Goal: Task Accomplishment & Management: Use online tool/utility

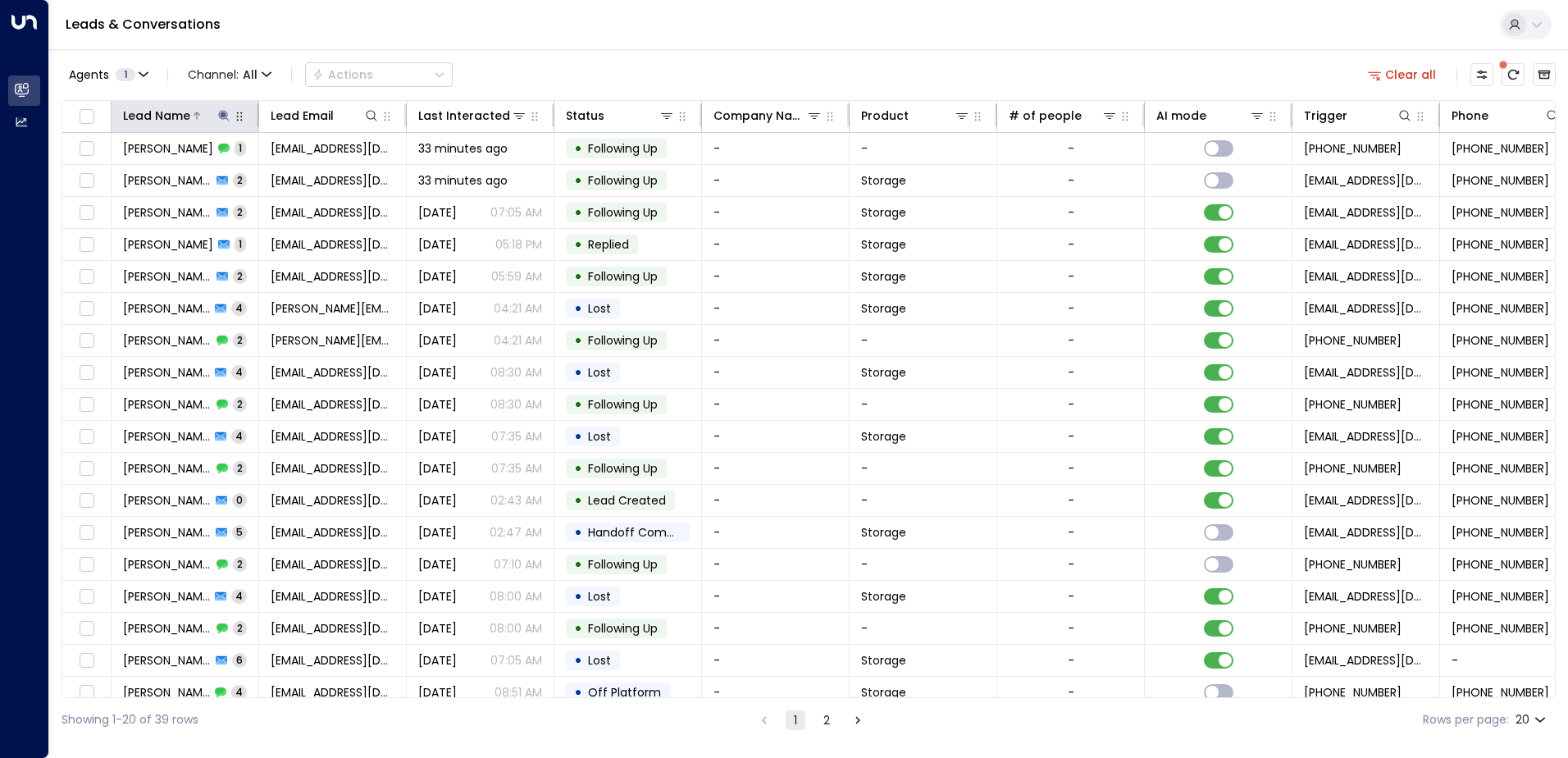
click at [220, 113] on icon at bounding box center [223, 115] width 10 height 10
drag, startPoint x: 179, startPoint y: 176, endPoint x: 117, endPoint y: 178, distance: 62.0
click at [117, 178] on input "********" at bounding box center [213, 175] width 205 height 30
type input "****"
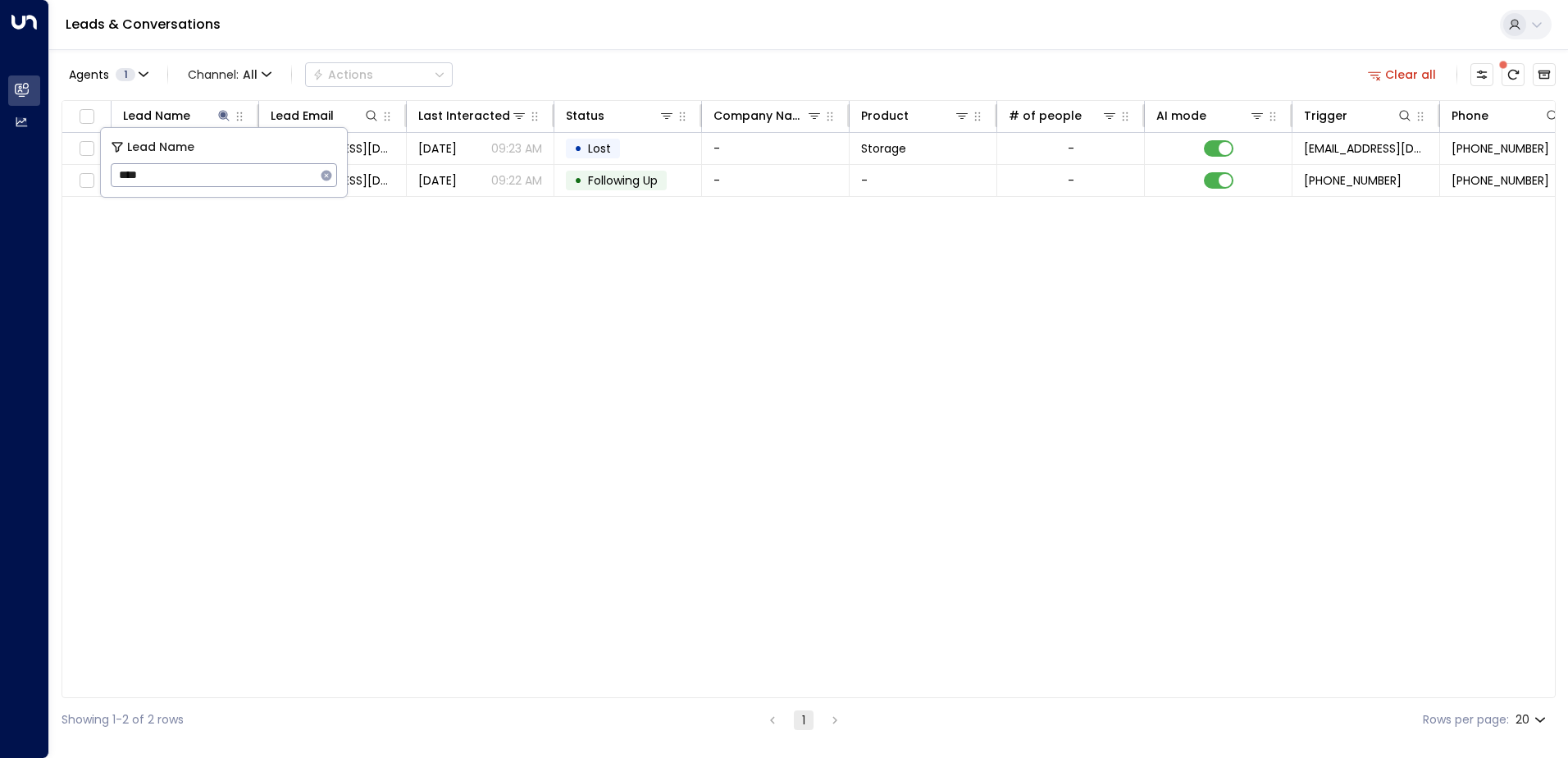
click at [705, 345] on div "Lead Name Lead Email Last Interacted Status Company Name Product # of people AI…" at bounding box center [808, 398] width 1494 height 597
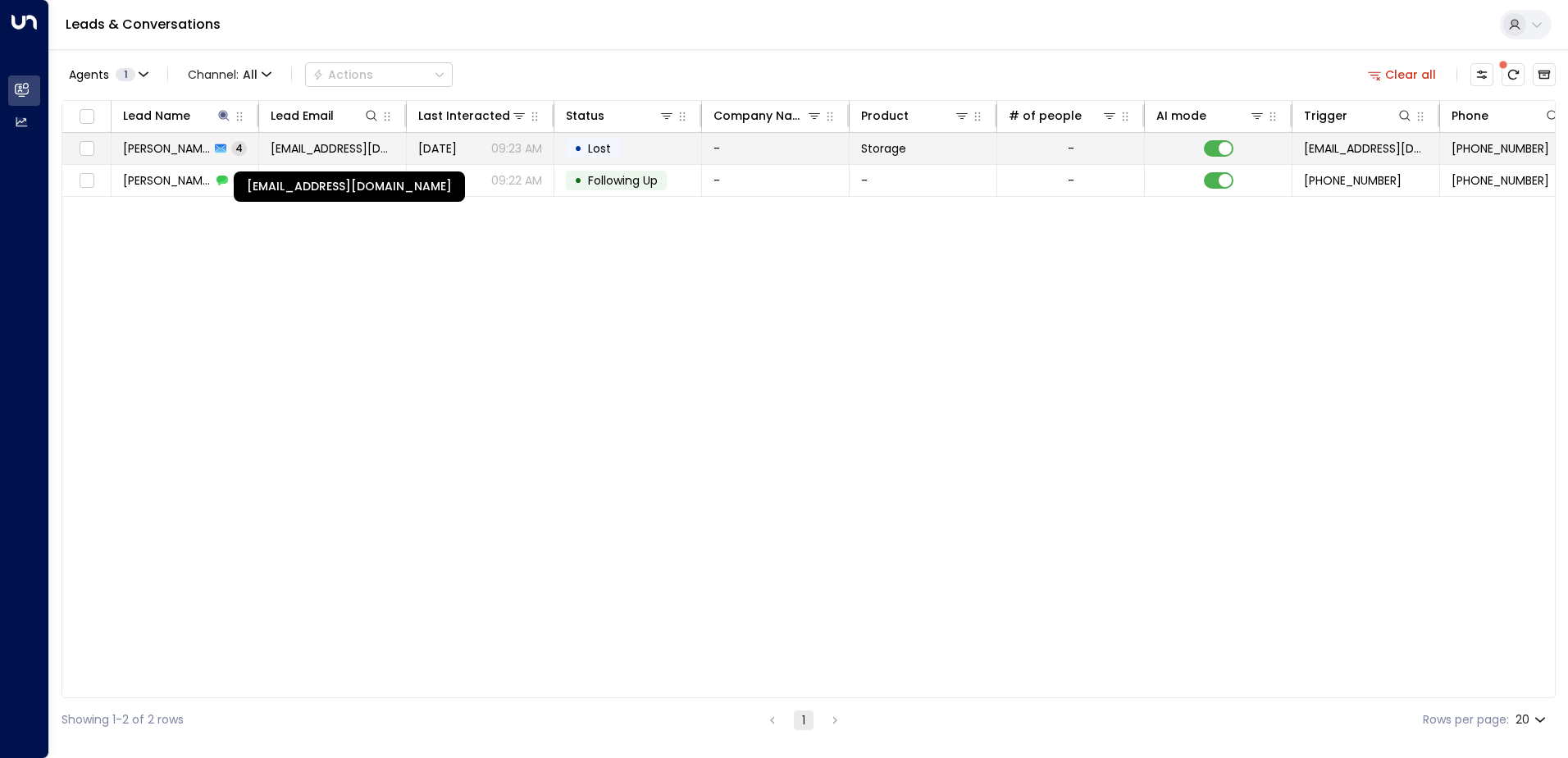
click at [345, 149] on span "[EMAIL_ADDRESS][DOMAIN_NAME]" at bounding box center [333, 147] width 124 height 16
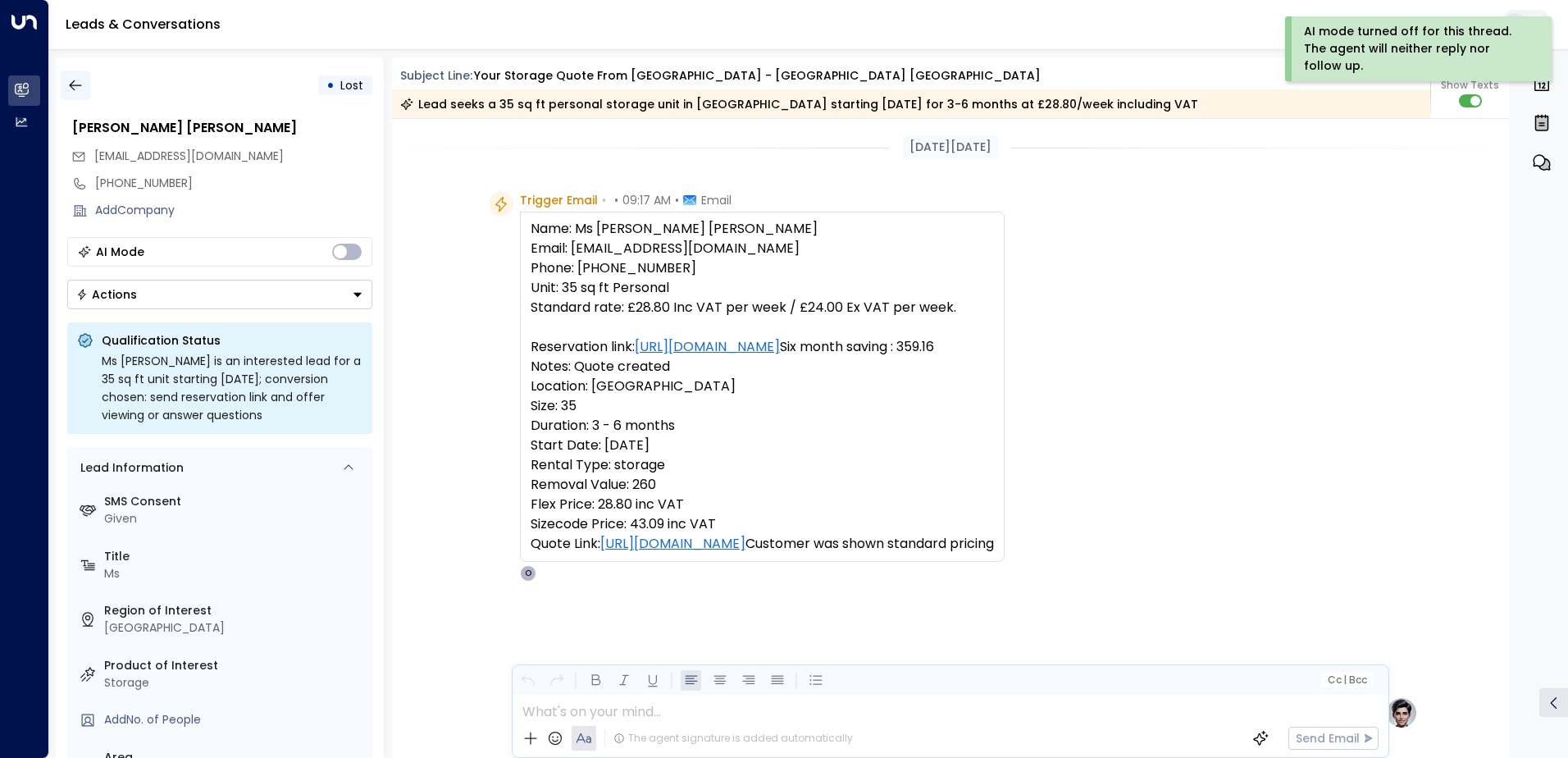
click at [74, 87] on icon "button" at bounding box center [75, 85] width 16 height 16
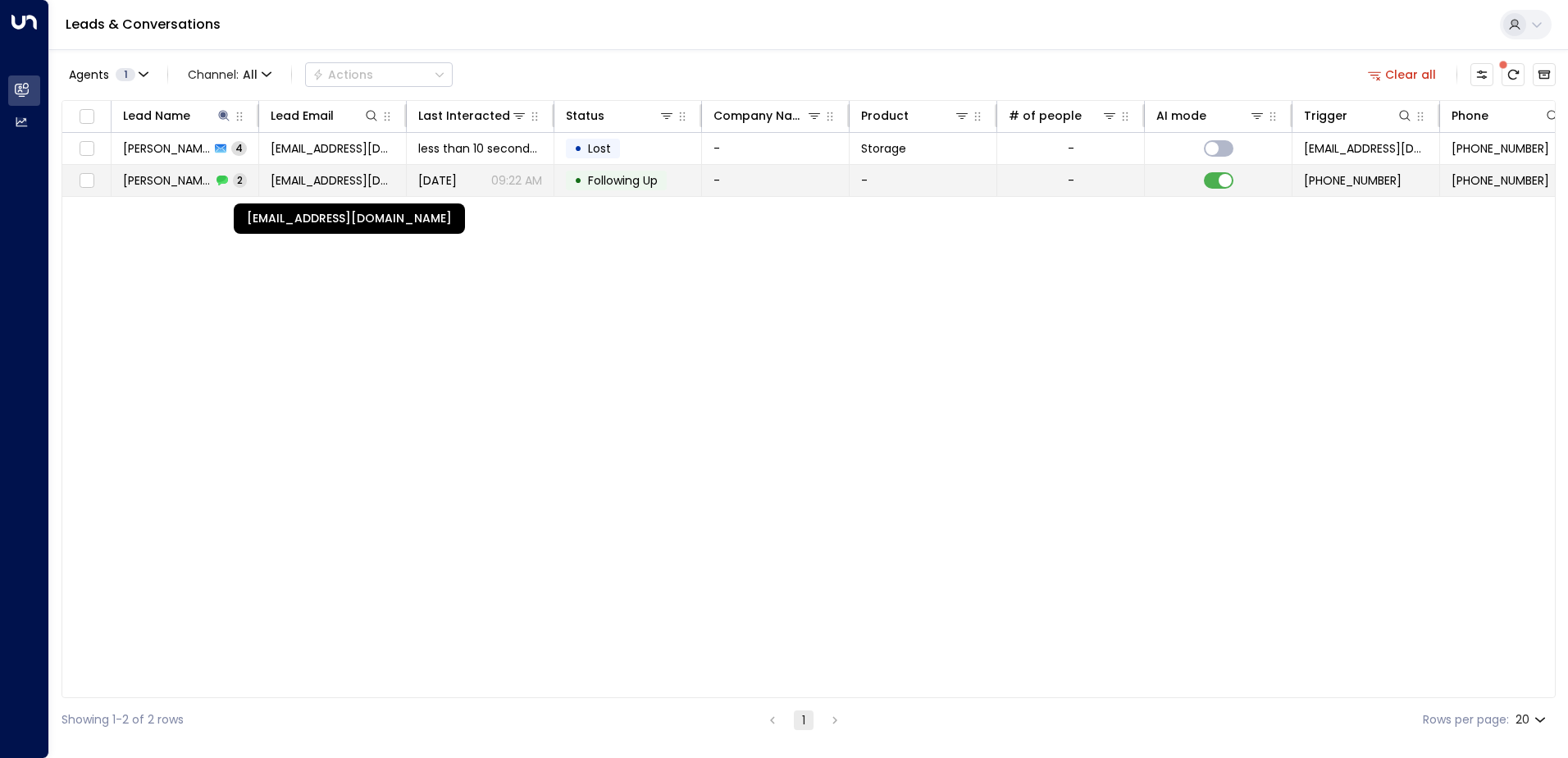
click at [376, 184] on span "[EMAIL_ADDRESS][DOMAIN_NAME]" at bounding box center [333, 179] width 124 height 16
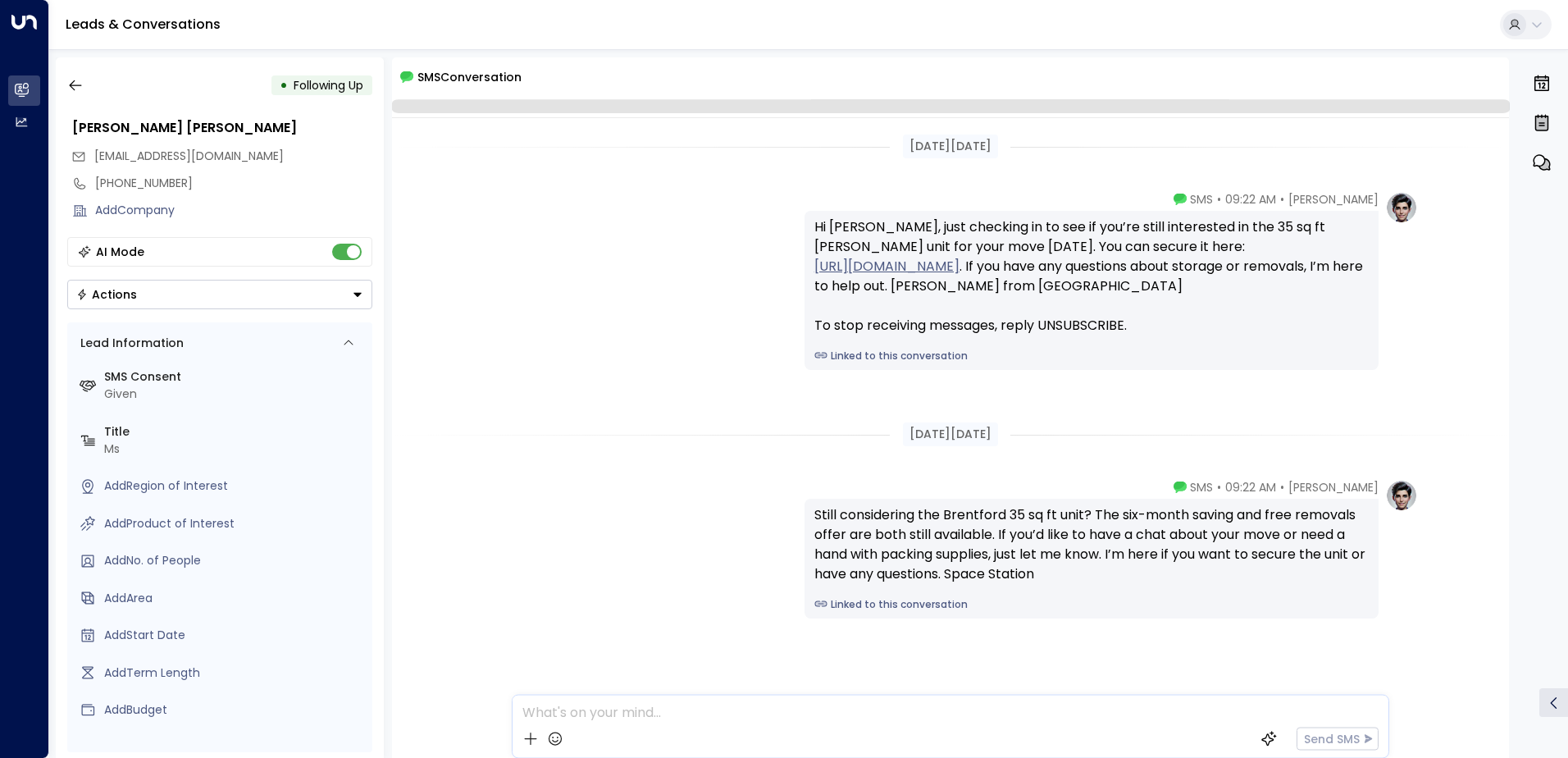
scroll to position [24, 0]
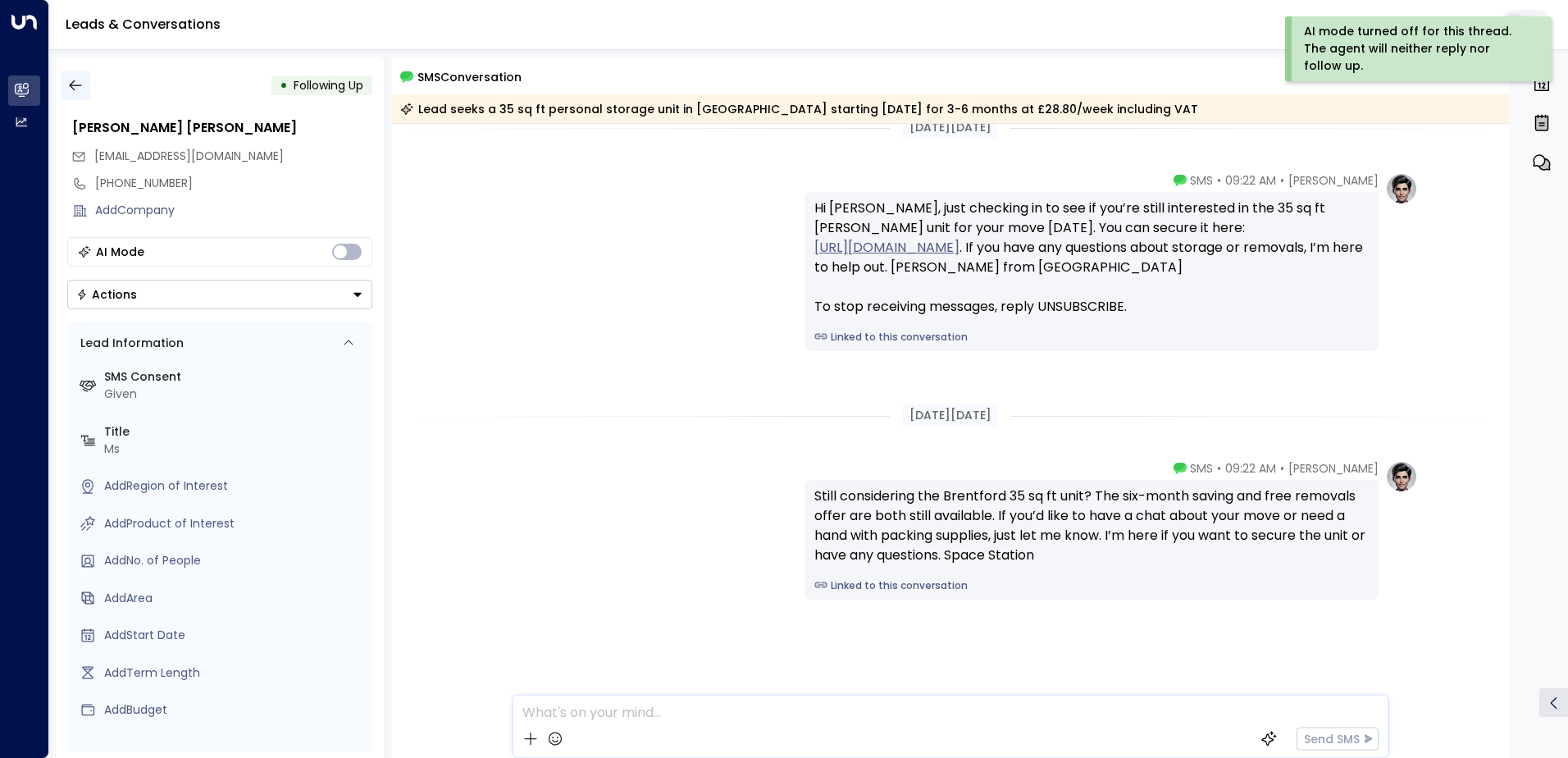
click at [62, 81] on button "button" at bounding box center [75, 85] width 29 height 29
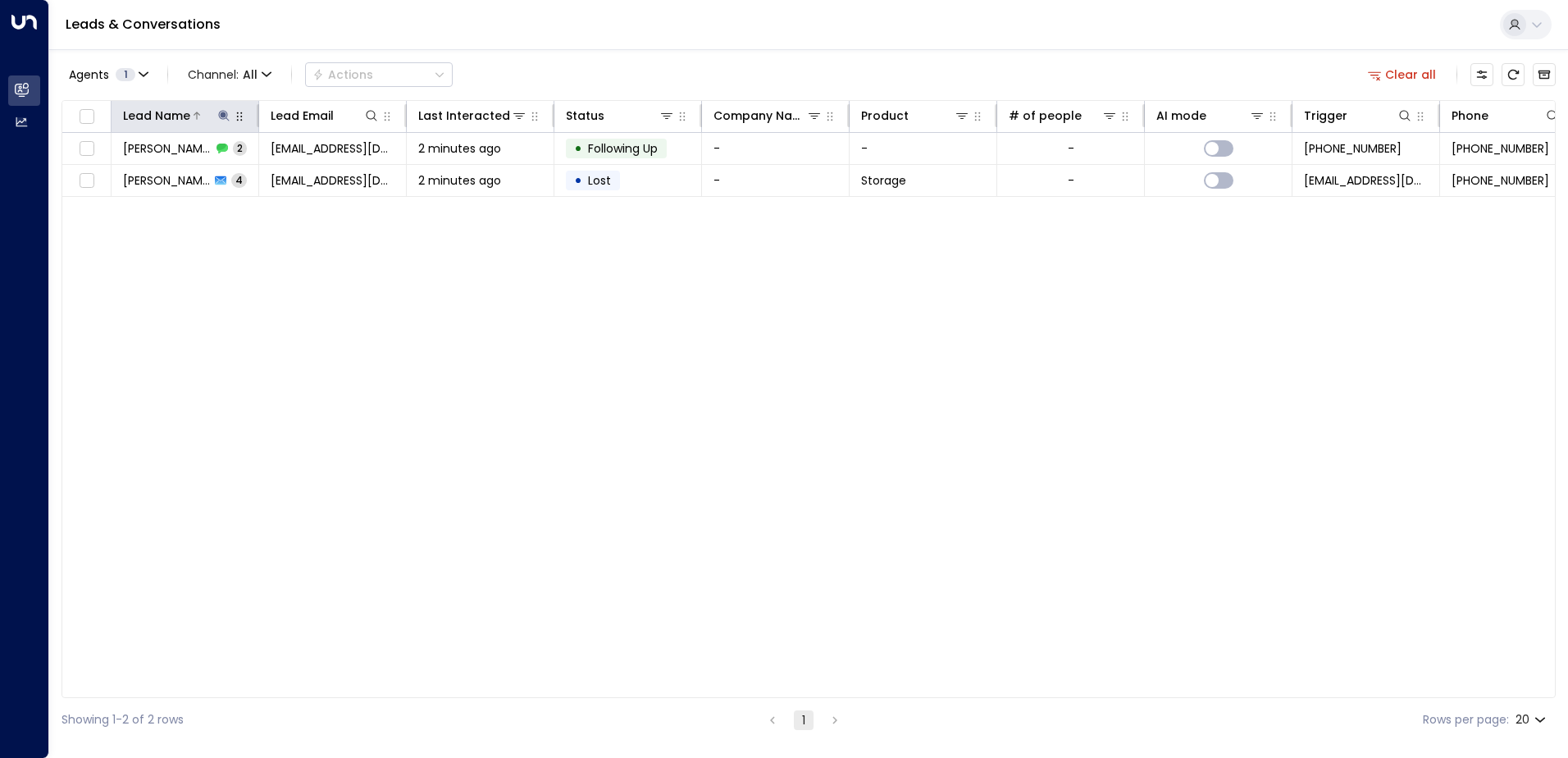
click at [225, 113] on icon at bounding box center [224, 116] width 13 height 13
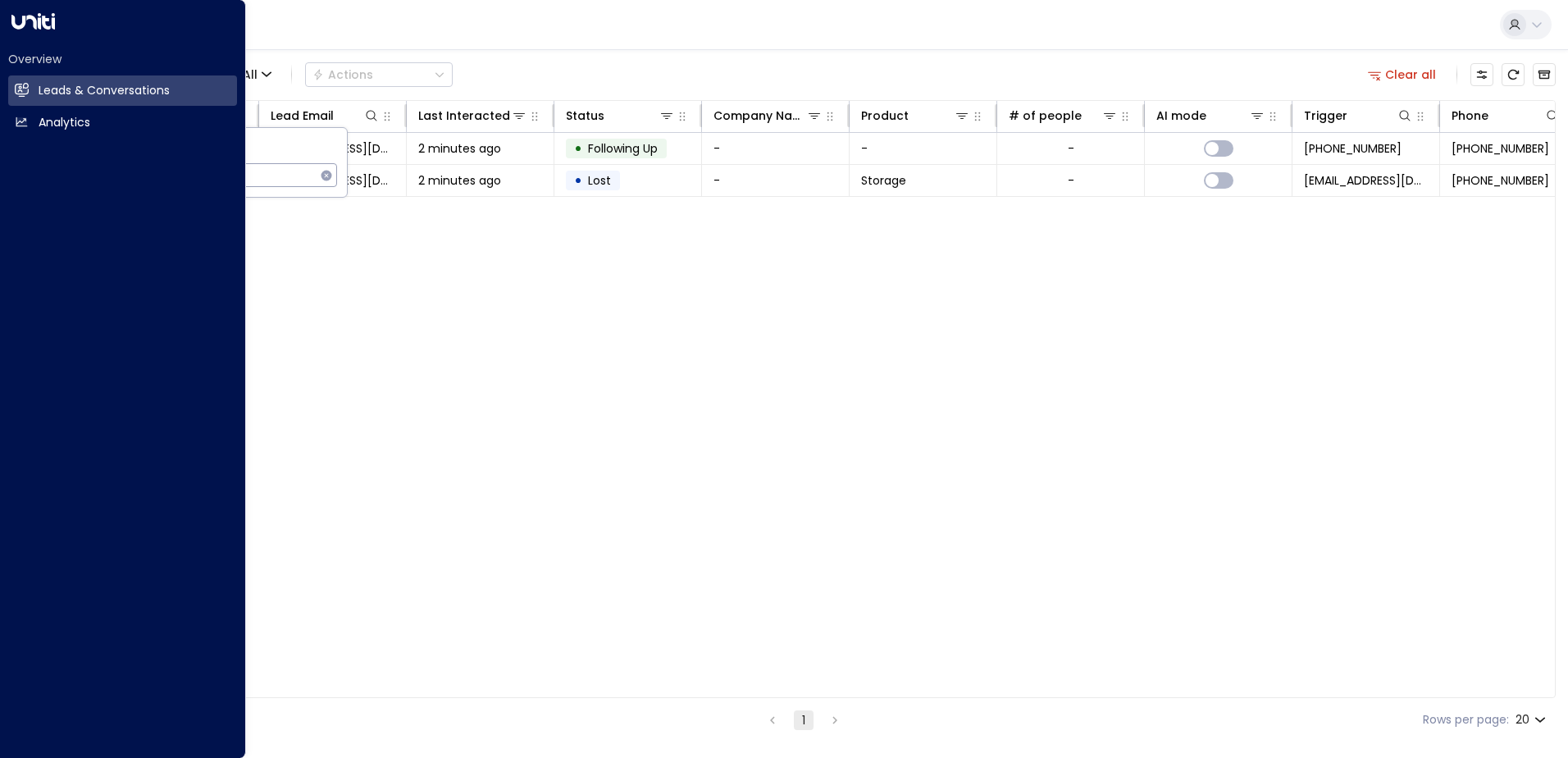
drag, startPoint x: 165, startPoint y: 172, endPoint x: 64, endPoint y: 173, distance: 101.0
click at [64, 173] on body "Overview Leads & Conversations Leads & Conversations Analytics Analytics Leads …" at bounding box center [784, 370] width 1568 height 741
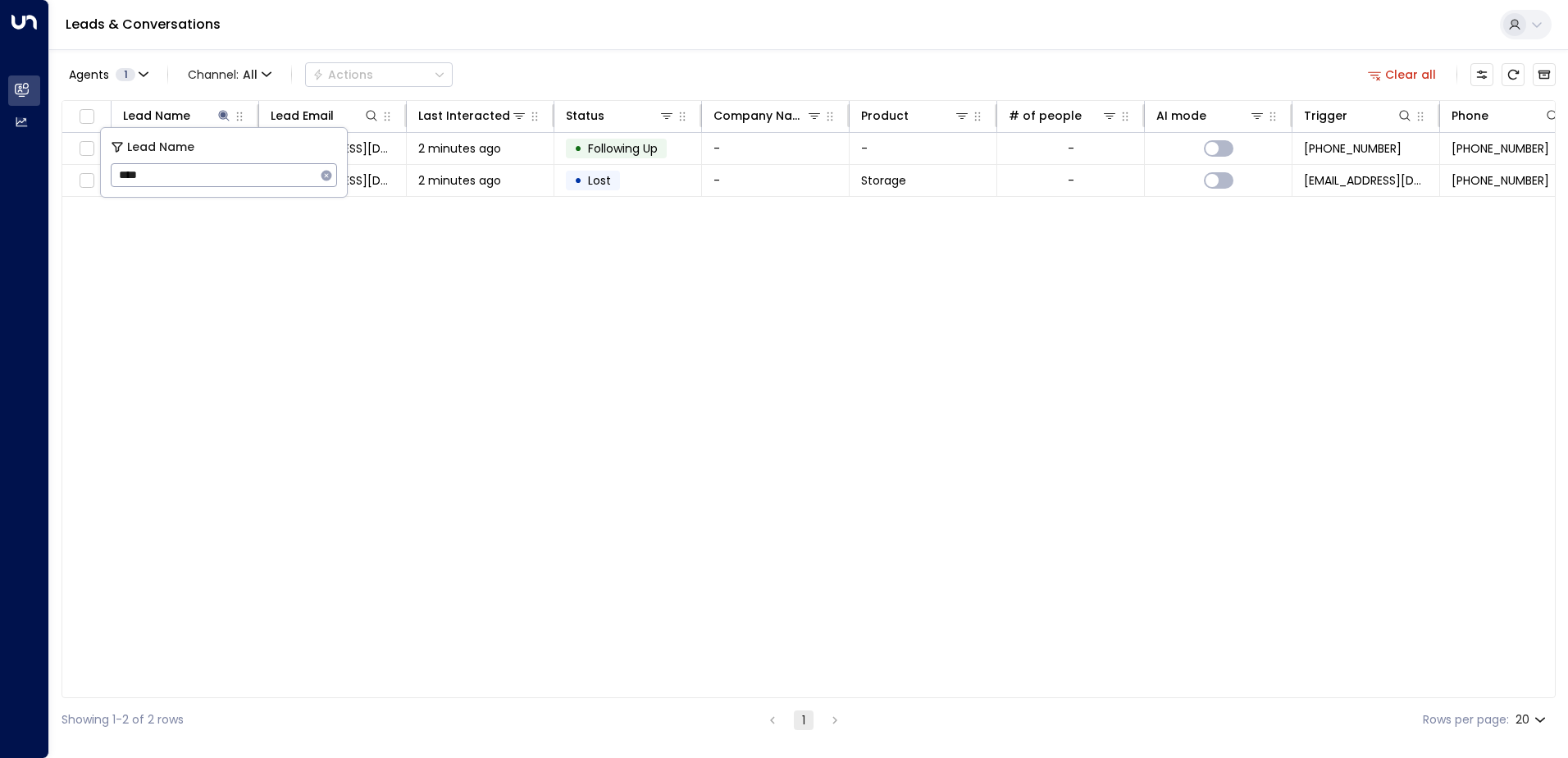
click at [249, 171] on input "****" at bounding box center [213, 175] width 205 height 30
drag, startPoint x: 236, startPoint y: 170, endPoint x: 113, endPoint y: 173, distance: 123.0
click at [113, 173] on input "****" at bounding box center [213, 175] width 205 height 30
type input "*******"
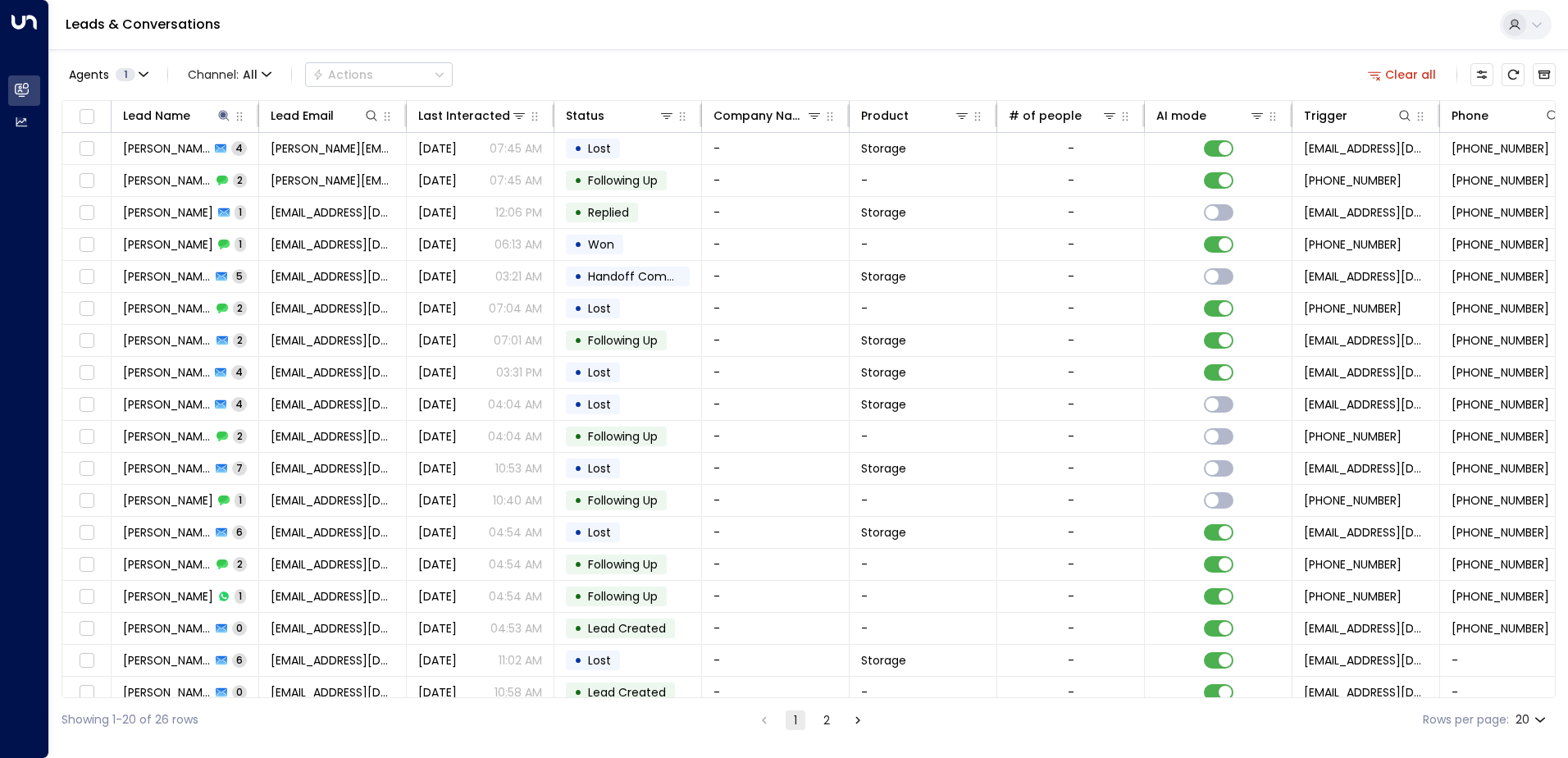
click at [527, 68] on div "Agents 1 Channel: All Actions Clear all" at bounding box center [808, 74] width 1494 height 35
click at [427, 741] on html "Overview Leads & Conversations Leads & Conversations Analytics Analytics Leads …" at bounding box center [784, 370] width 1568 height 741
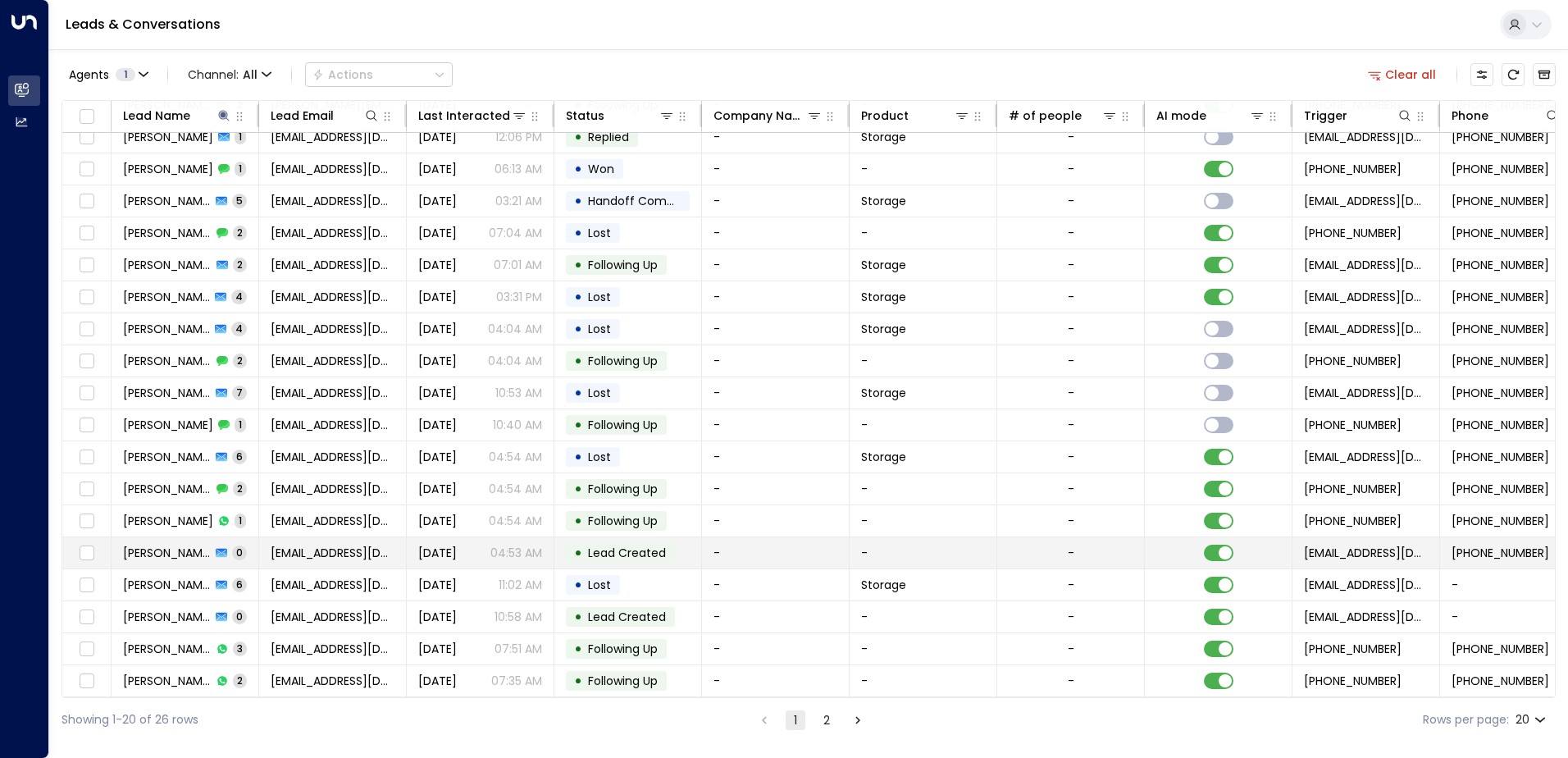
scroll to position [81, 0]
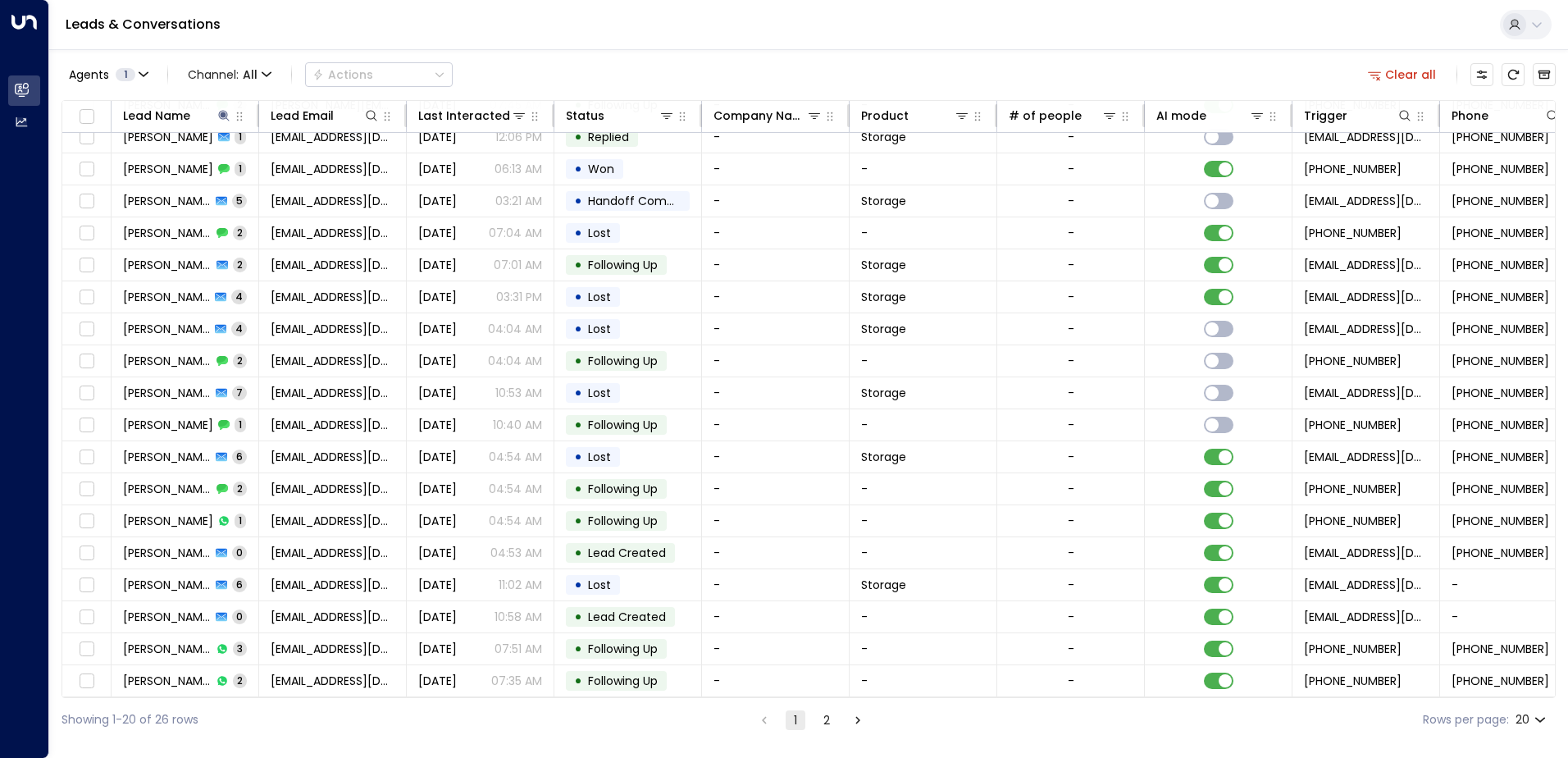
click at [822, 725] on button "2" at bounding box center [826, 719] width 20 height 20
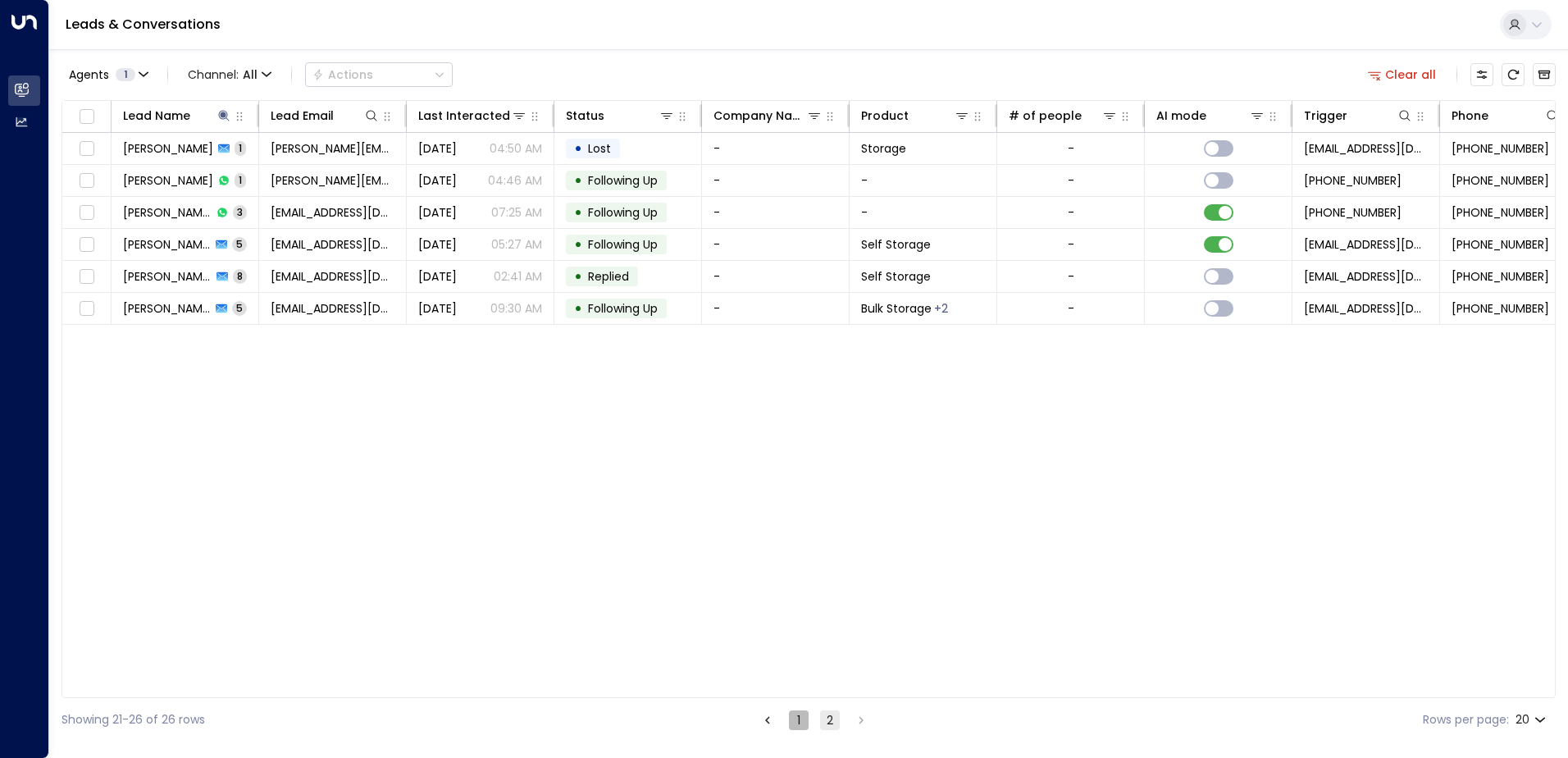
click at [800, 712] on button "1" at bounding box center [799, 719] width 20 height 20
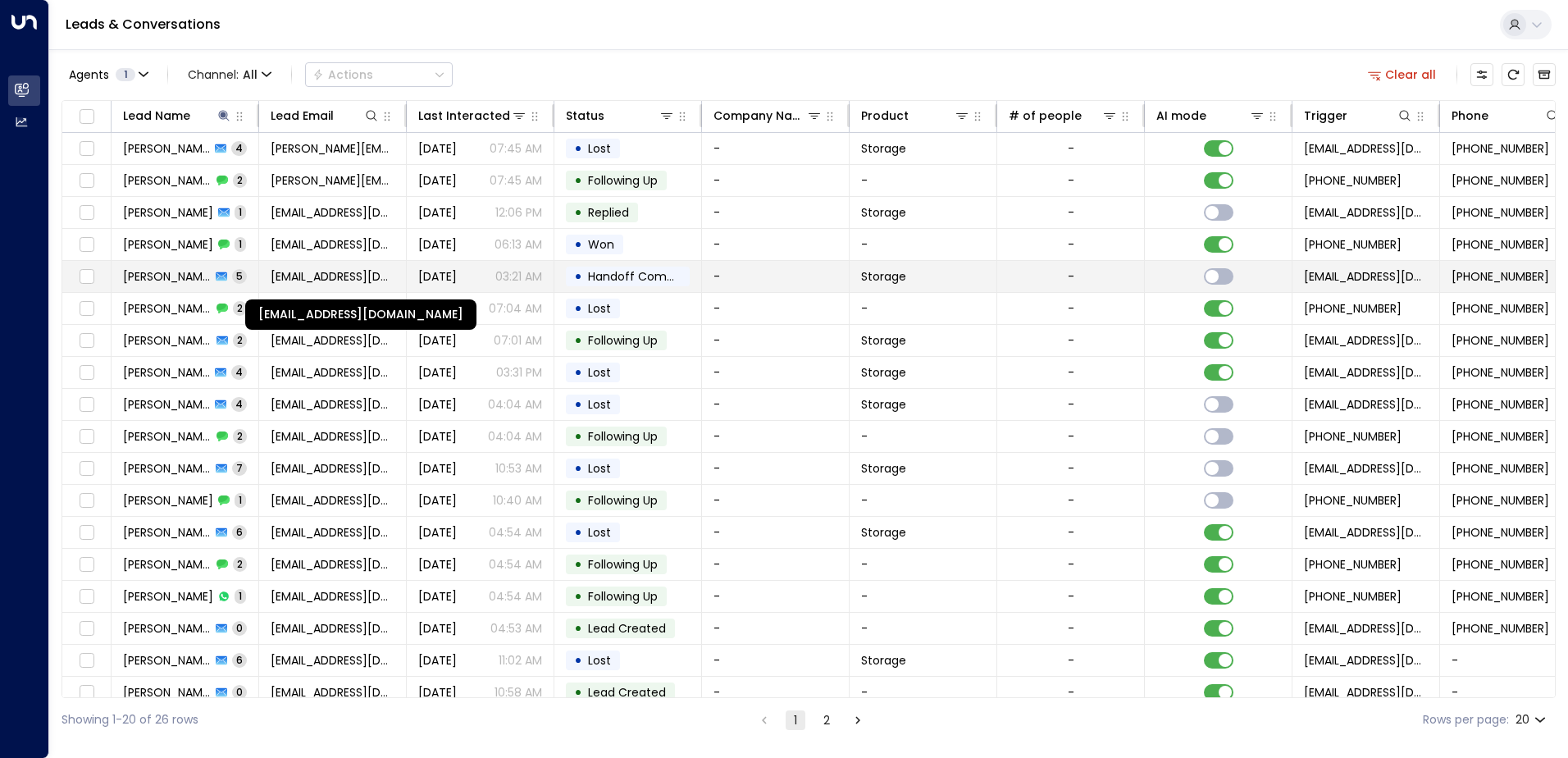
click at [332, 275] on span "joannabindy@gmail.com" at bounding box center [333, 275] width 124 height 16
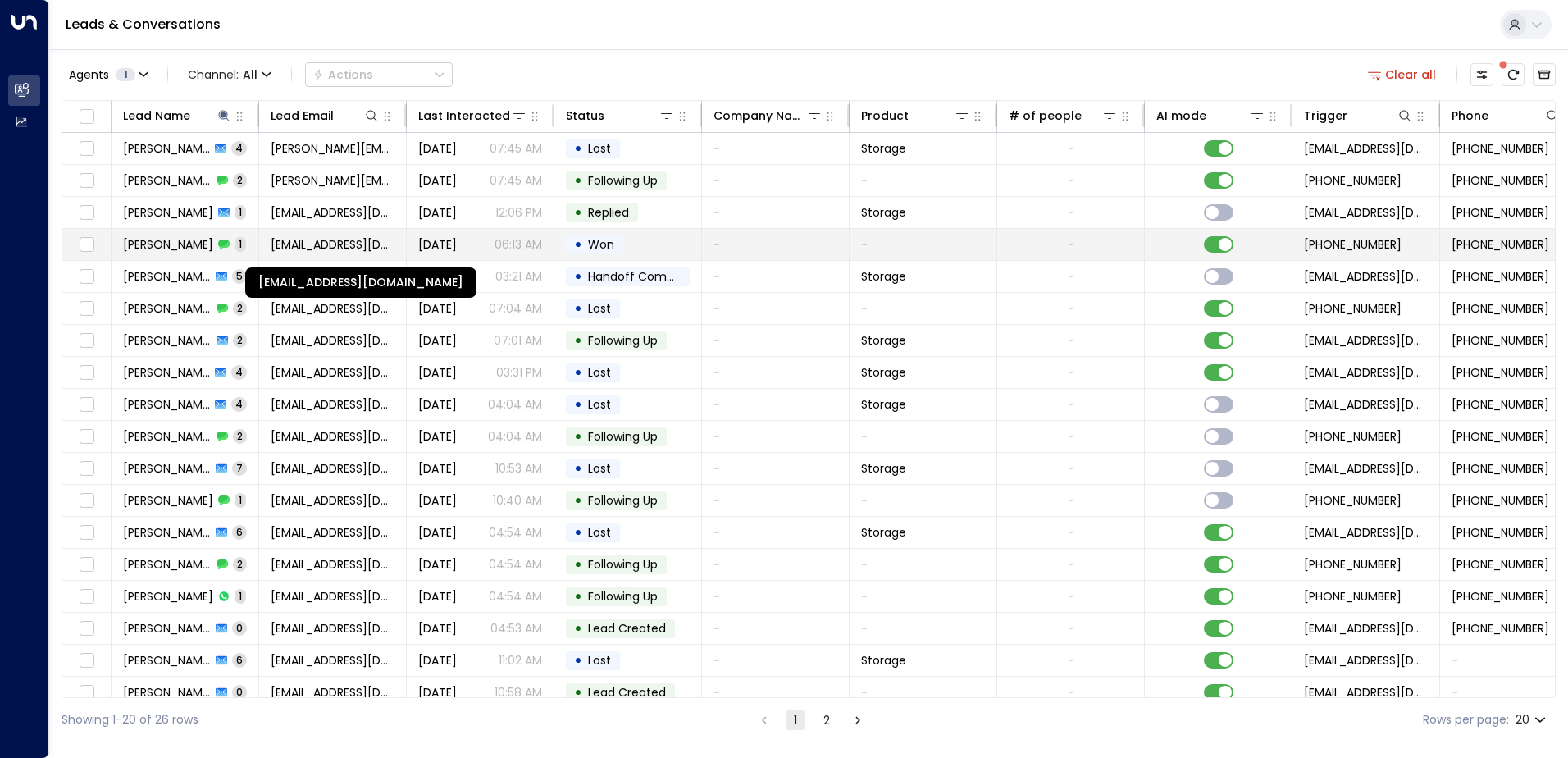
click at [372, 241] on span "joannabindy@gmail.com" at bounding box center [333, 243] width 124 height 16
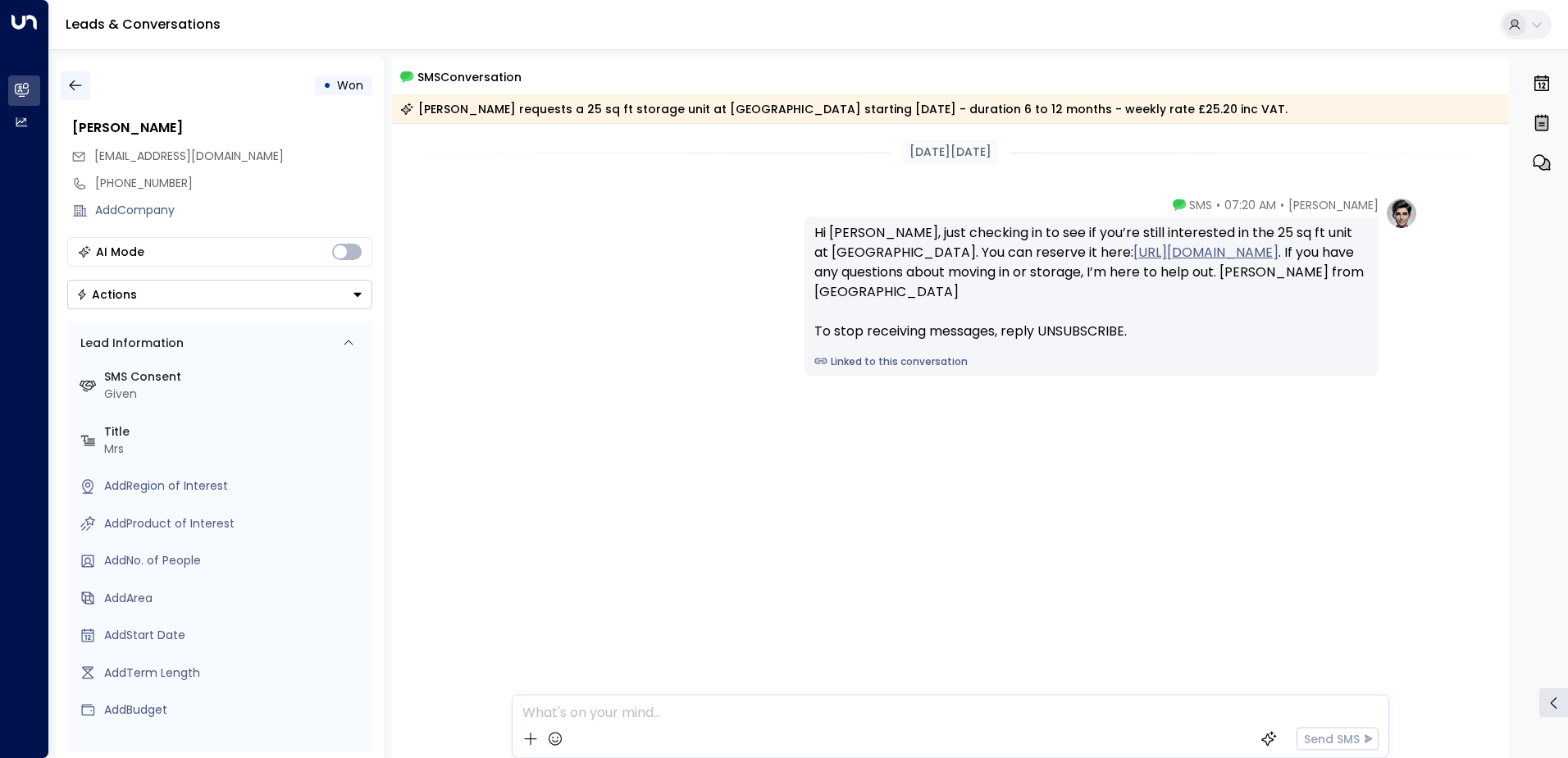
click at [68, 82] on icon "button" at bounding box center [75, 85] width 16 height 16
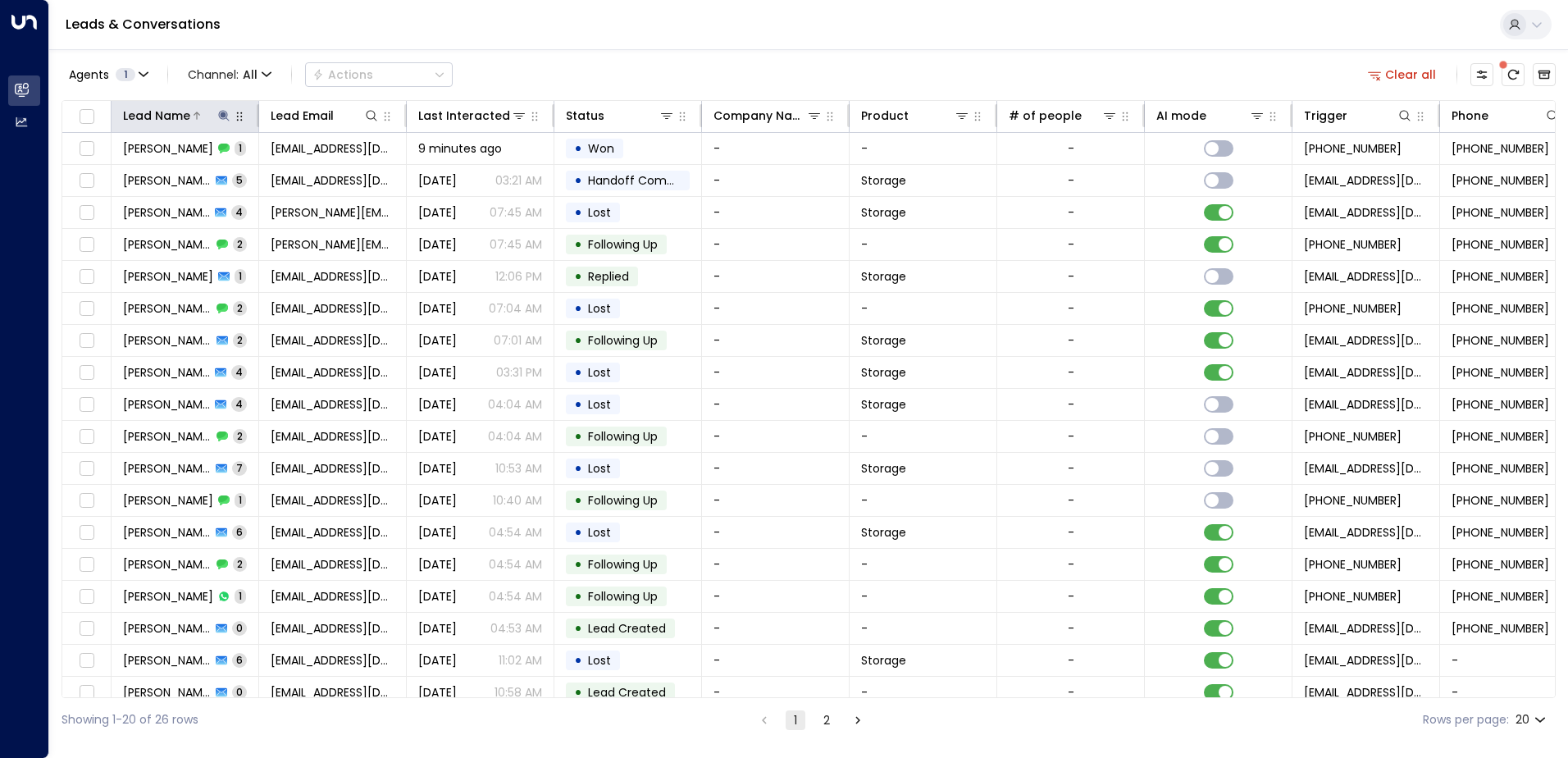
click at [224, 113] on icon at bounding box center [223, 115] width 10 height 10
drag, startPoint x: 193, startPoint y: 180, endPoint x: 113, endPoint y: 176, distance: 80.1
click at [113, 176] on input "*******" at bounding box center [213, 175] width 205 height 30
type input "******"
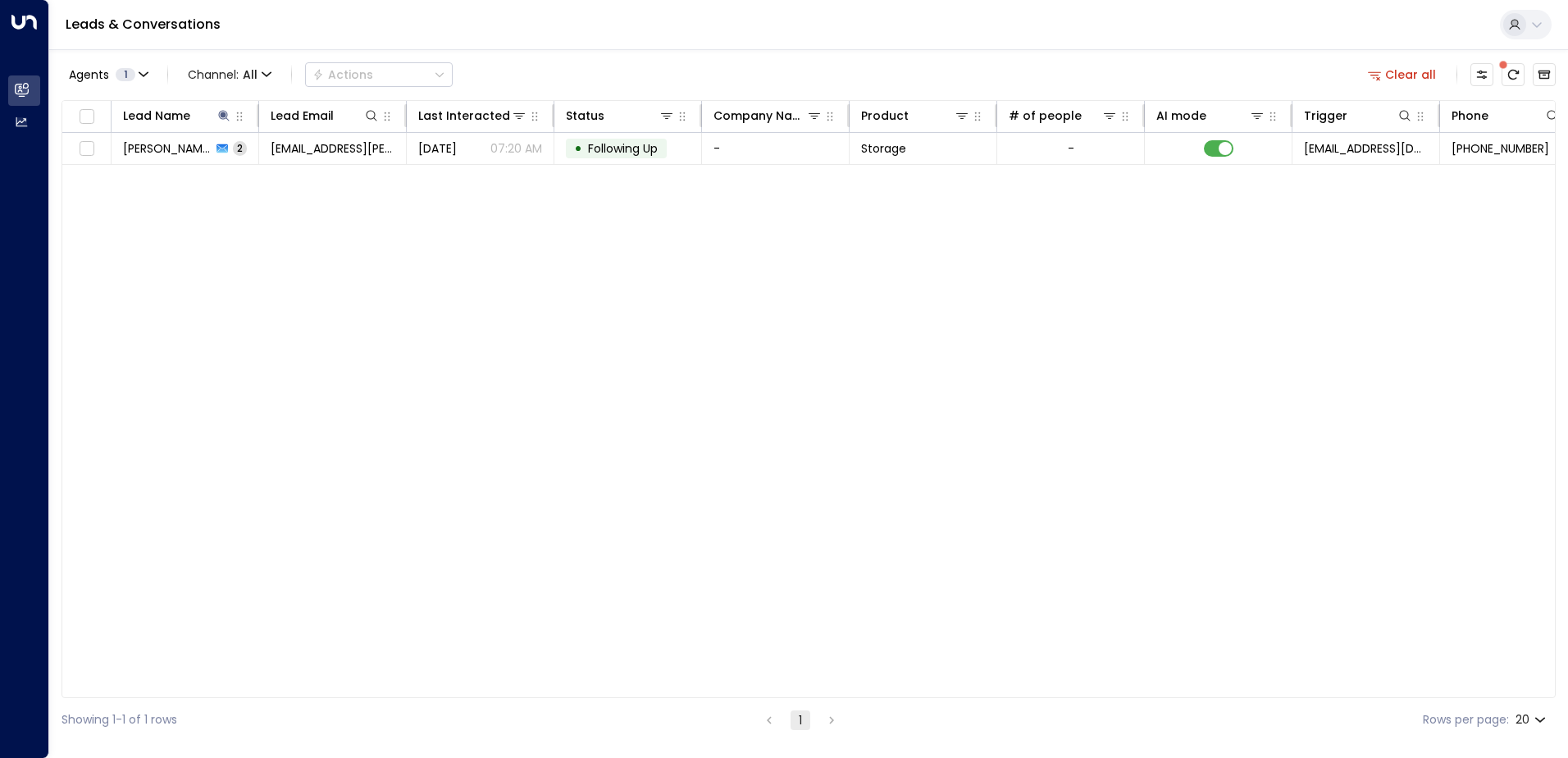
click at [379, 283] on div "Lead Name Lead Email Last Interacted Status Company Name Product # of people AI…" at bounding box center [808, 398] width 1494 height 597
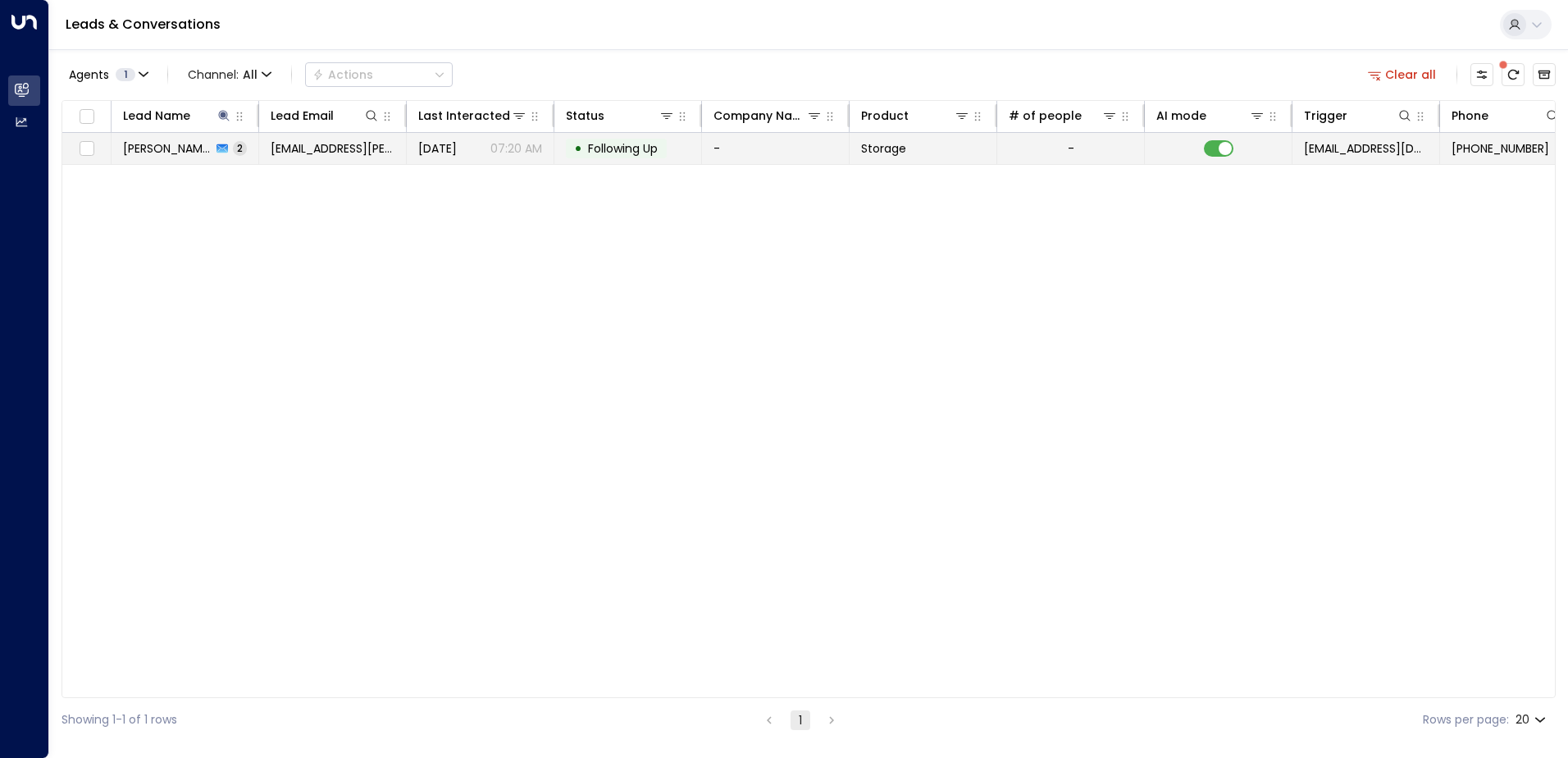
click at [365, 144] on span "jacob.f.kamara@gmail.com" at bounding box center [333, 147] width 124 height 16
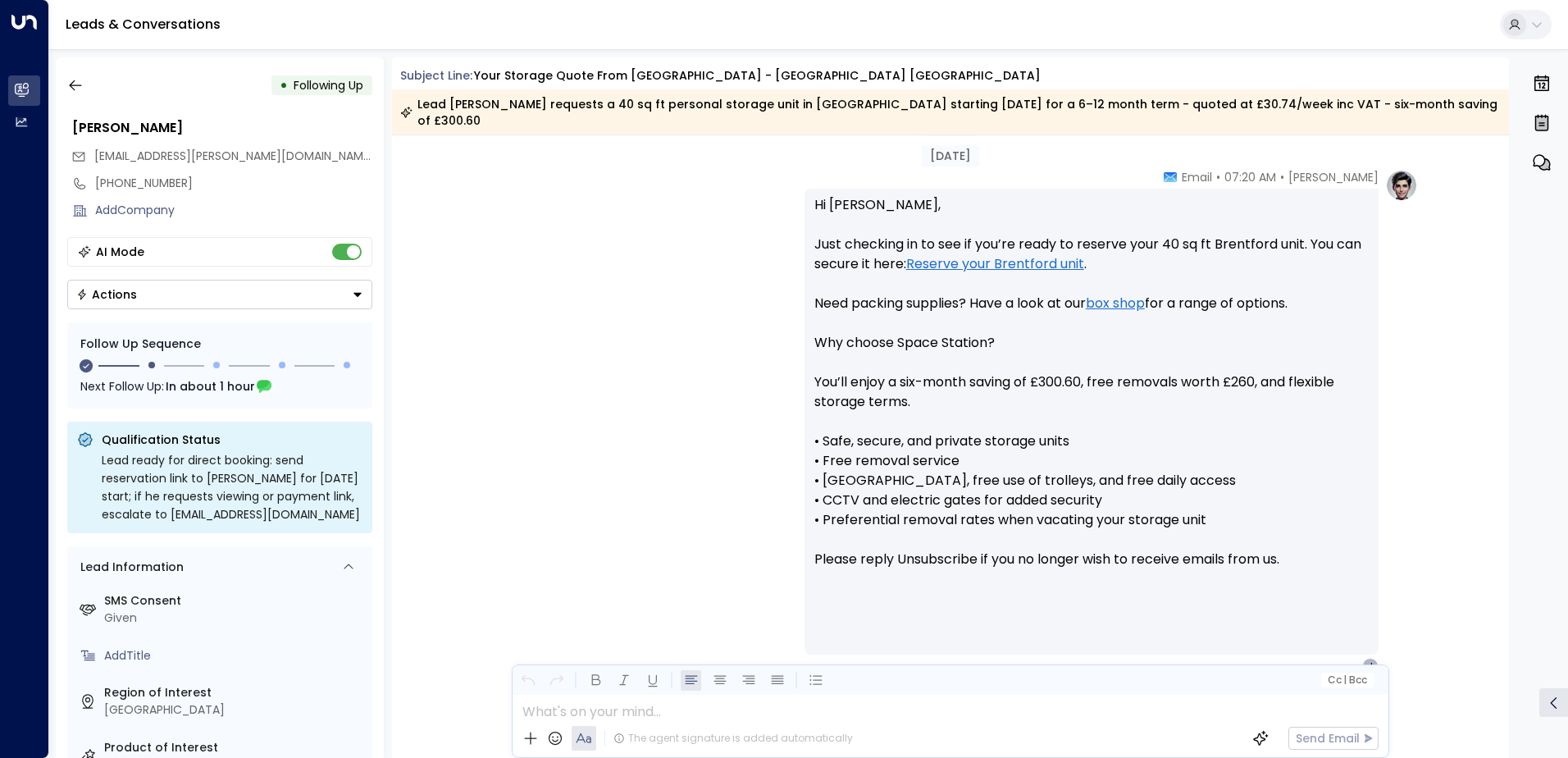
scroll to position [1379, 0]
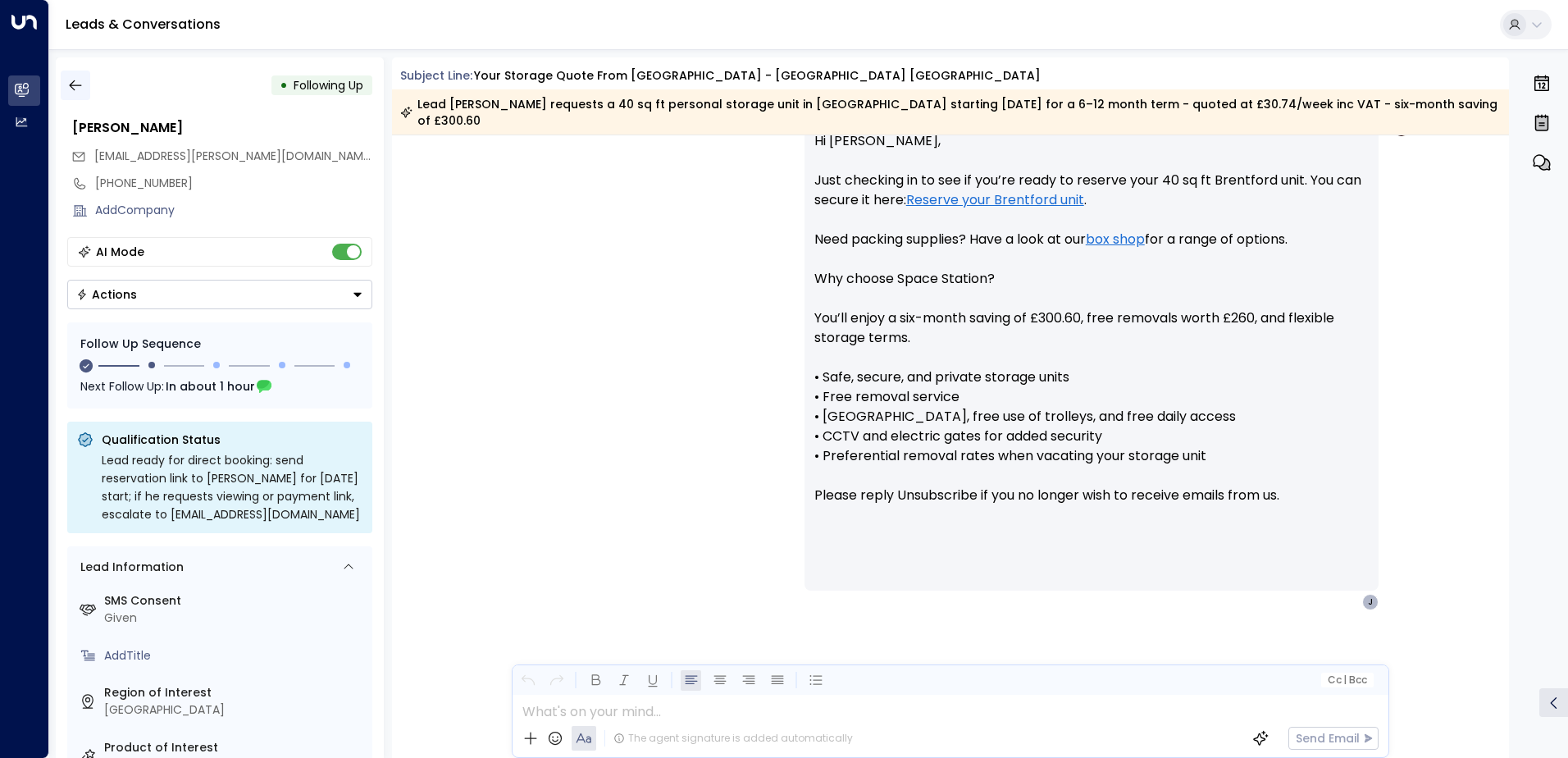
click at [68, 83] on icon "button" at bounding box center [75, 85] width 16 height 16
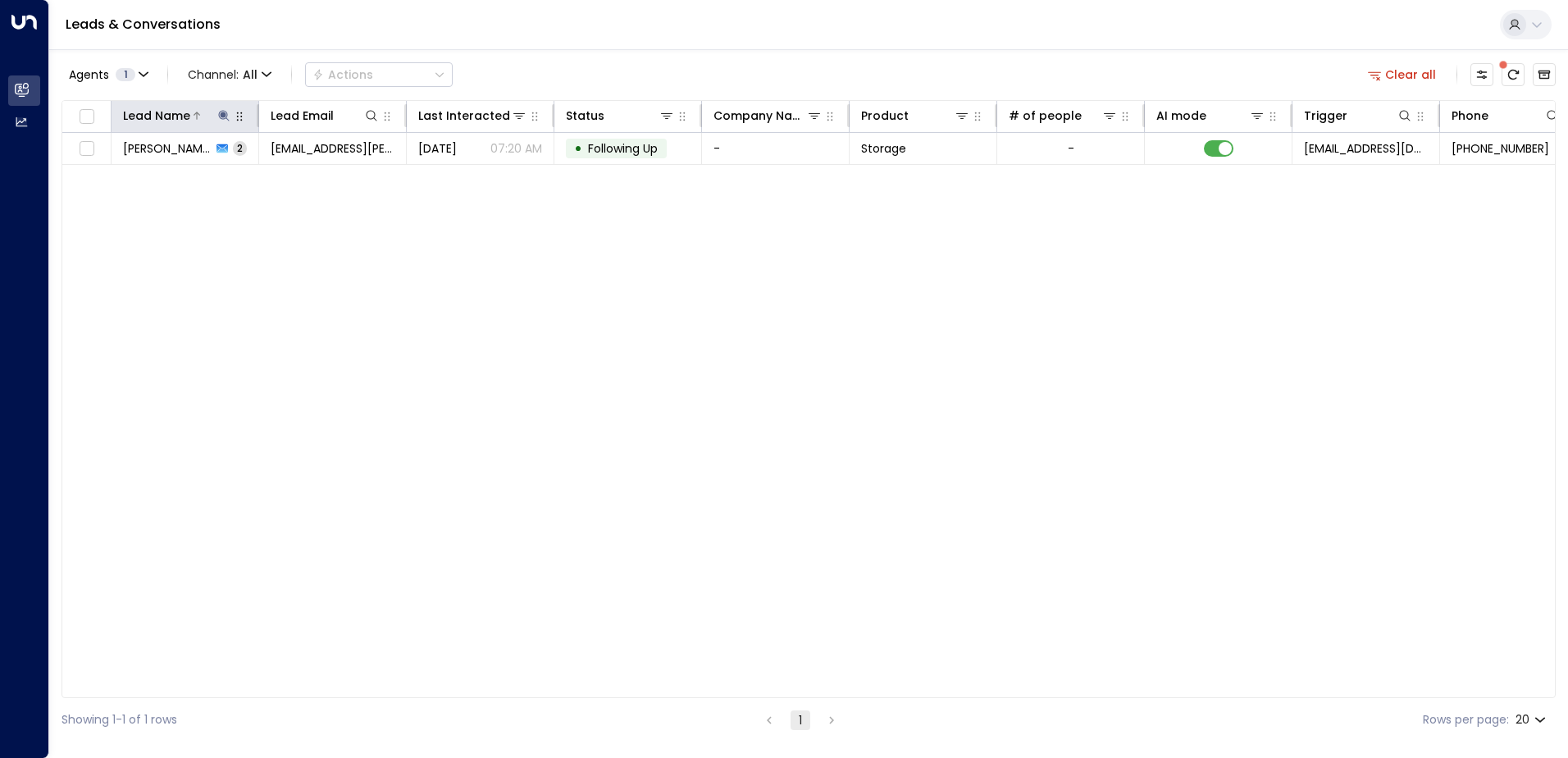
click at [221, 113] on icon at bounding box center [224, 116] width 13 height 13
drag, startPoint x: 184, startPoint y: 174, endPoint x: 98, endPoint y: 174, distance: 86.0
click at [98, 174] on body "Overview Leads & Conversations Leads & Conversations Analytics Analytics Leads …" at bounding box center [784, 370] width 1568 height 741
drag, startPoint x: 171, startPoint y: 178, endPoint x: 117, endPoint y: 171, distance: 54.5
click at [117, 171] on input "******" at bounding box center [213, 175] width 205 height 30
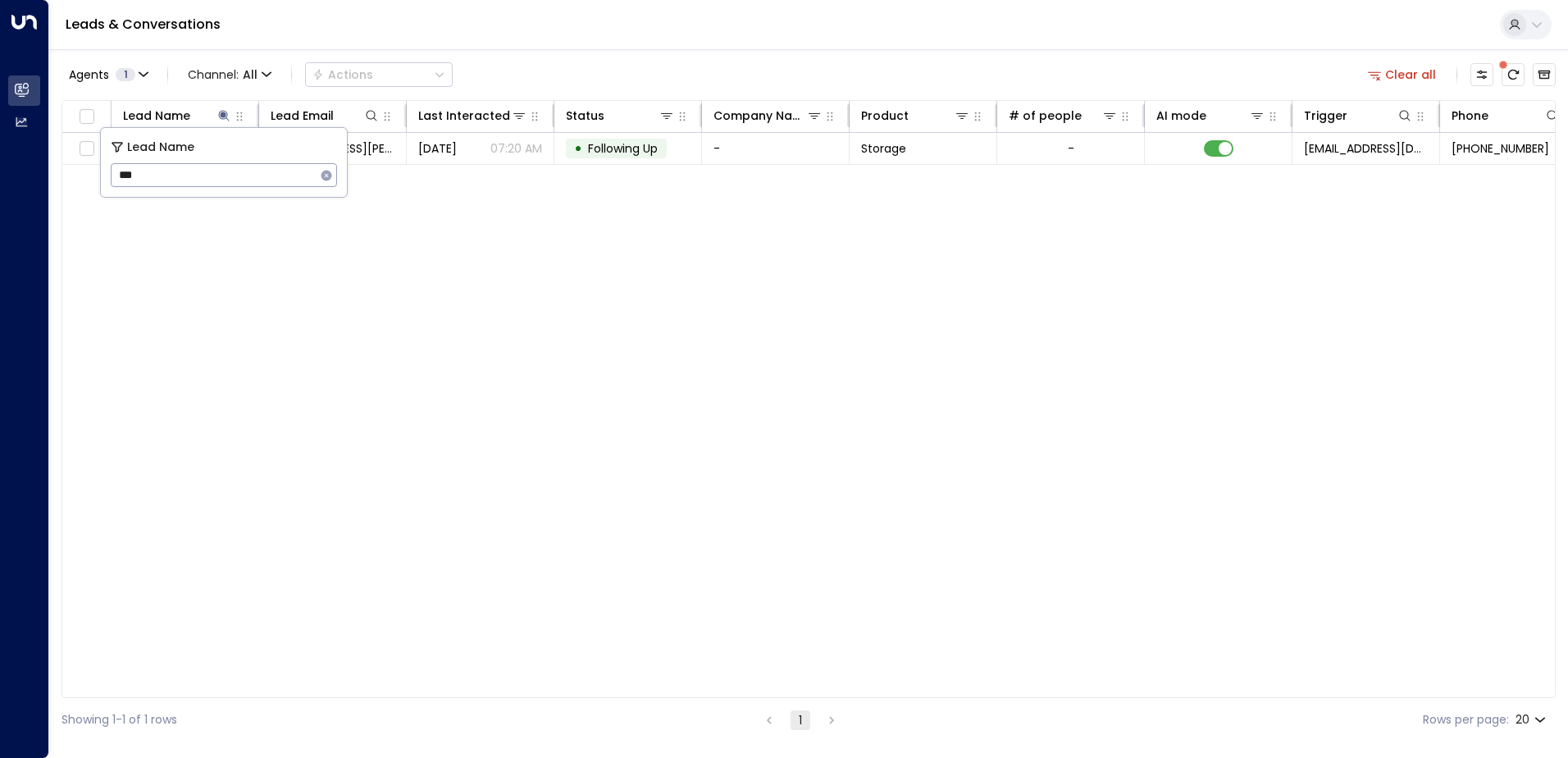
type input "****"
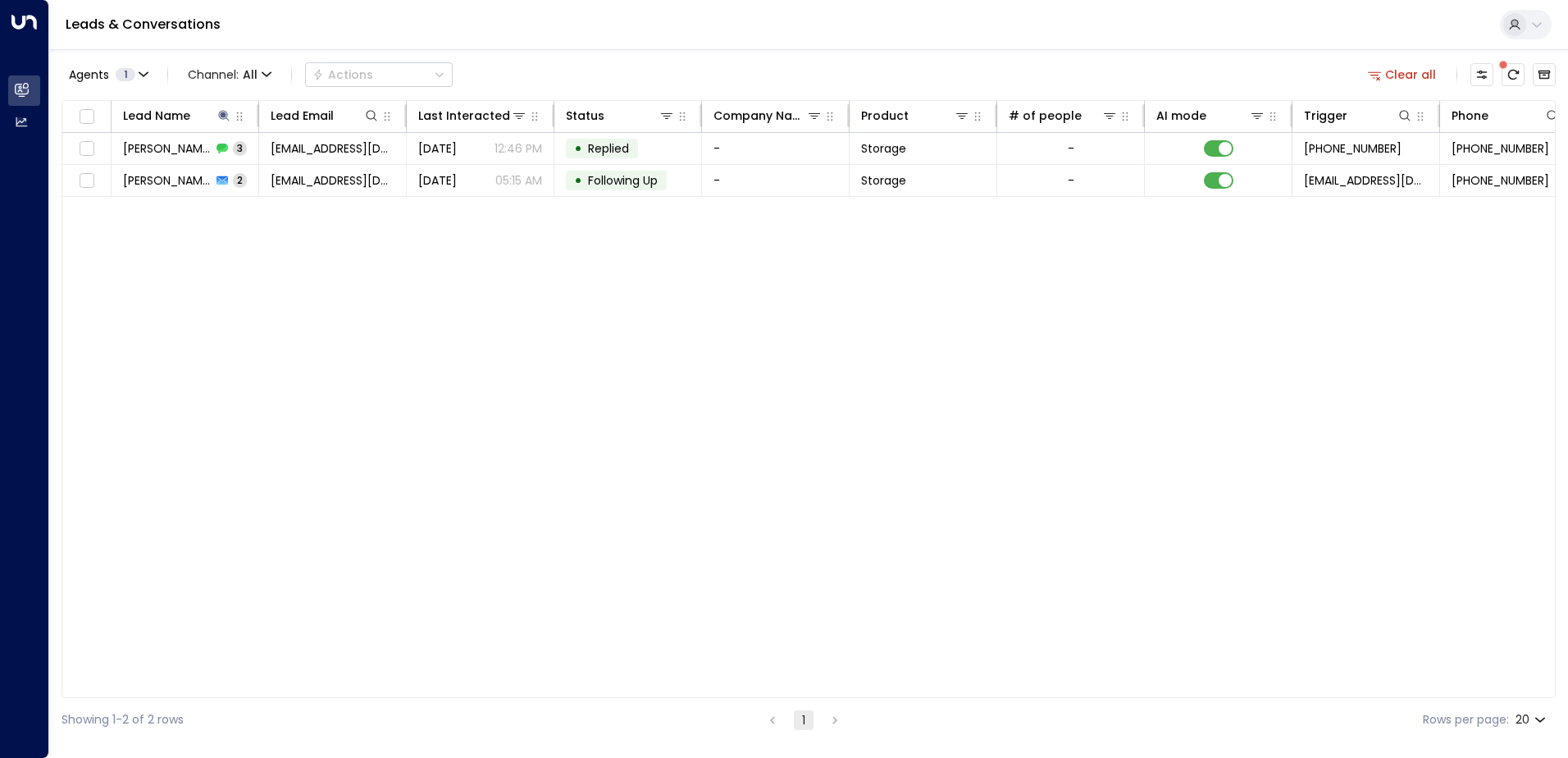
click at [383, 368] on div "Lead Name Lead Email Last Interacted Status Company Name Product # of people AI…" at bounding box center [808, 398] width 1494 height 597
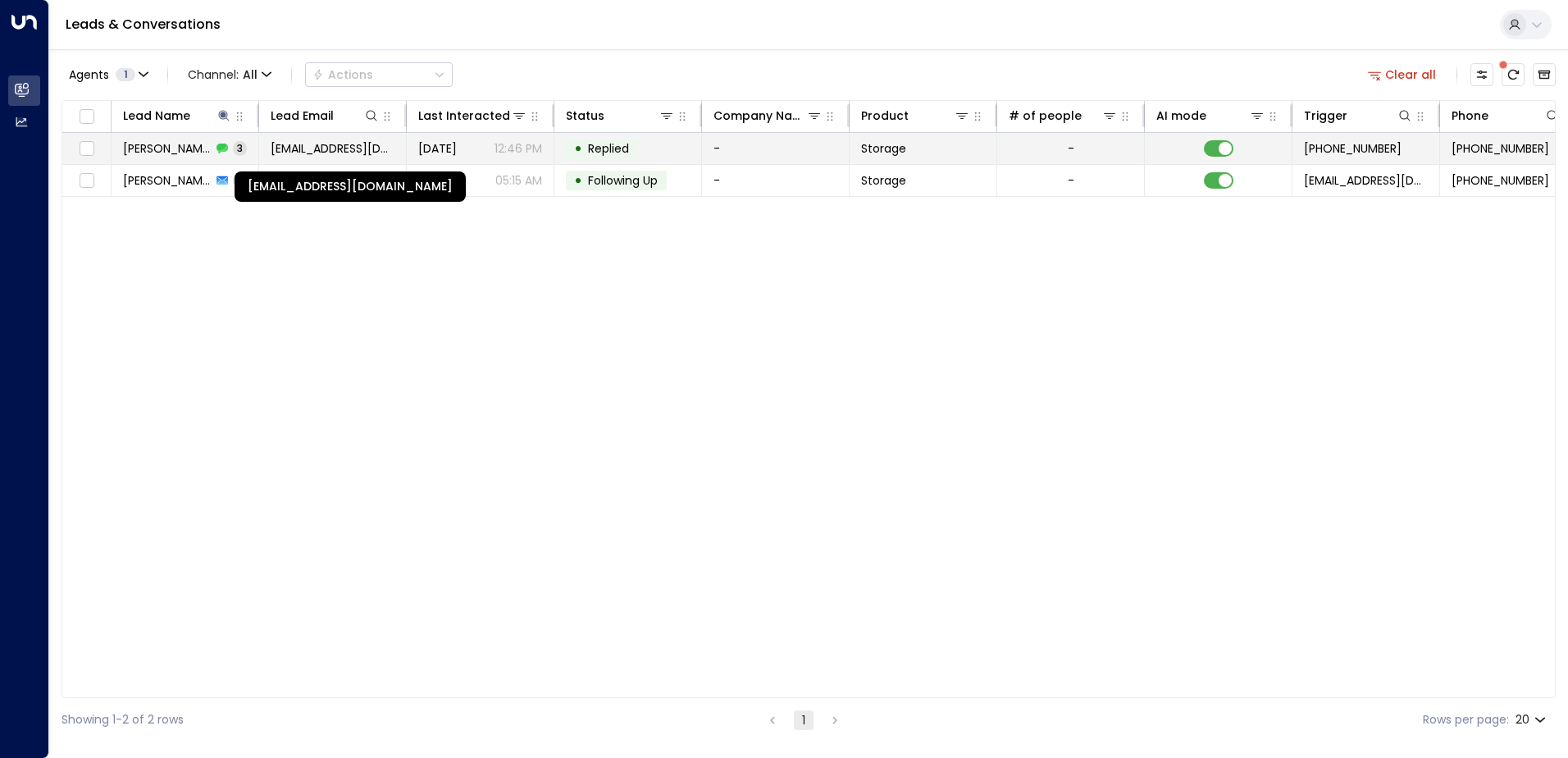
click at [368, 153] on span "natalieboyadji@hotmail.com" at bounding box center [333, 147] width 124 height 16
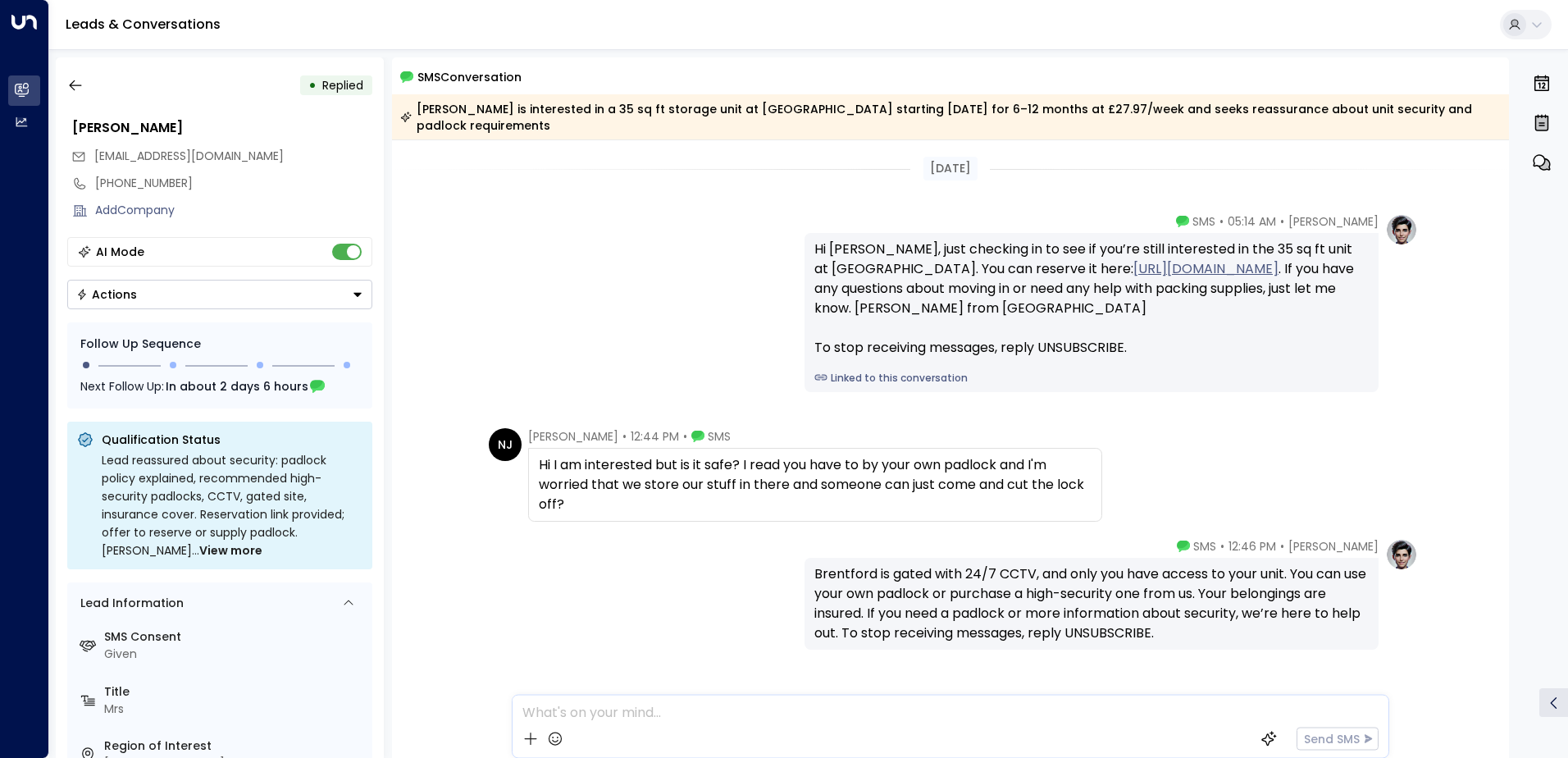
scroll to position [39, 0]
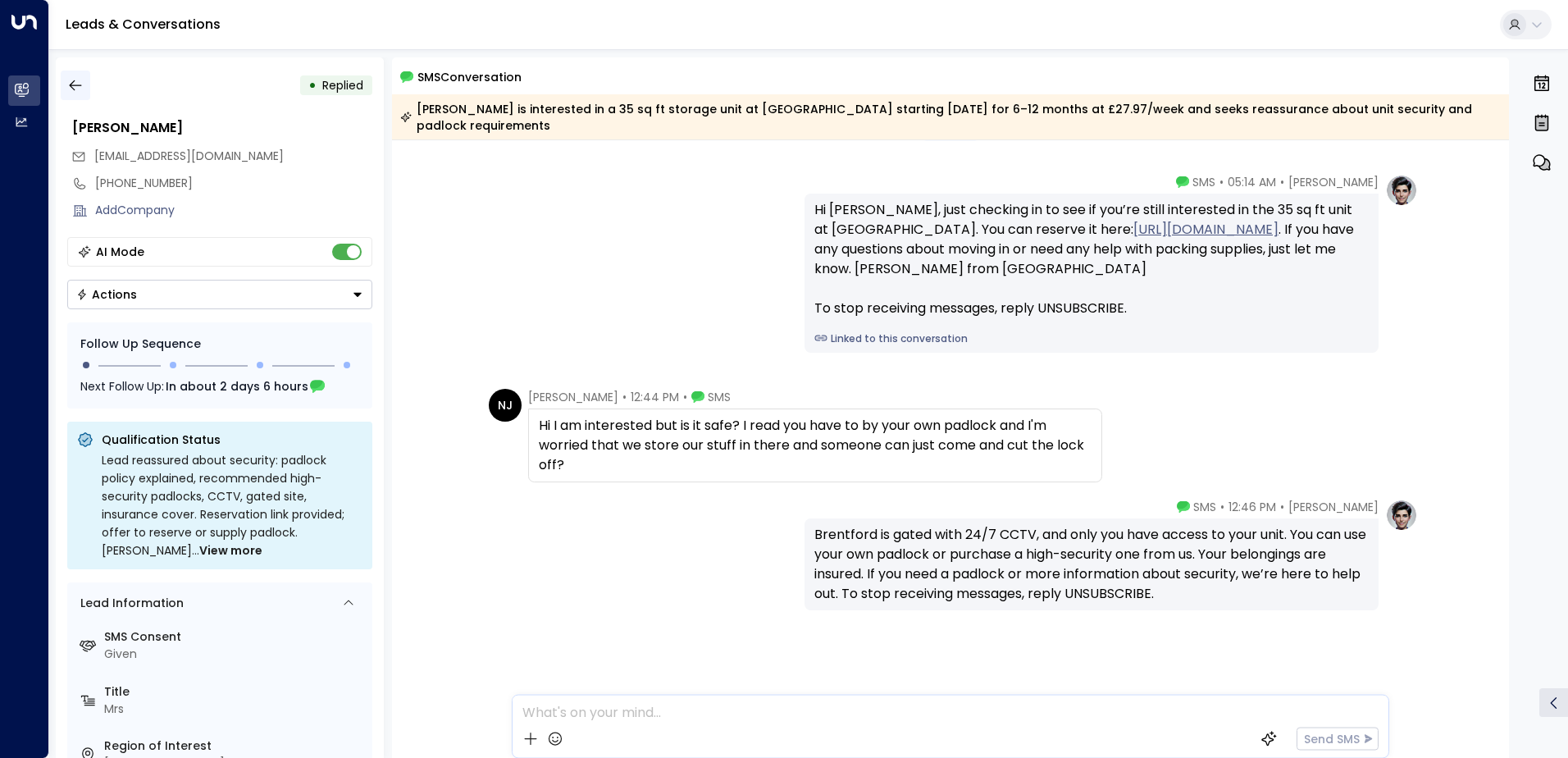
click at [73, 88] on icon "button" at bounding box center [74, 85] width 12 height 10
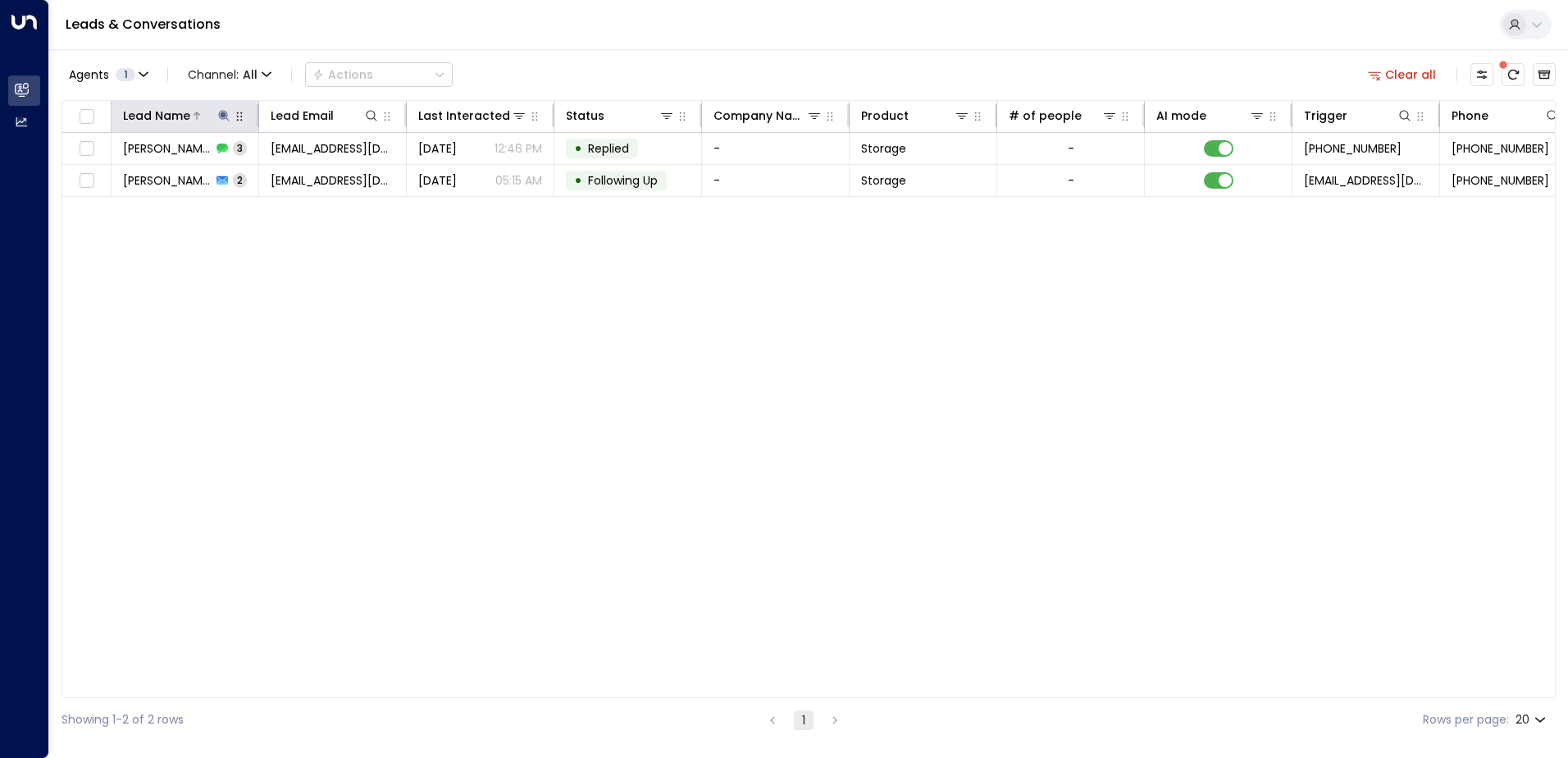
click at [223, 112] on icon at bounding box center [224, 116] width 13 height 13
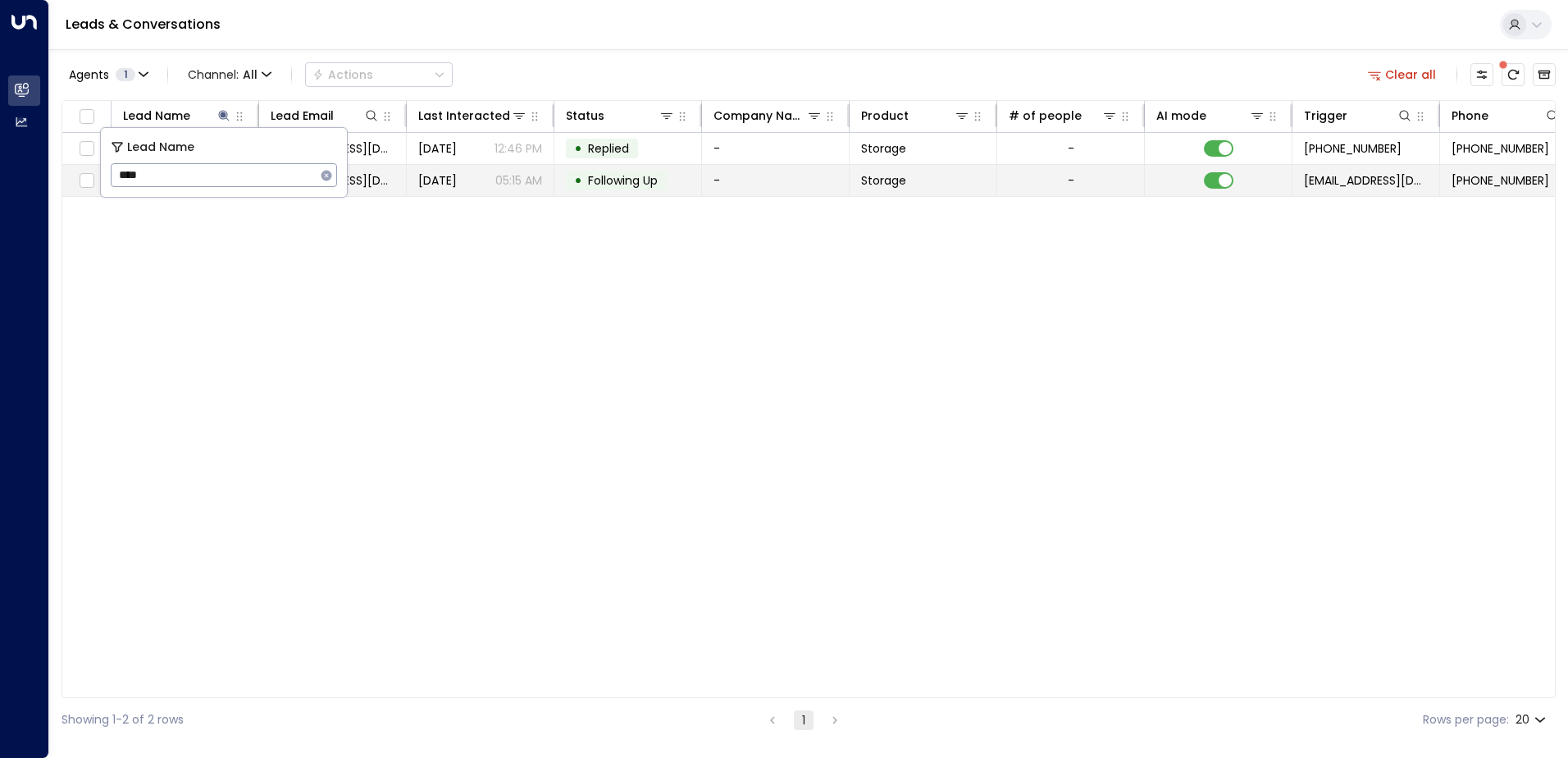
click at [91, 177] on body "Overview Leads & Conversations Leads & Conversations Analytics Analytics Leads …" at bounding box center [784, 370] width 1568 height 741
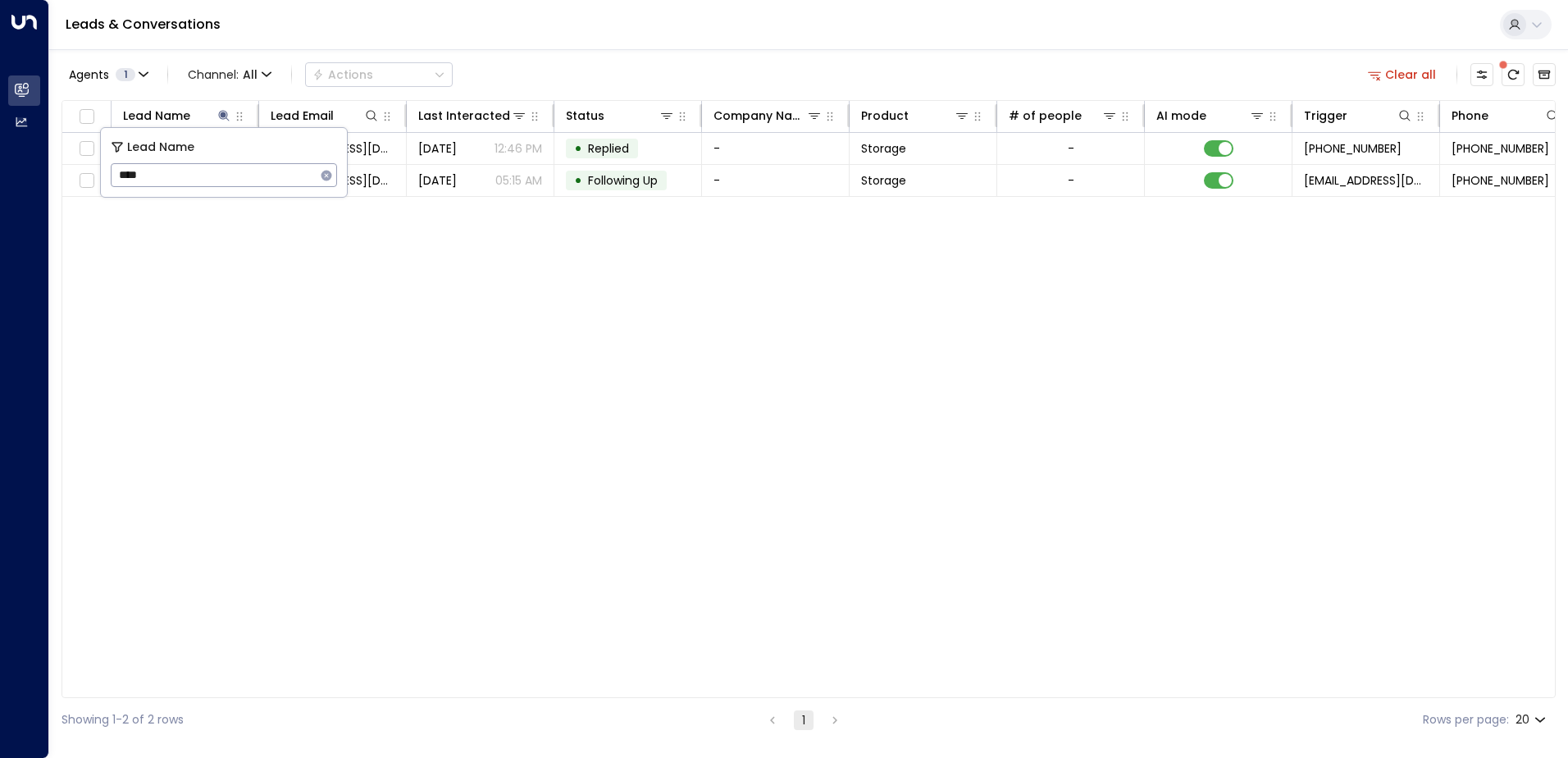
drag, startPoint x: 147, startPoint y: 174, endPoint x: 114, endPoint y: 174, distance: 33.0
click at [114, 174] on input "****" at bounding box center [213, 175] width 205 height 30
type input "******"
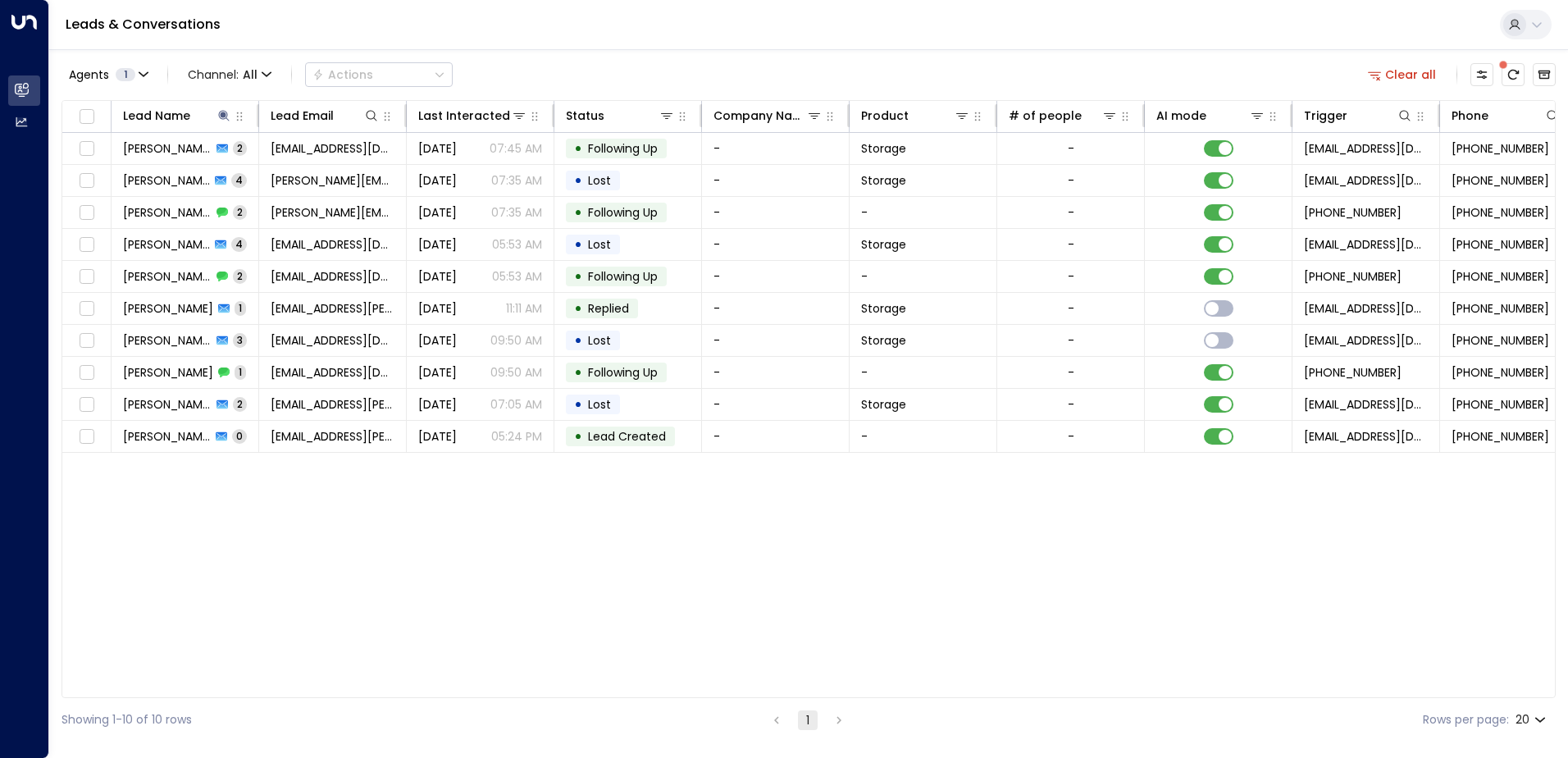
click at [330, 594] on div "Lead Name Lead Email Last Interacted Status Company Name Product # of people AI…" at bounding box center [808, 398] width 1494 height 597
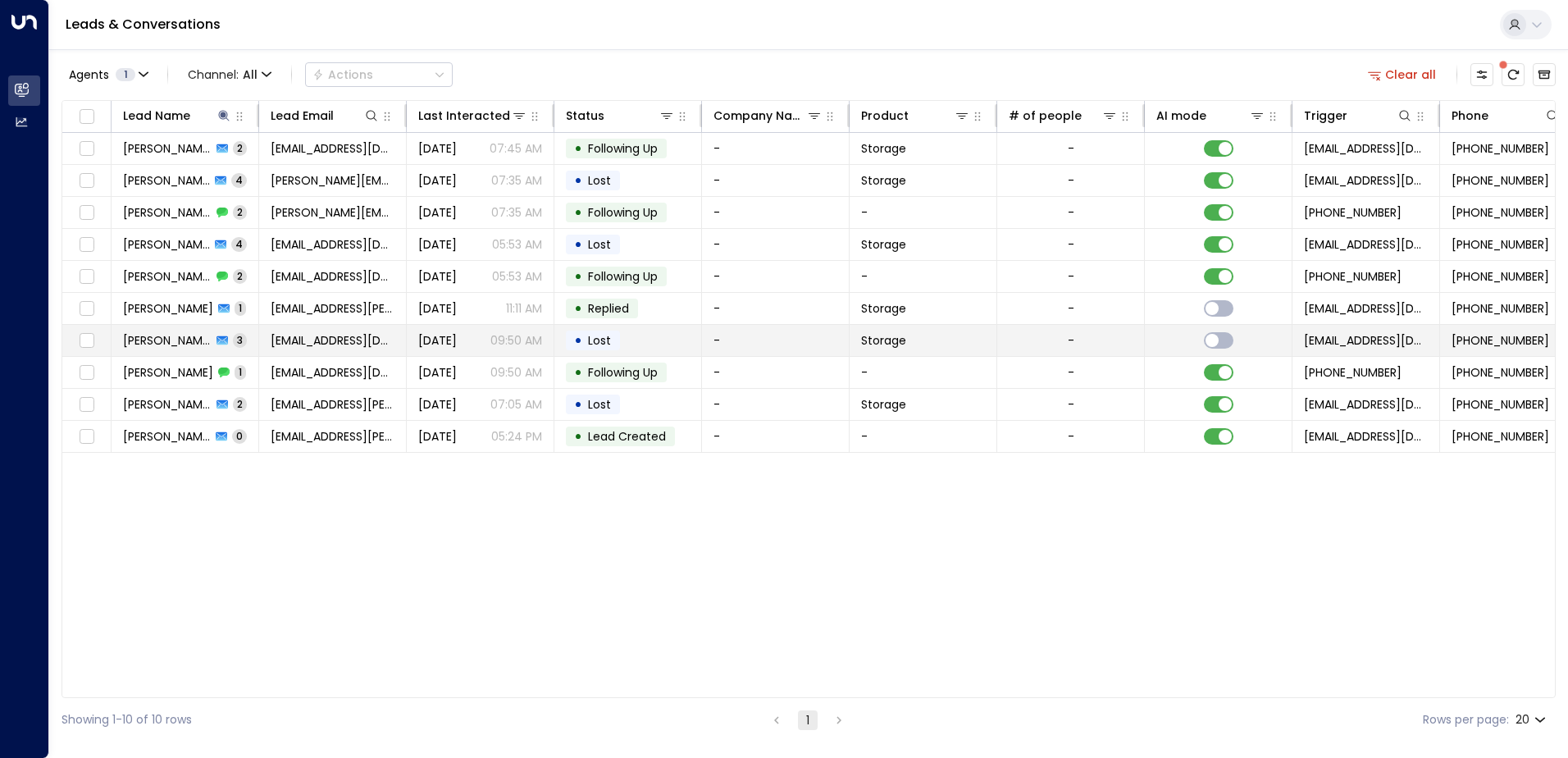
click at [238, 341] on span "3" at bounding box center [240, 339] width 14 height 14
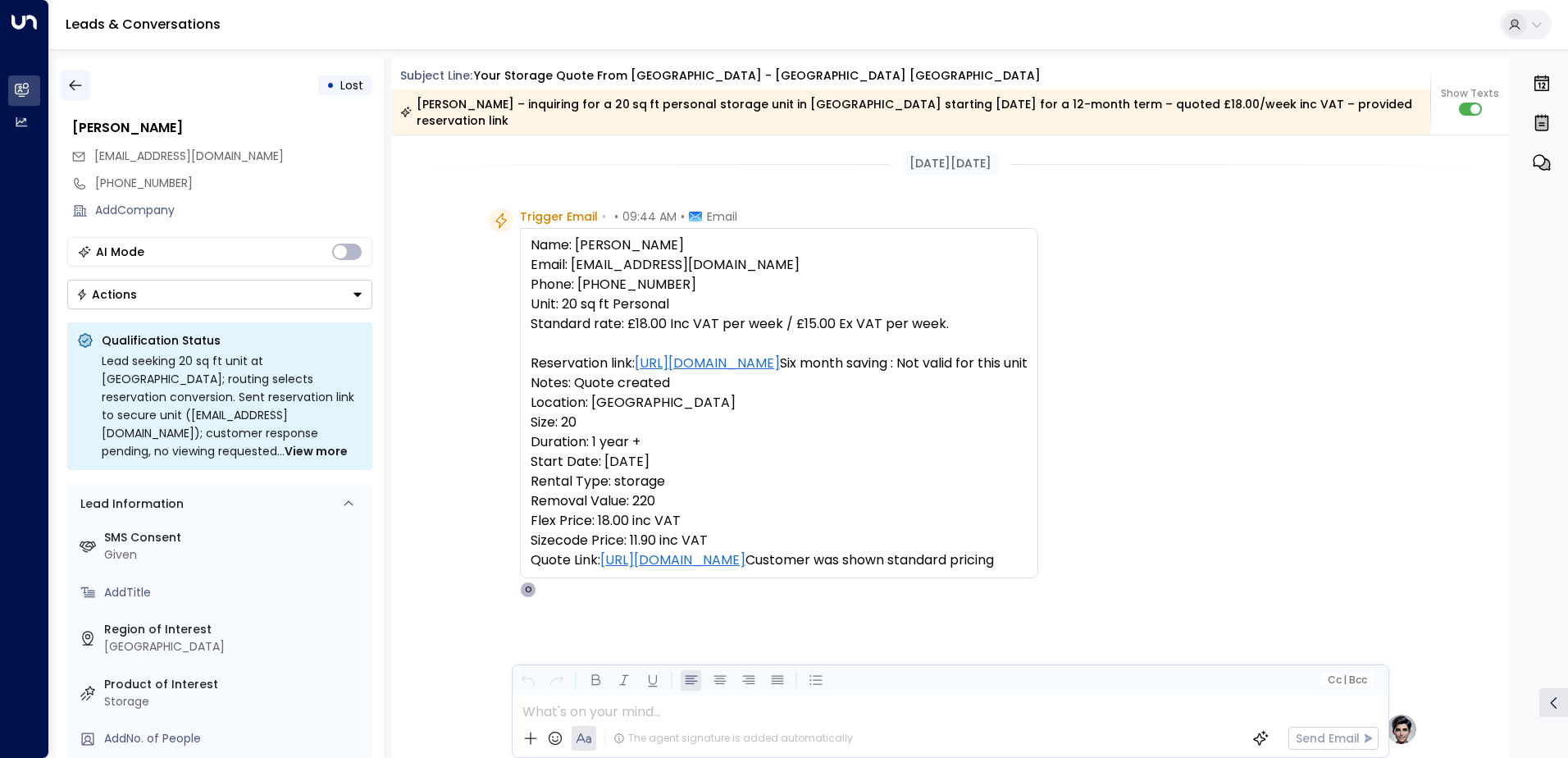
click at [79, 82] on icon "button" at bounding box center [75, 85] width 16 height 16
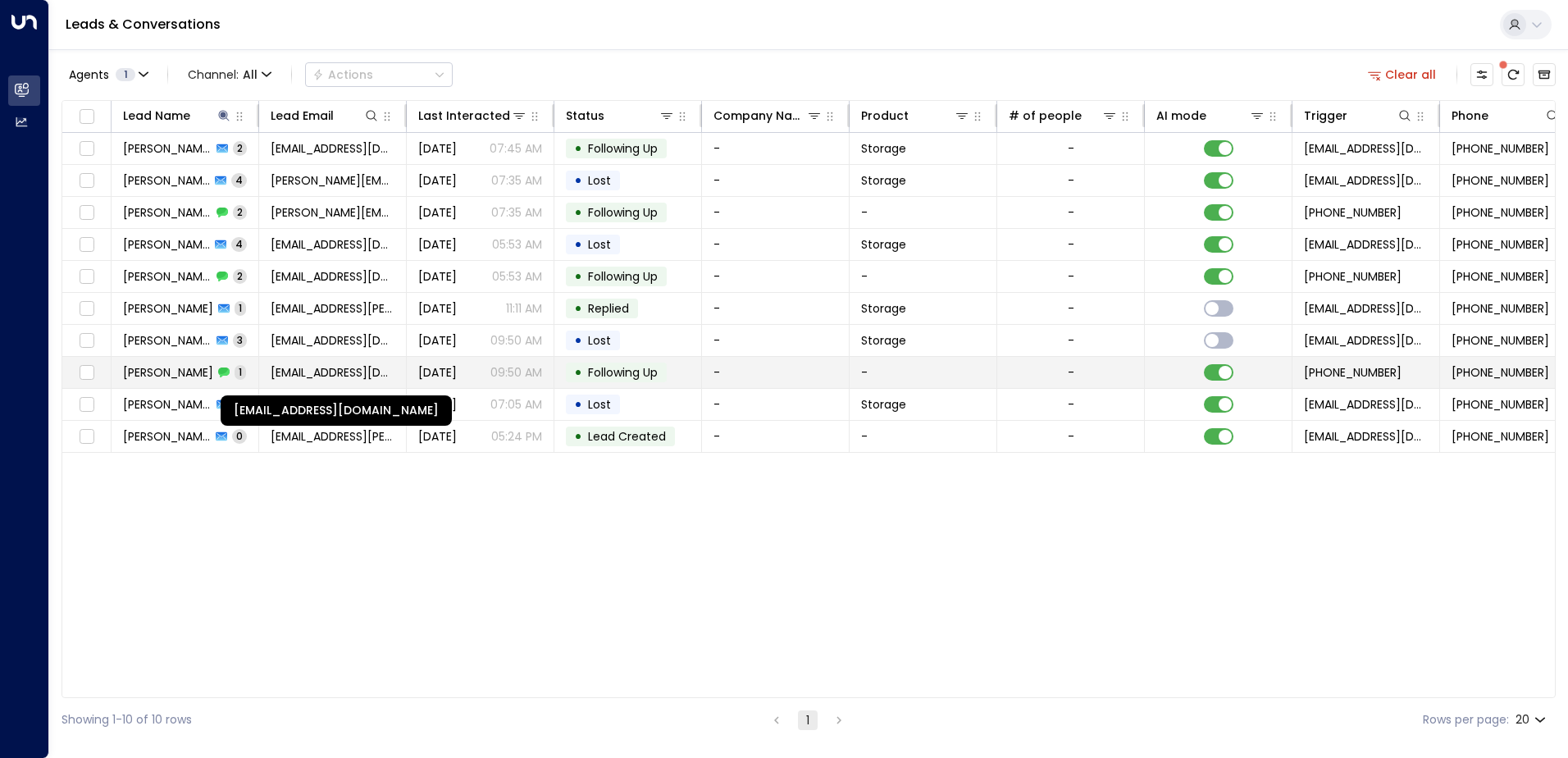
click at [356, 373] on span "mrandmrstreeter09@yahoo.co.uk" at bounding box center [333, 372] width 124 height 16
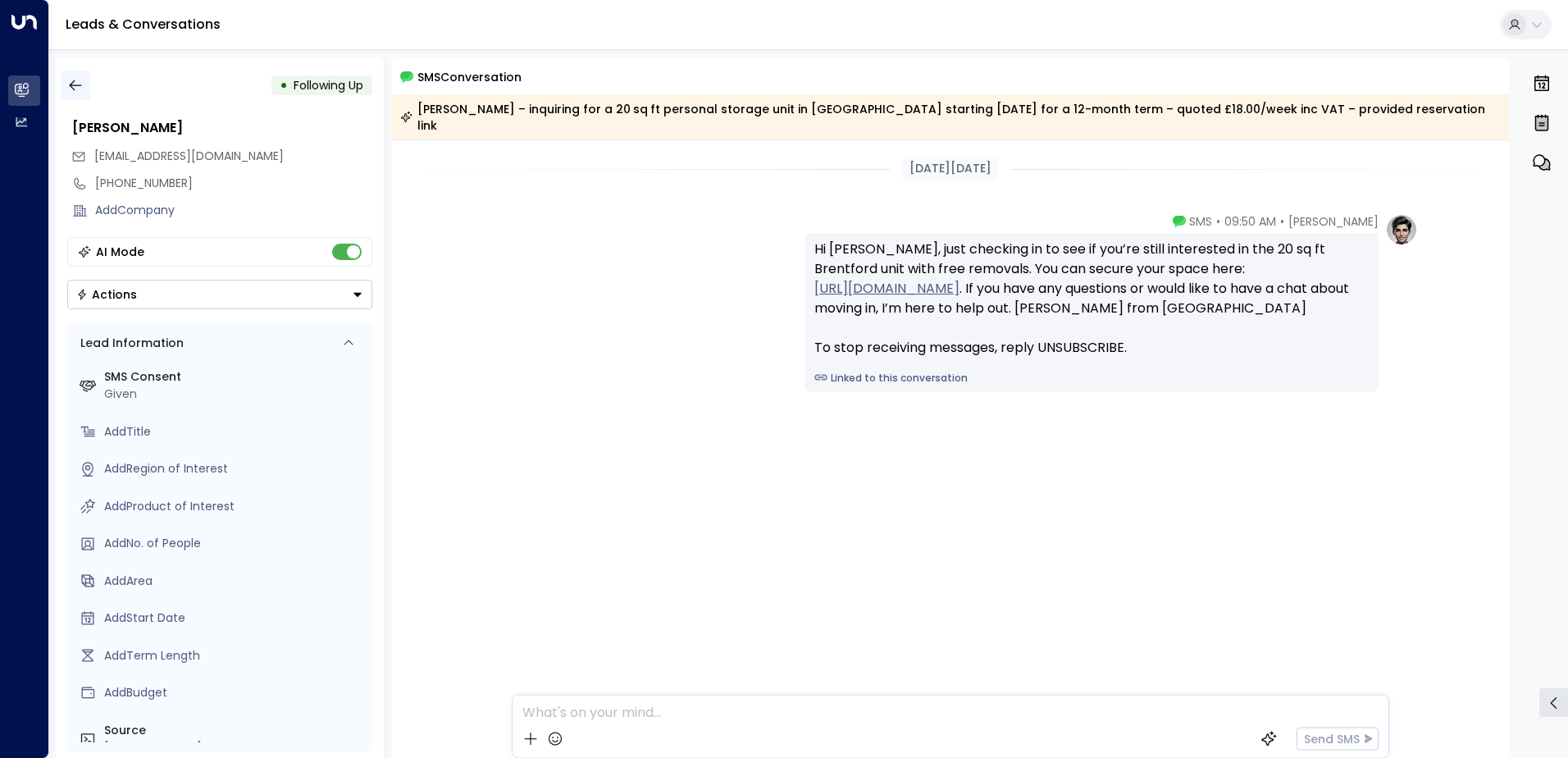
click at [68, 83] on icon "button" at bounding box center [75, 85] width 16 height 16
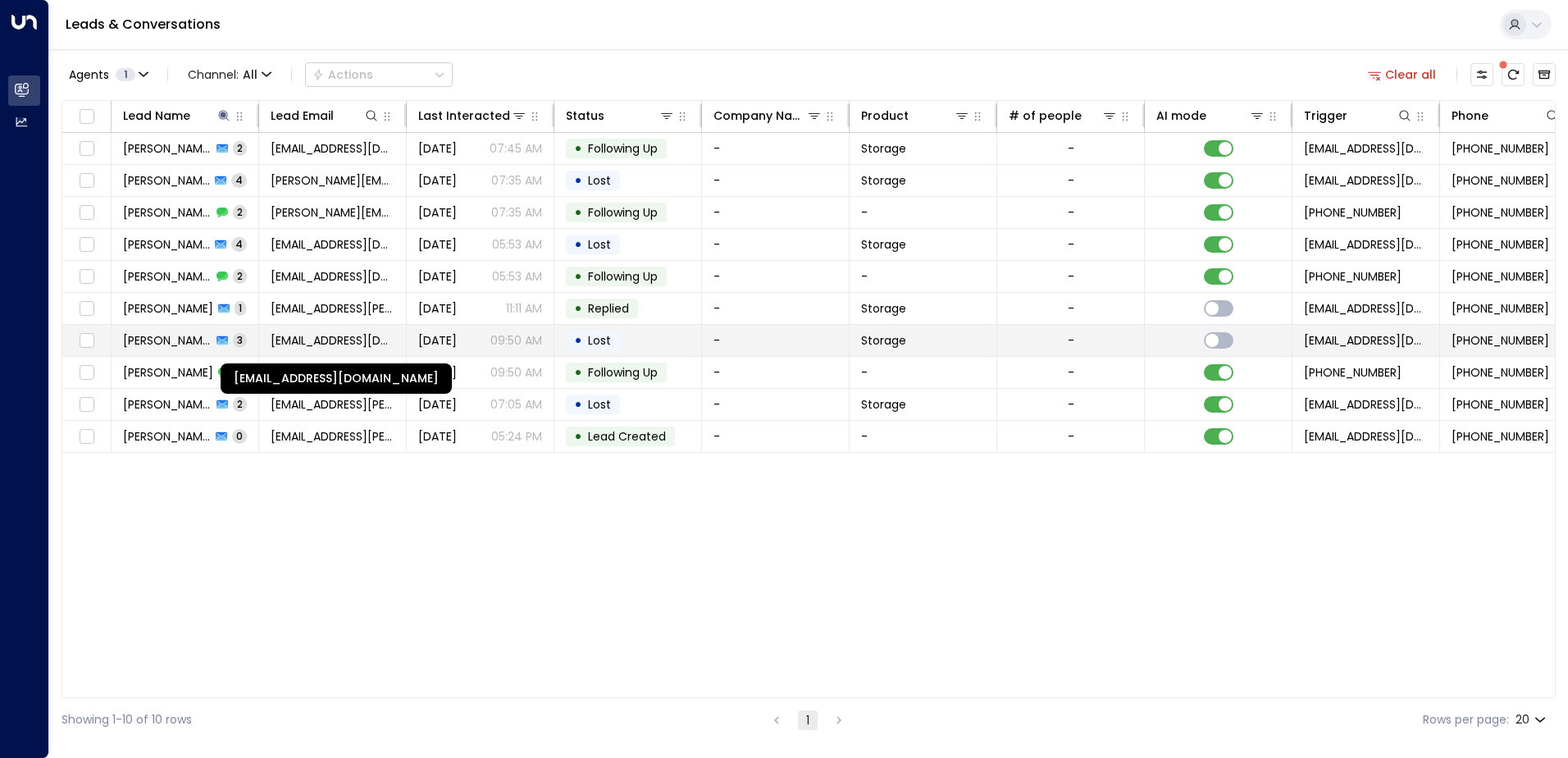
click at [323, 337] on span "mrandmrstreeter09@yahoo.co.uk" at bounding box center [333, 340] width 124 height 16
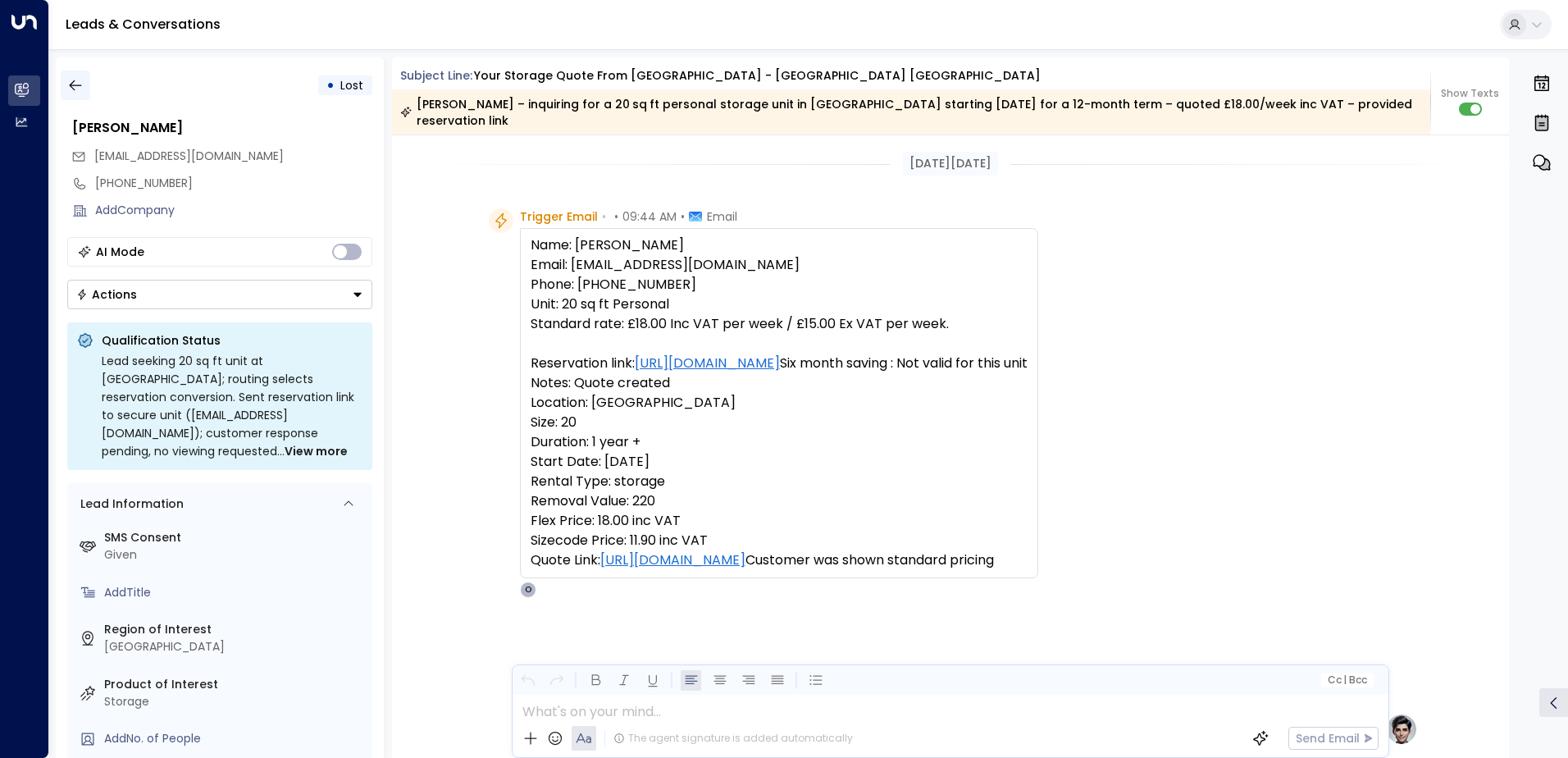
click at [66, 84] on button "button" at bounding box center [75, 85] width 29 height 29
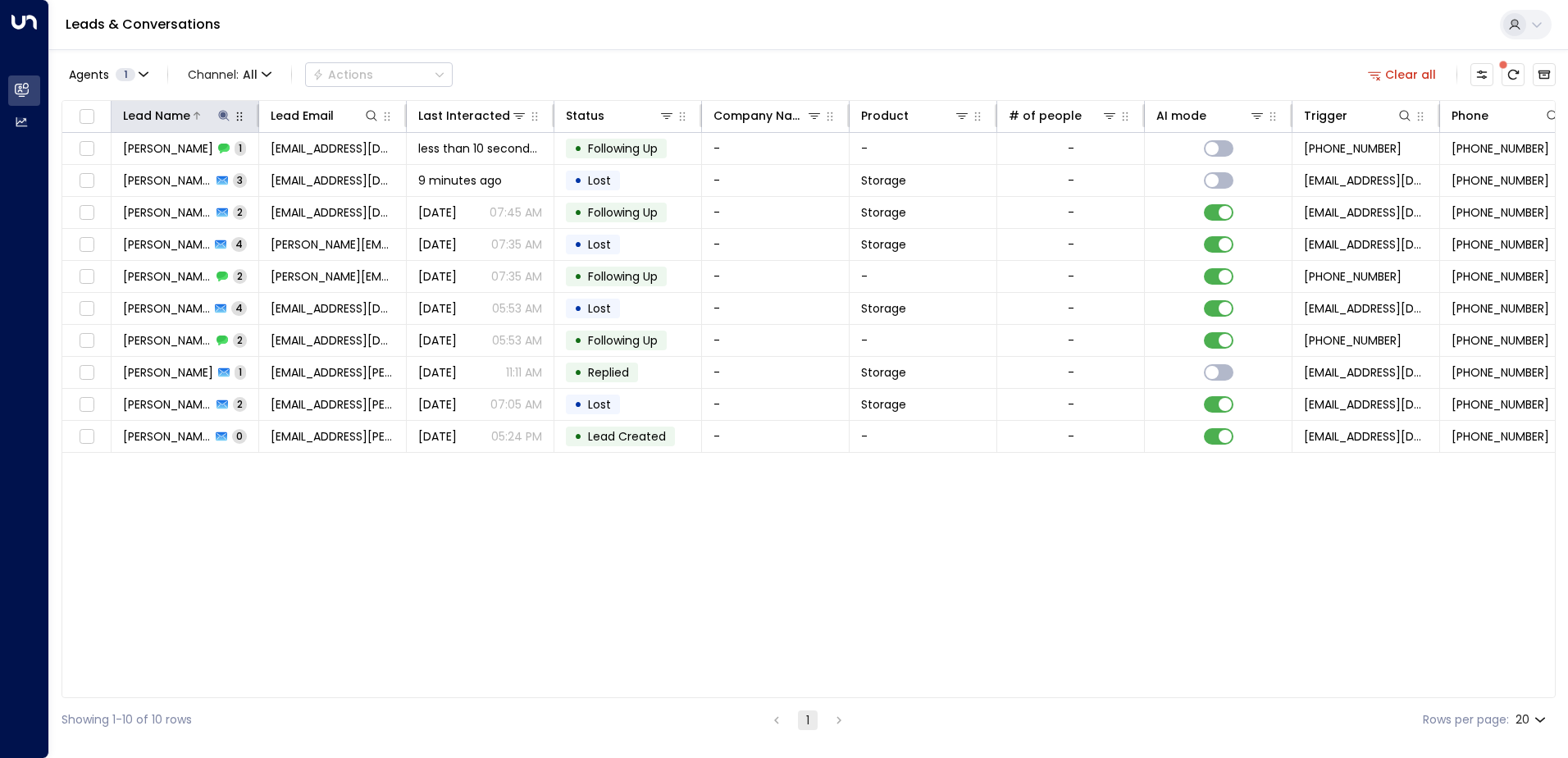
click at [223, 114] on icon at bounding box center [223, 115] width 10 height 10
click at [87, 178] on body "Overview Leads & Conversations Leads & Conversations Analytics Analytics Leads …" at bounding box center [784, 370] width 1568 height 741
drag, startPoint x: 196, startPoint y: 172, endPoint x: 120, endPoint y: 171, distance: 76.0
click at [120, 171] on input "******" at bounding box center [213, 175] width 205 height 30
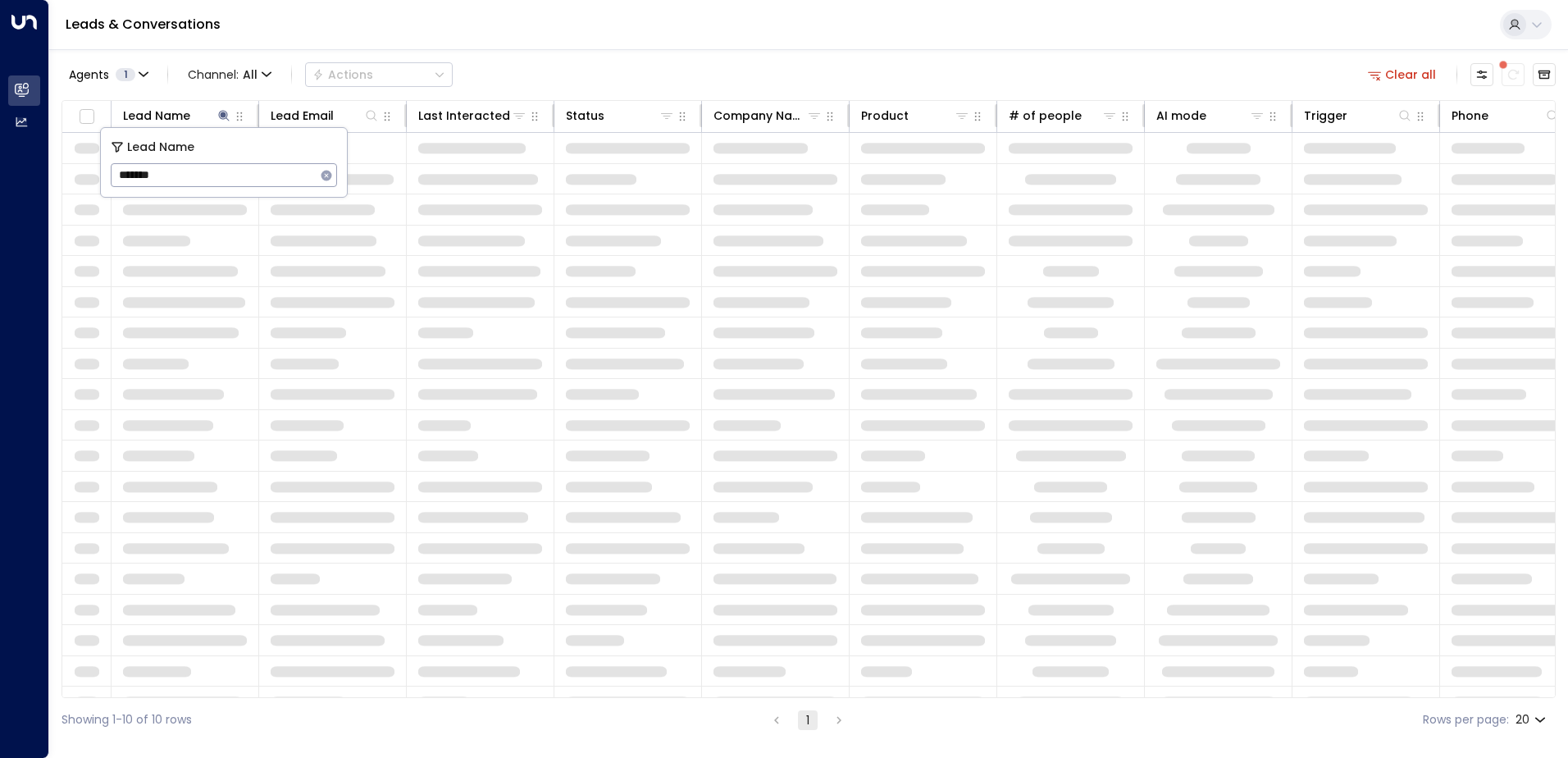
type input "********"
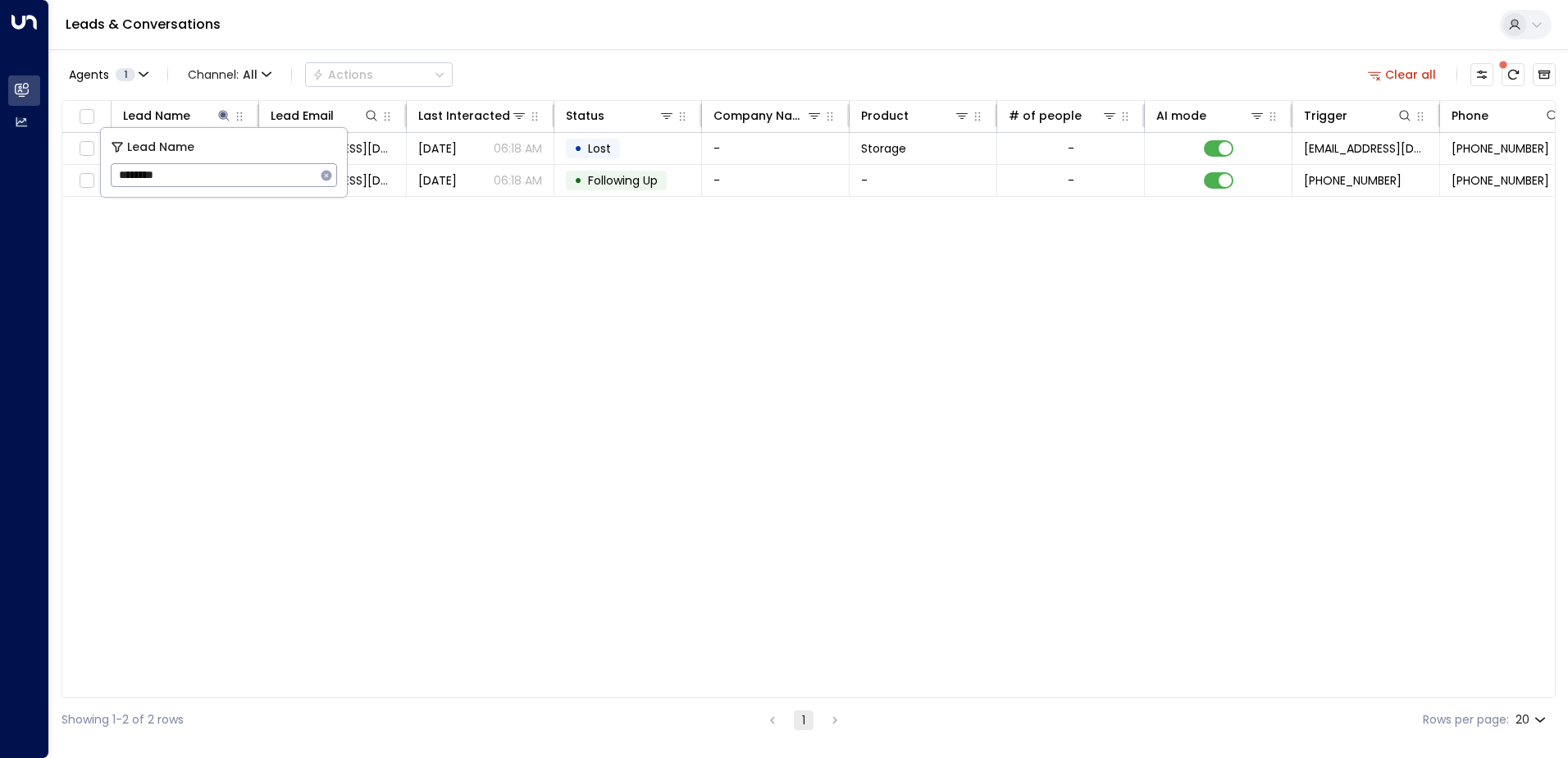
click at [411, 249] on div "Lead Name Lead Email Last Interacted Status Company Name Product # of people AI…" at bounding box center [808, 398] width 1494 height 597
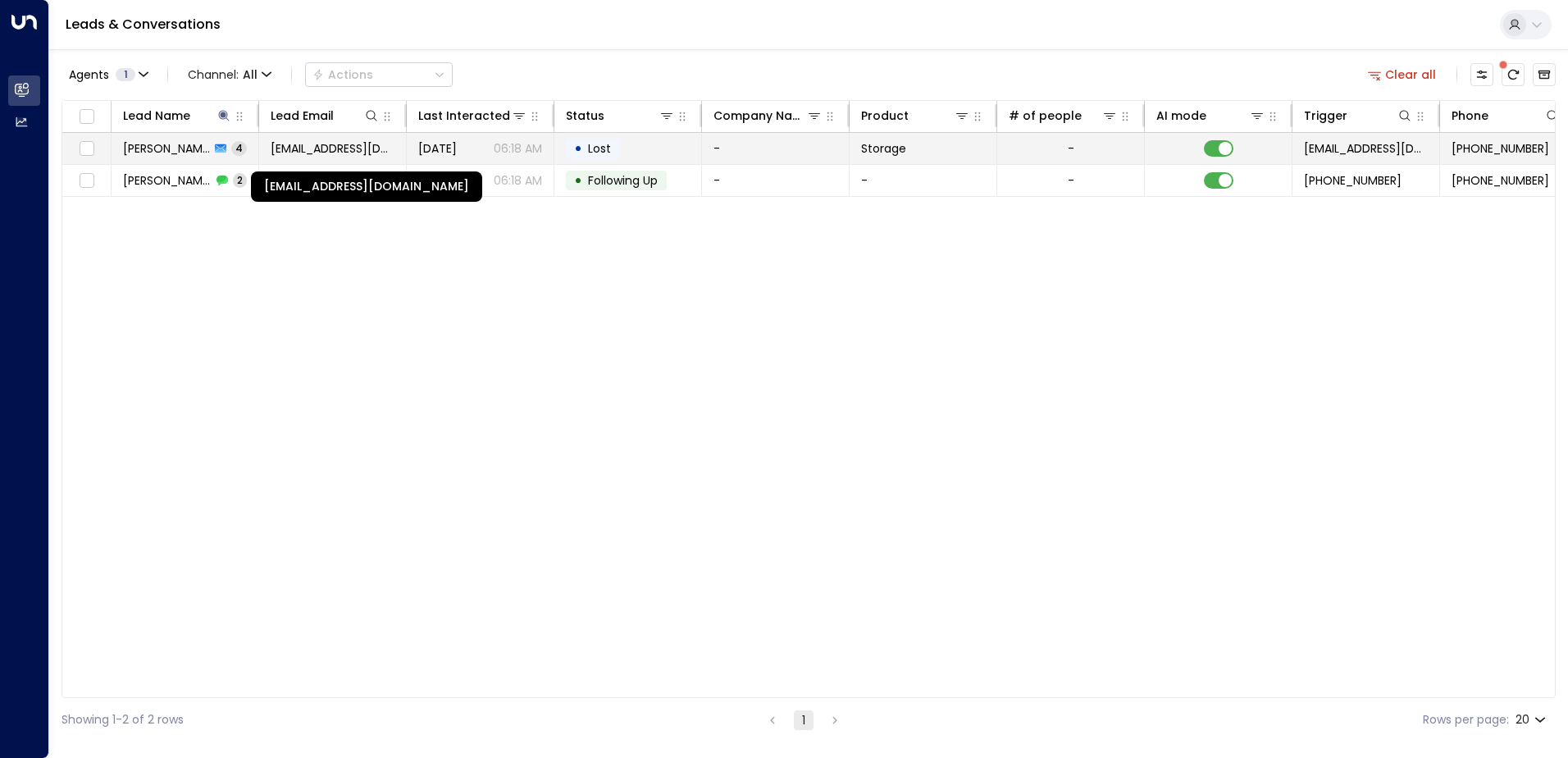
click at [345, 151] on span "tobyday26@gmail.com" at bounding box center [333, 147] width 124 height 16
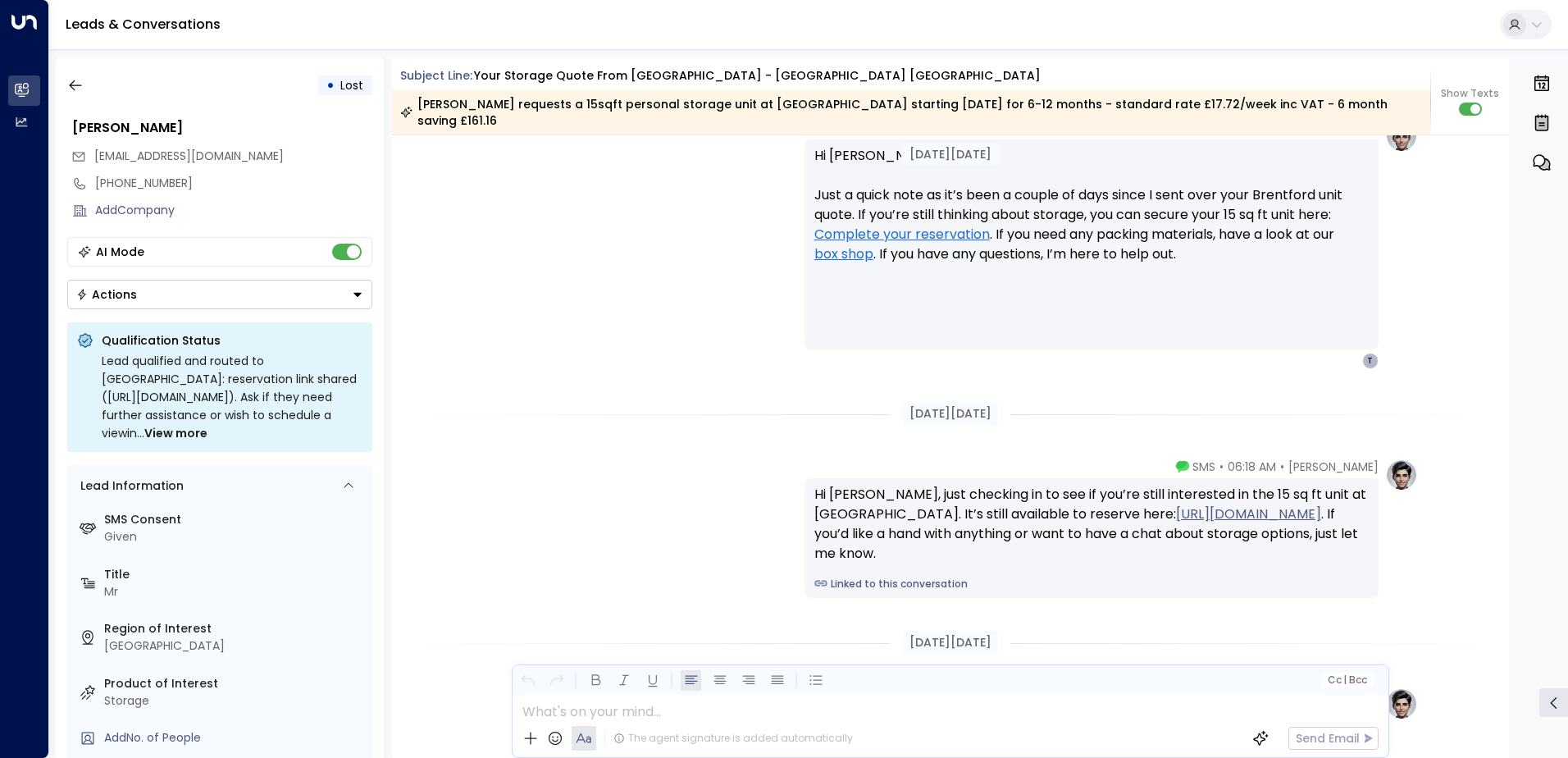
scroll to position [2357, 0]
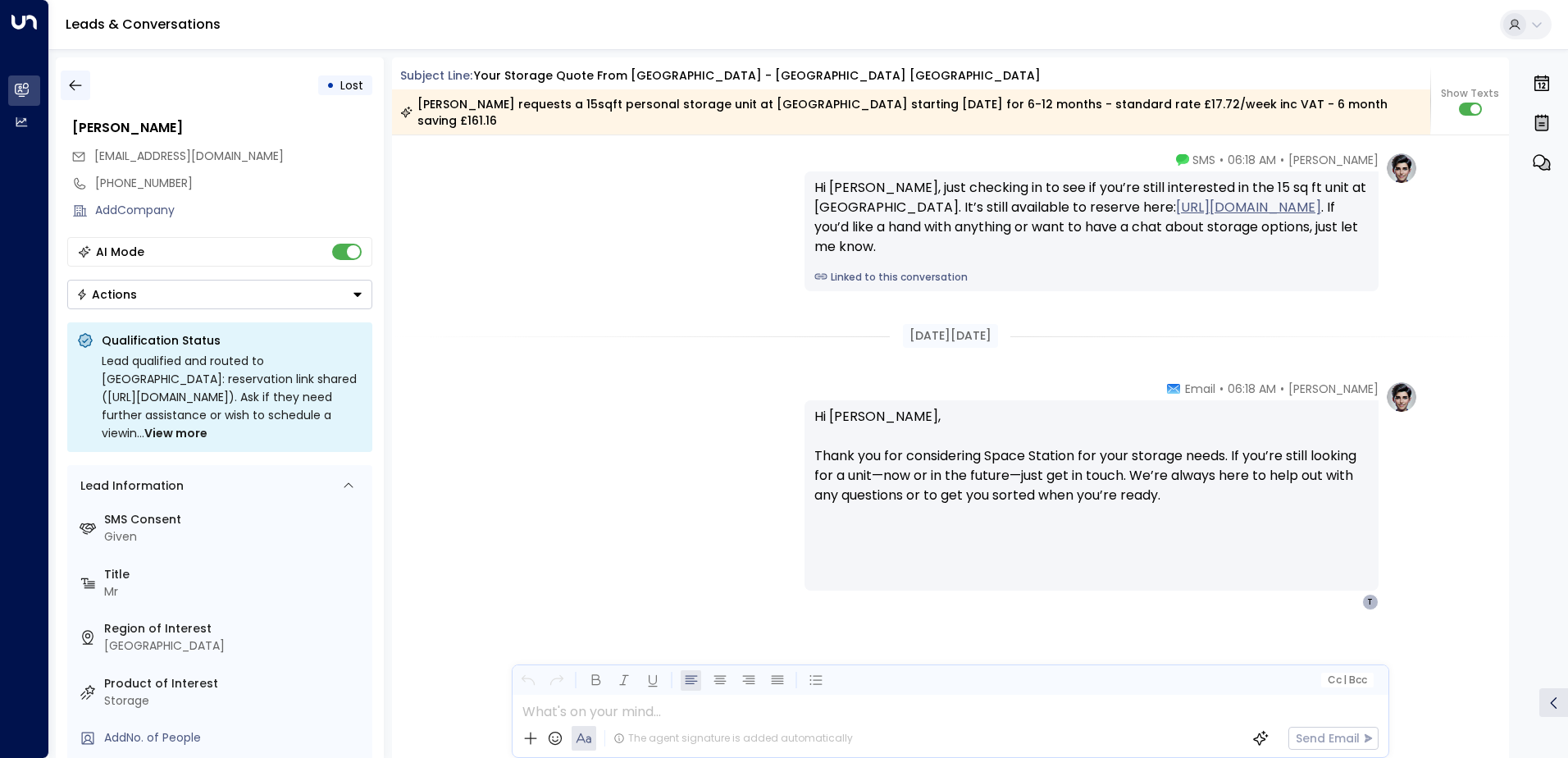
click at [75, 80] on icon "button" at bounding box center [75, 85] width 16 height 16
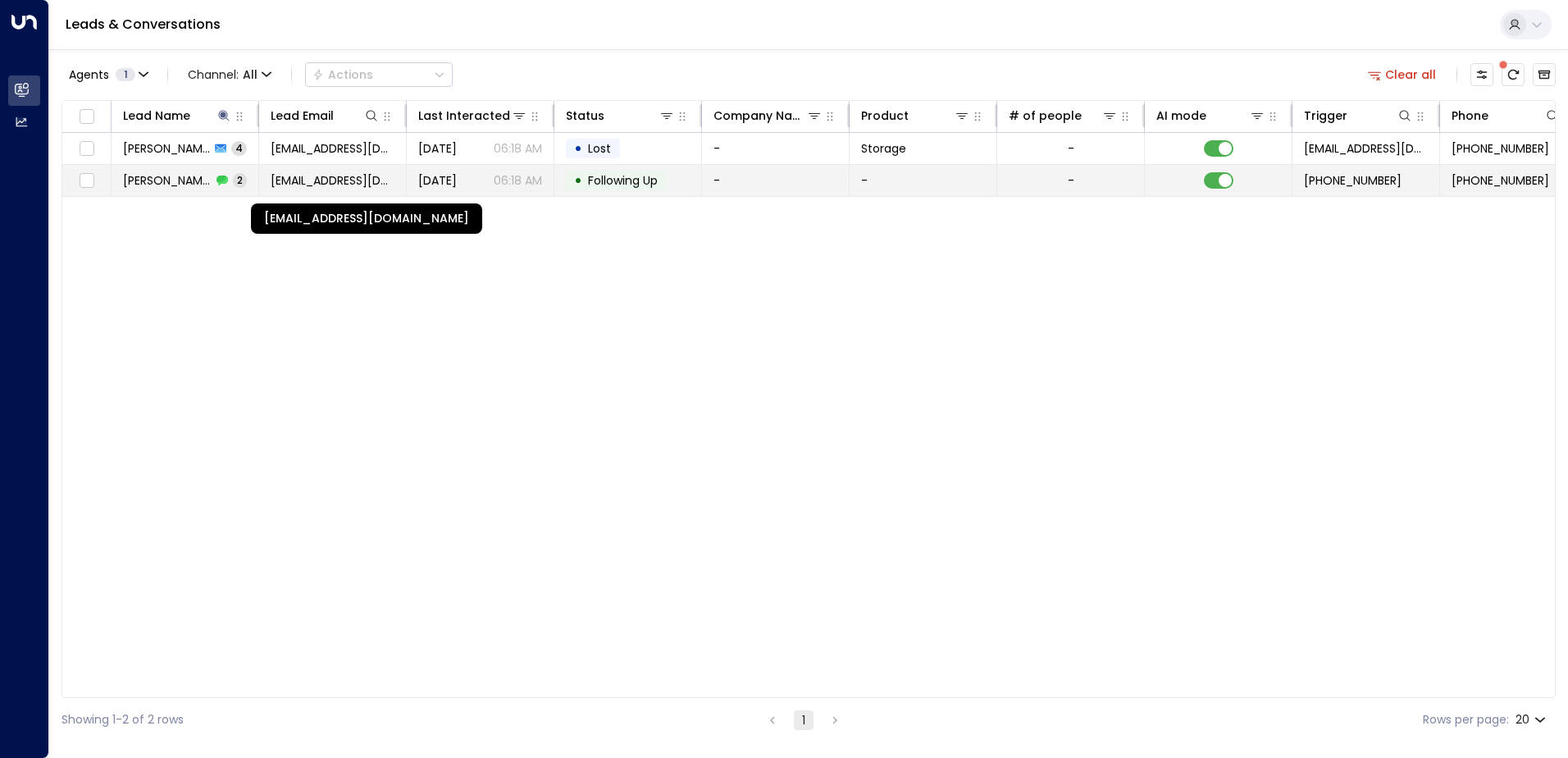
click at [334, 181] on span "tobyday26@gmail.com" at bounding box center [333, 179] width 124 height 16
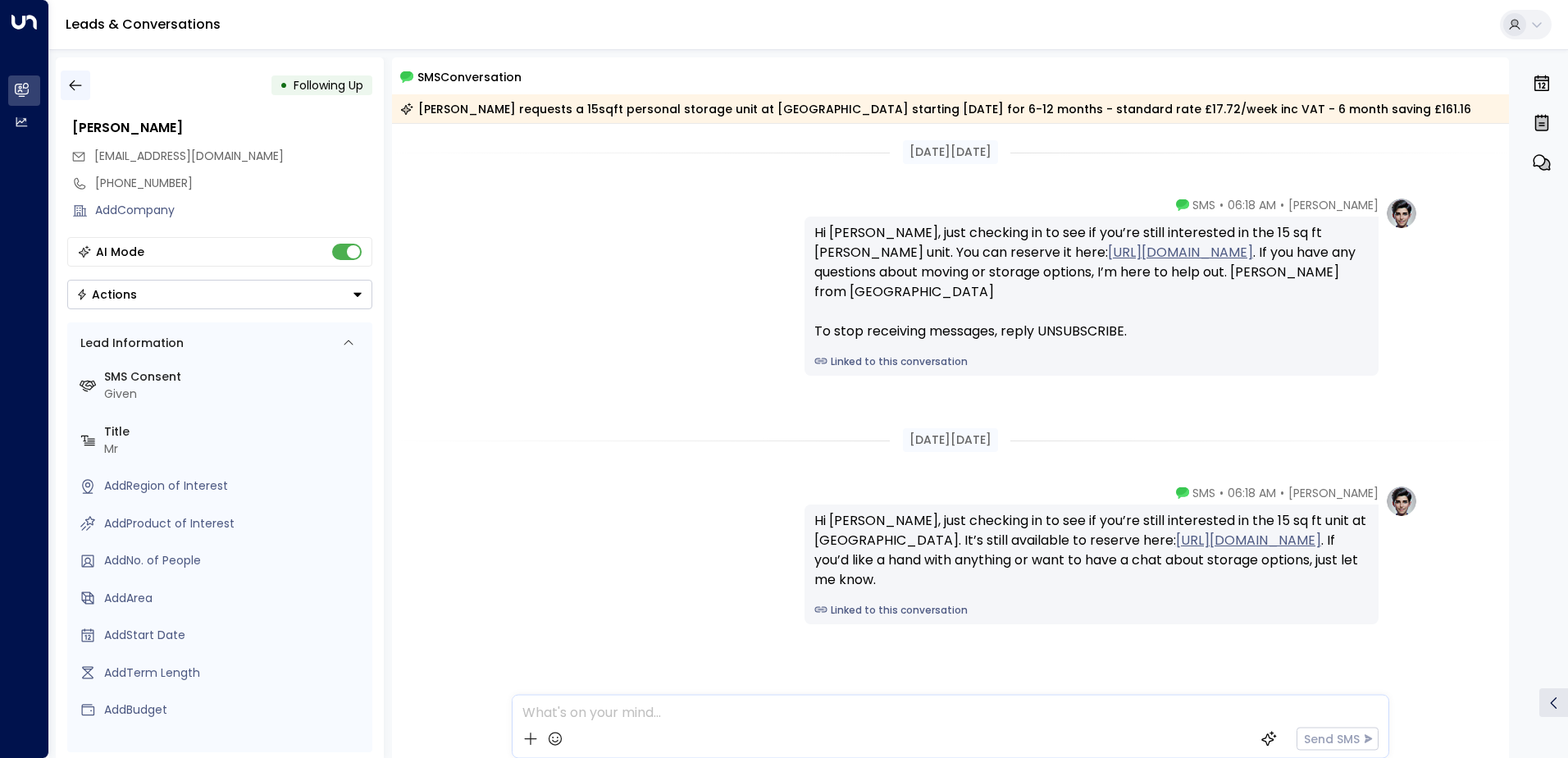
click at [69, 85] on icon "button" at bounding box center [74, 85] width 12 height 10
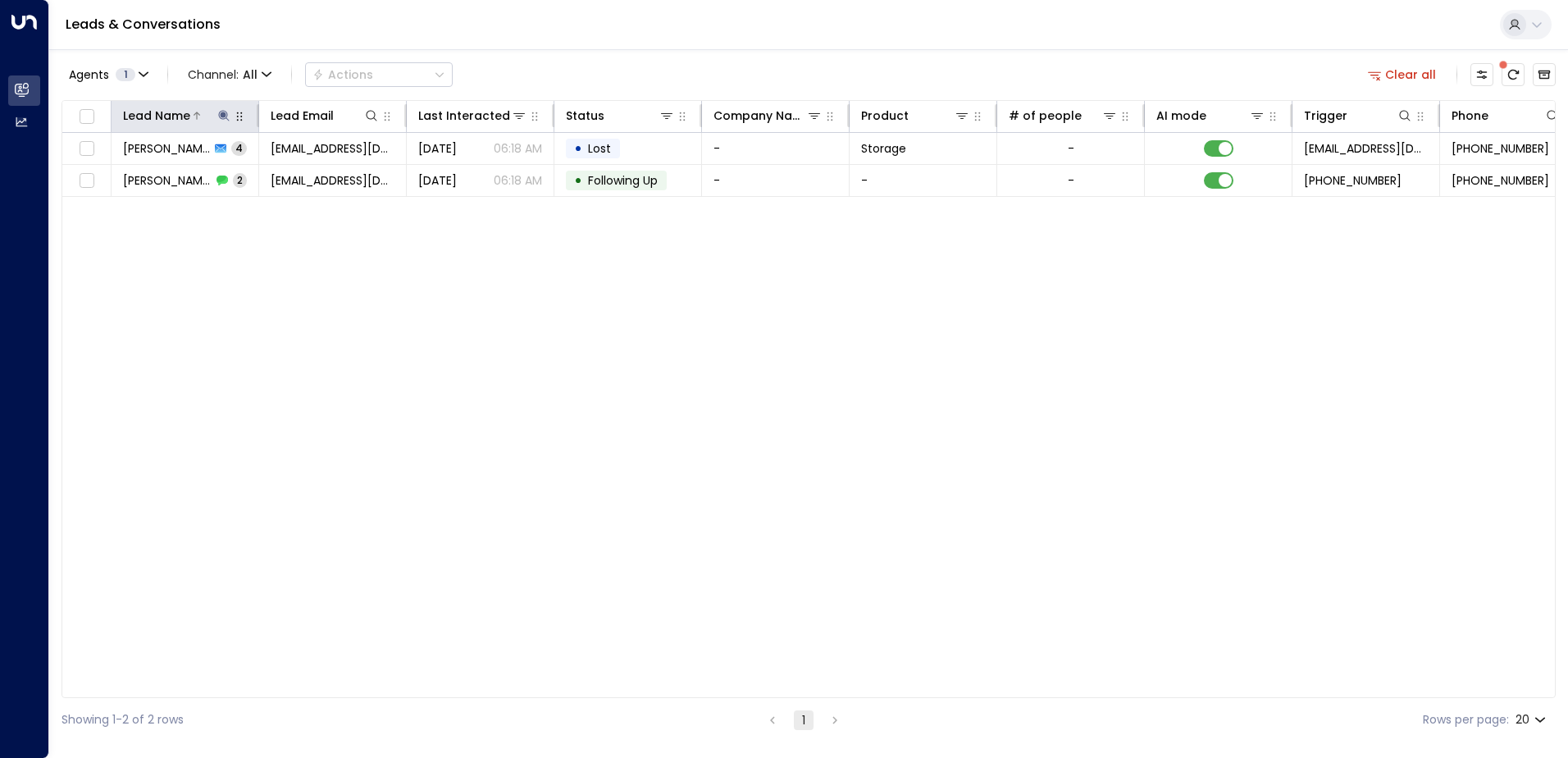
click at [224, 115] on icon at bounding box center [223, 115] width 10 height 10
drag, startPoint x: 188, startPoint y: 172, endPoint x: 103, endPoint y: 175, distance: 85.1
click at [103, 175] on div "Lead Name ******** ​" at bounding box center [224, 162] width 246 height 69
type input "****"
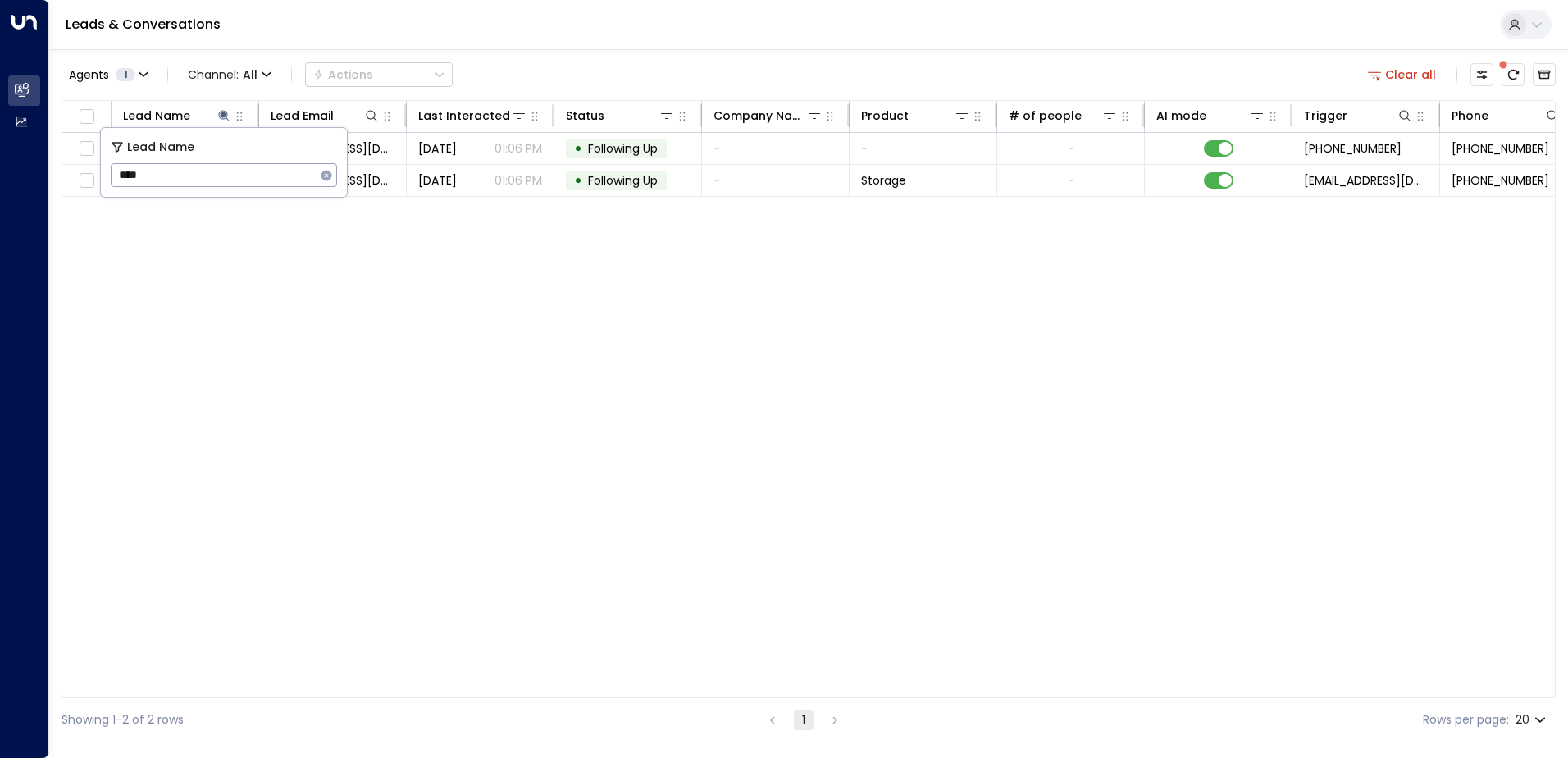
click at [425, 317] on div "Lead Name Lead Email Last Interacted Status Company Name Product # of people AI…" at bounding box center [808, 398] width 1494 height 597
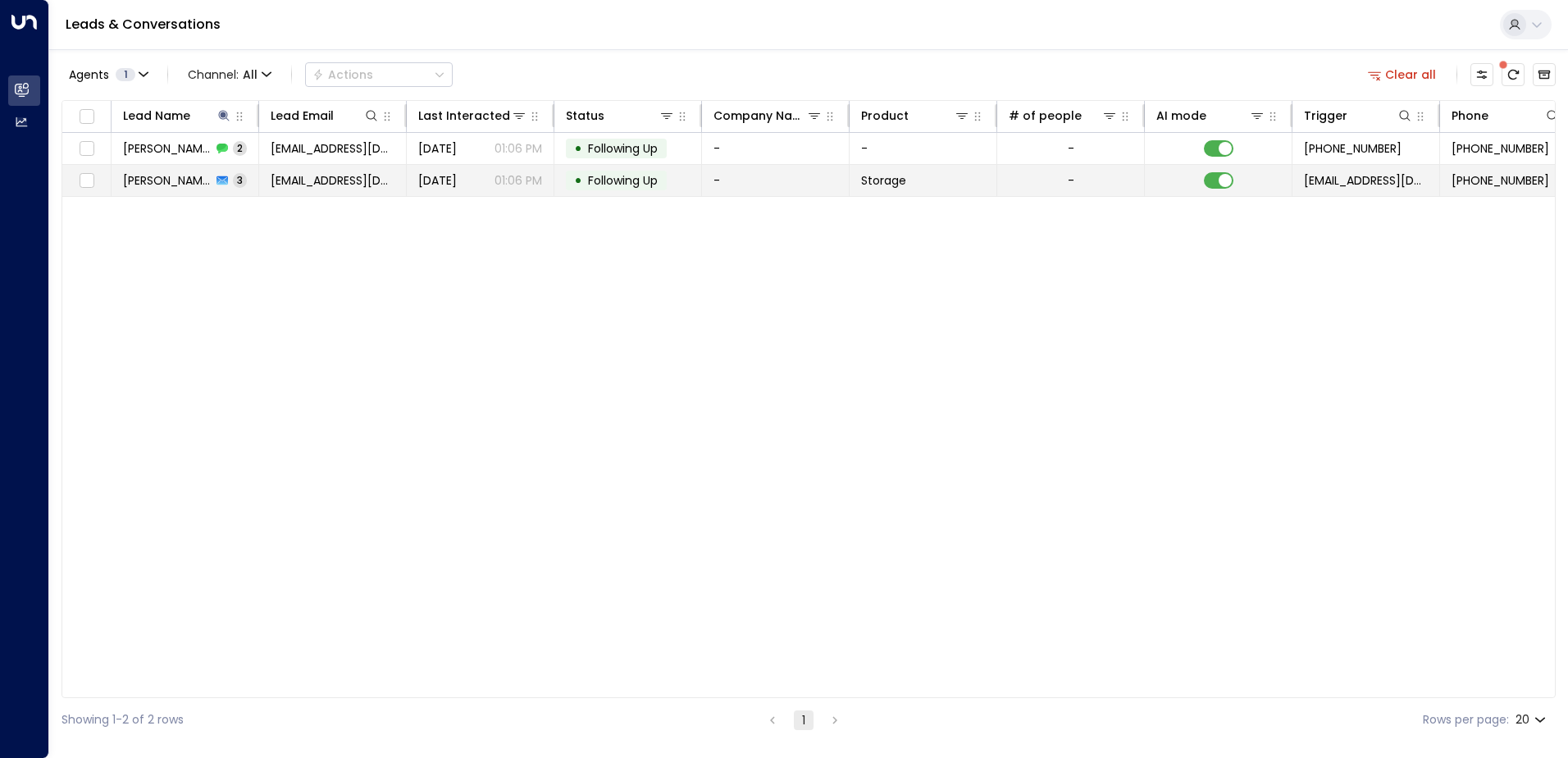
click at [326, 184] on span "alirnpr12@gmail.com" at bounding box center [333, 179] width 124 height 16
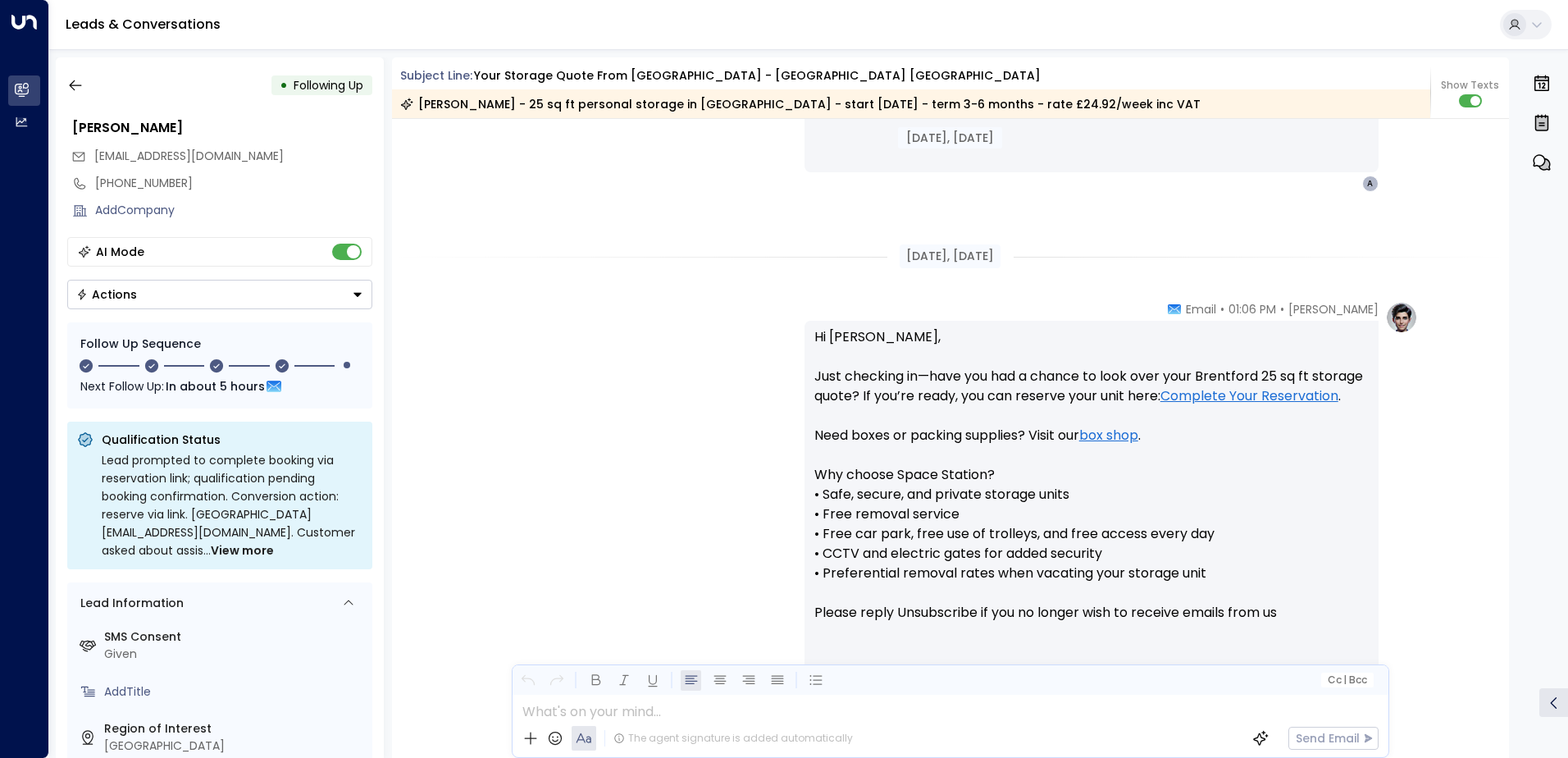
scroll to position [1312, 0]
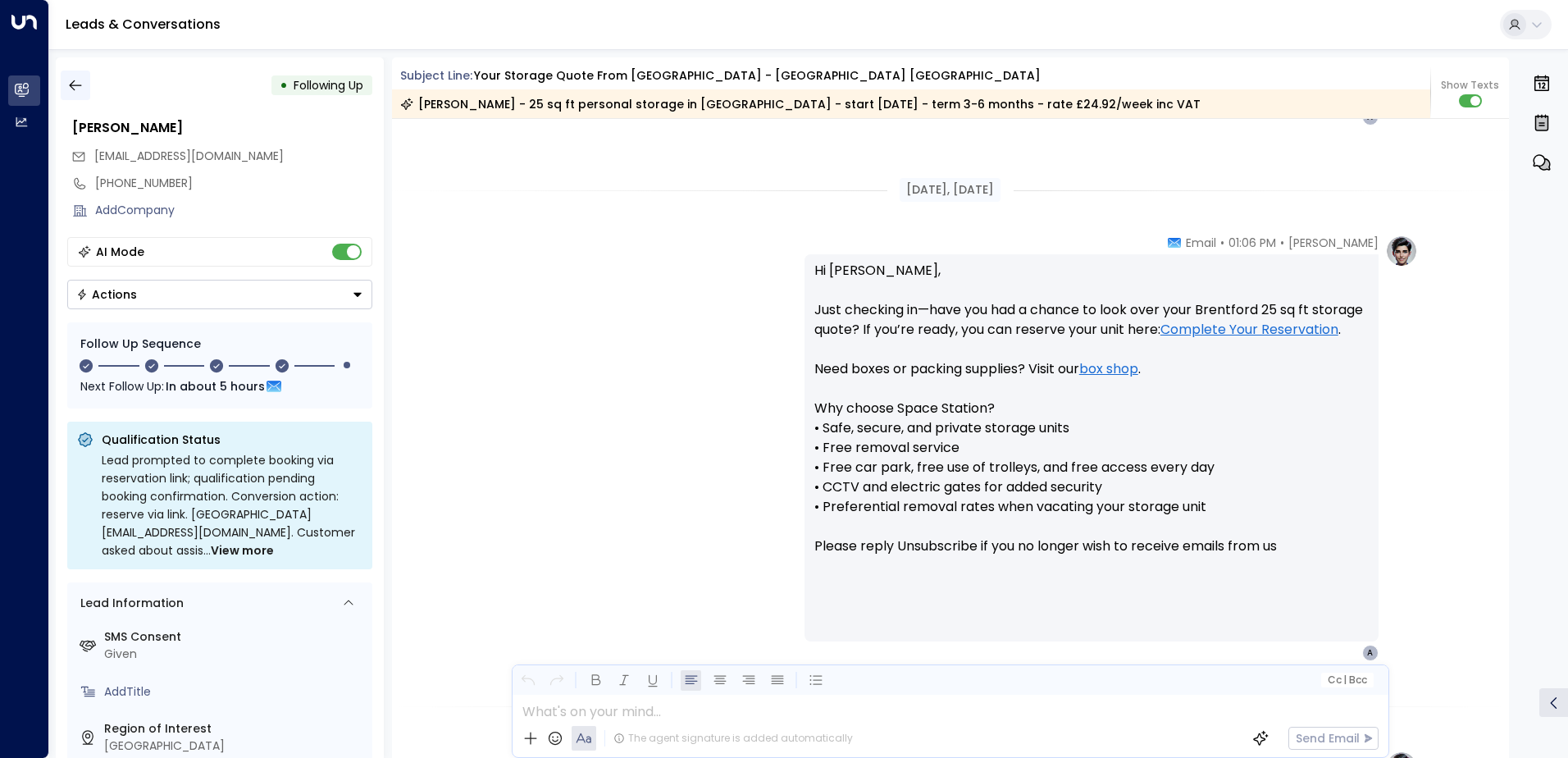
click at [81, 87] on icon "button" at bounding box center [75, 85] width 16 height 16
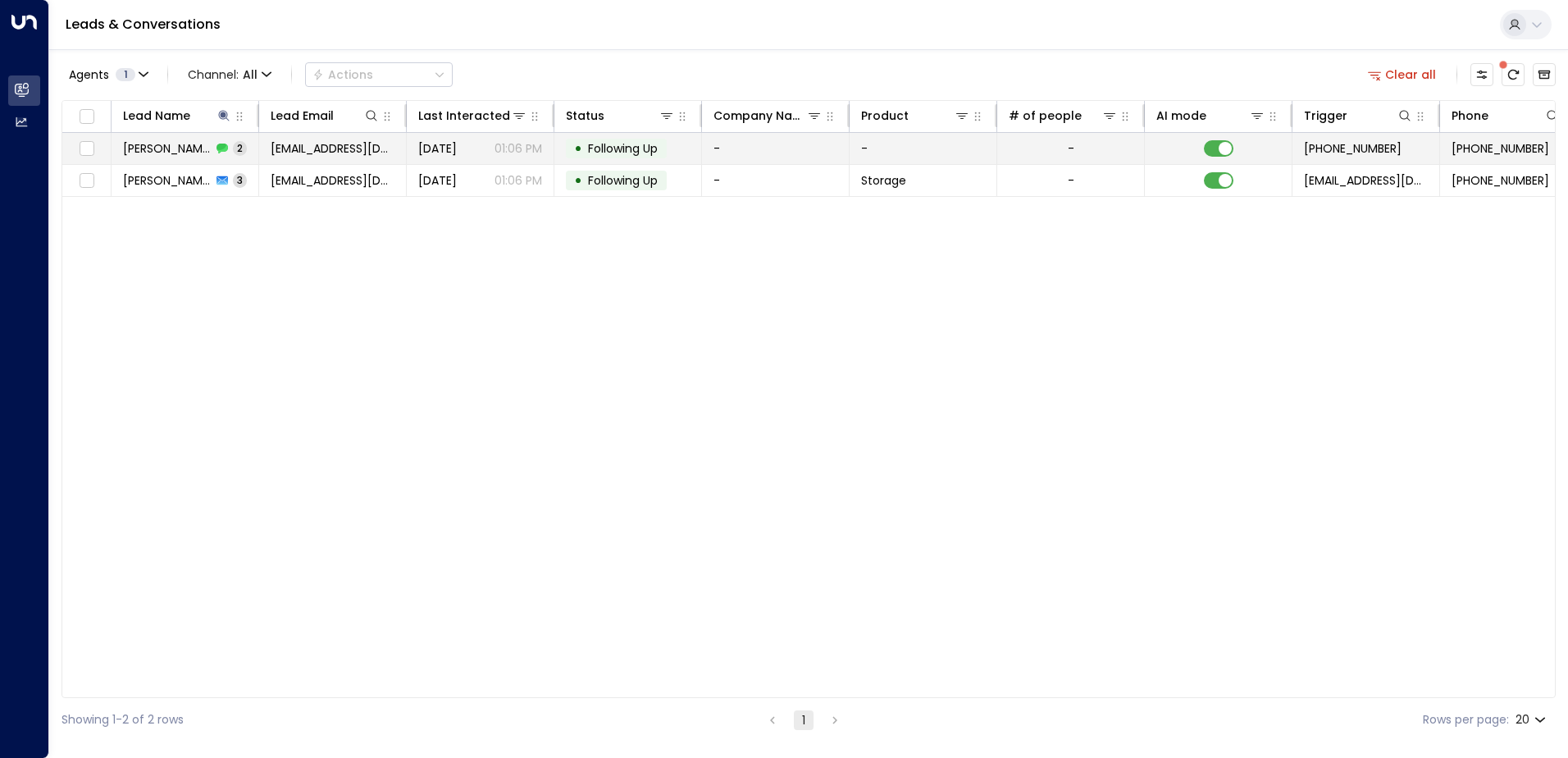
click at [380, 150] on span "alirnpr12@gmail.com" at bounding box center [333, 147] width 124 height 16
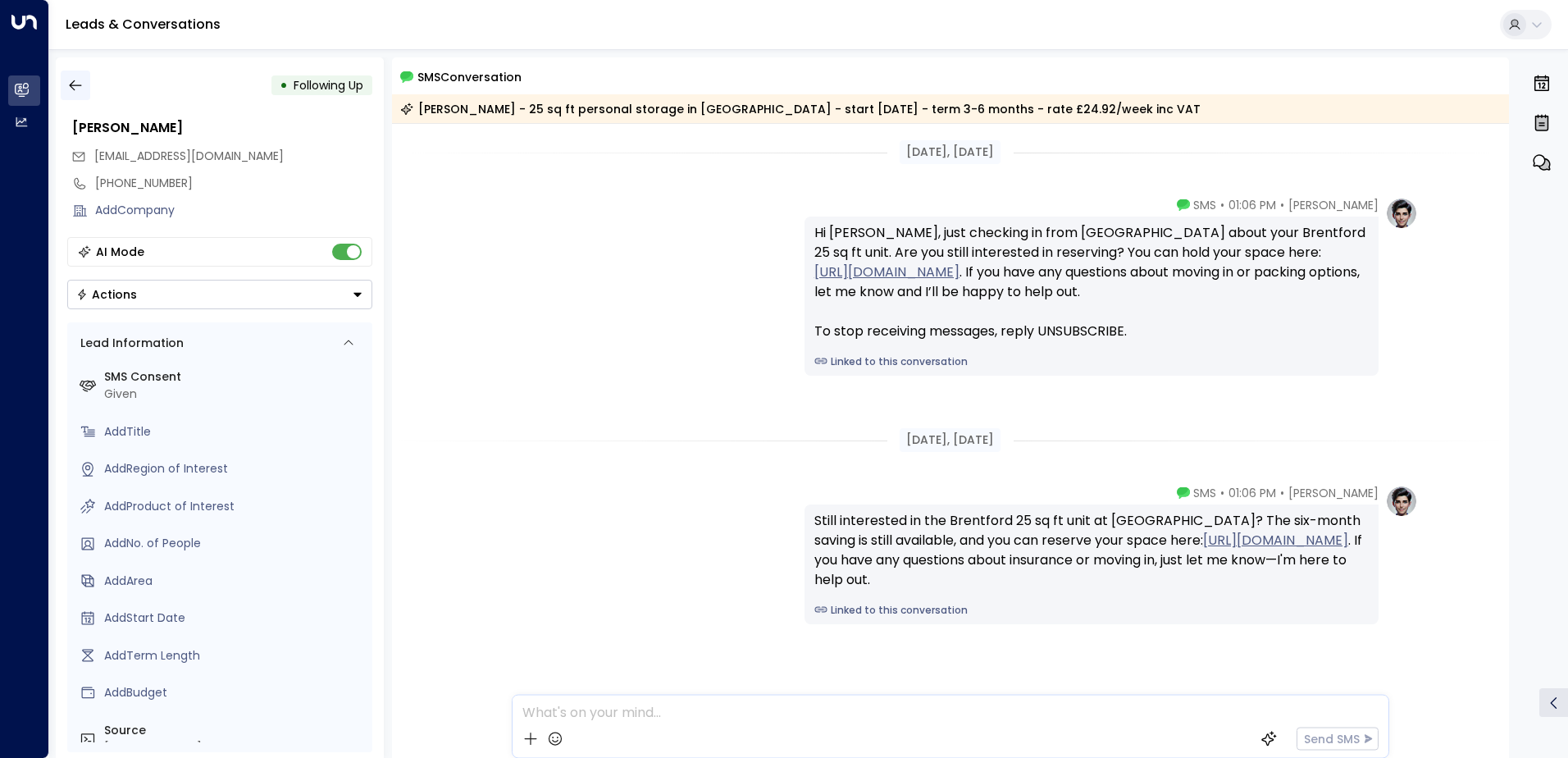
click at [72, 83] on icon "button" at bounding box center [74, 85] width 12 height 10
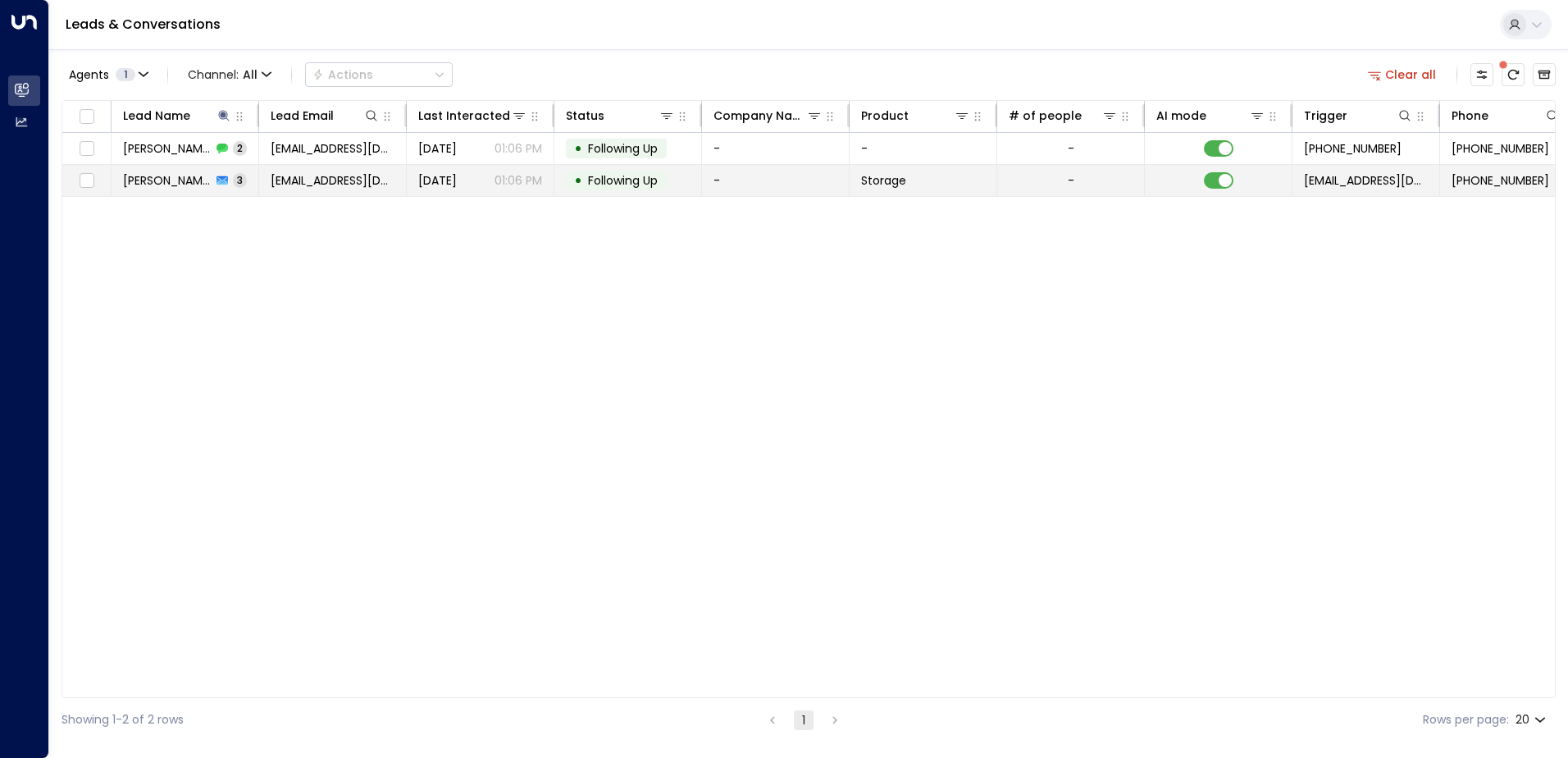
click at [216, 179] on icon at bounding box center [222, 181] width 11 height 9
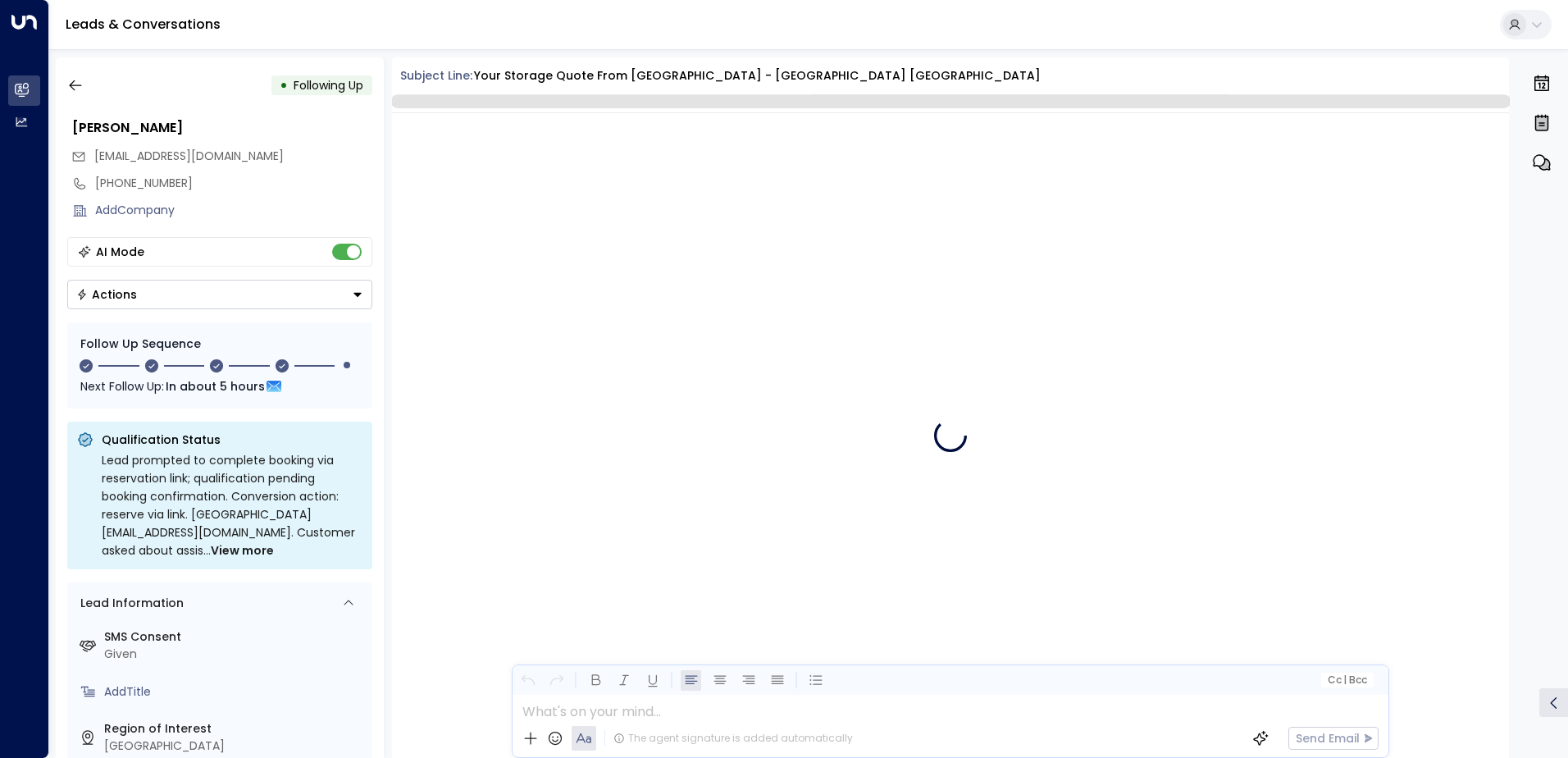
scroll to position [2565, 0]
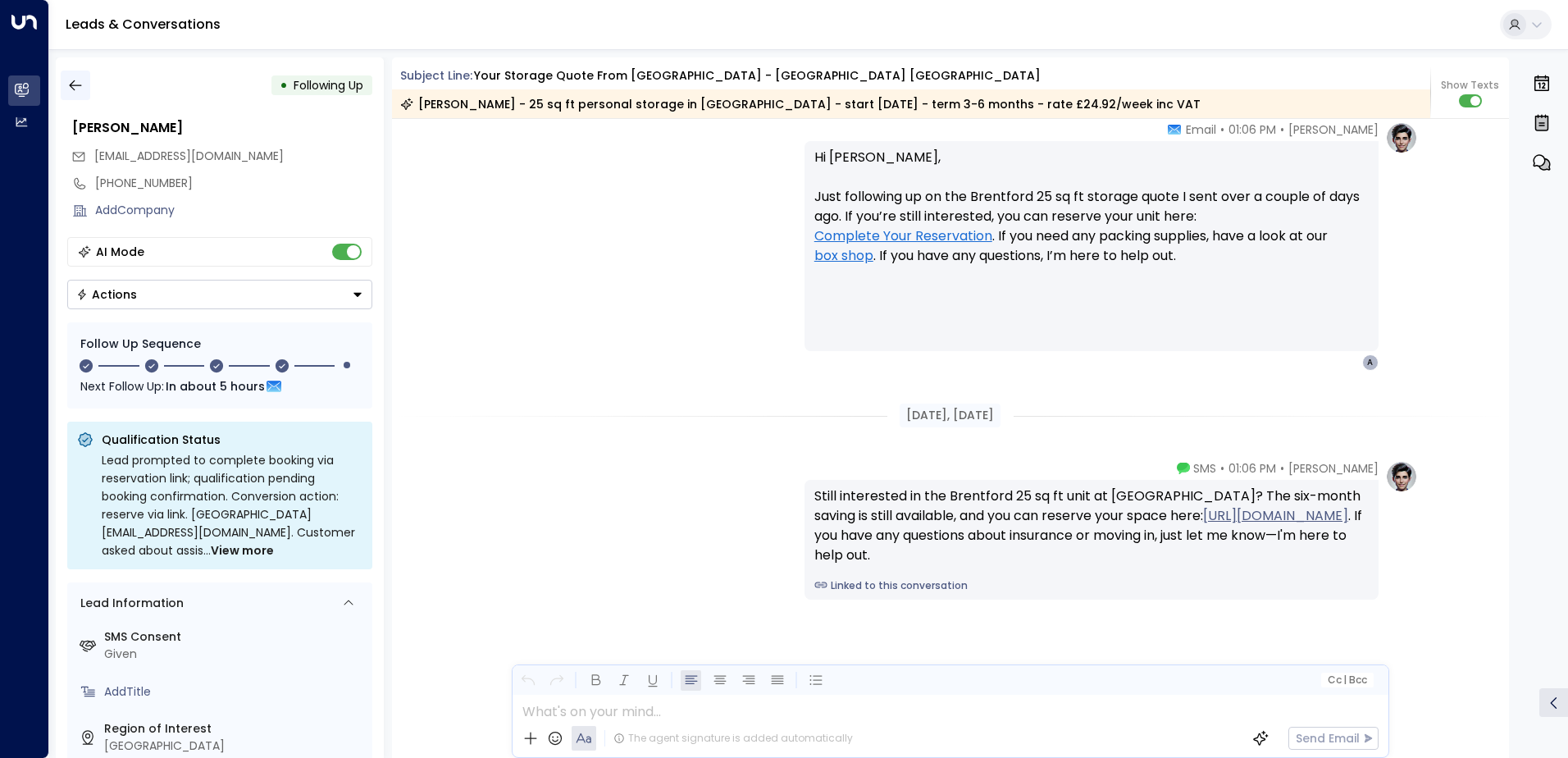
click at [76, 79] on icon "button" at bounding box center [75, 85] width 16 height 16
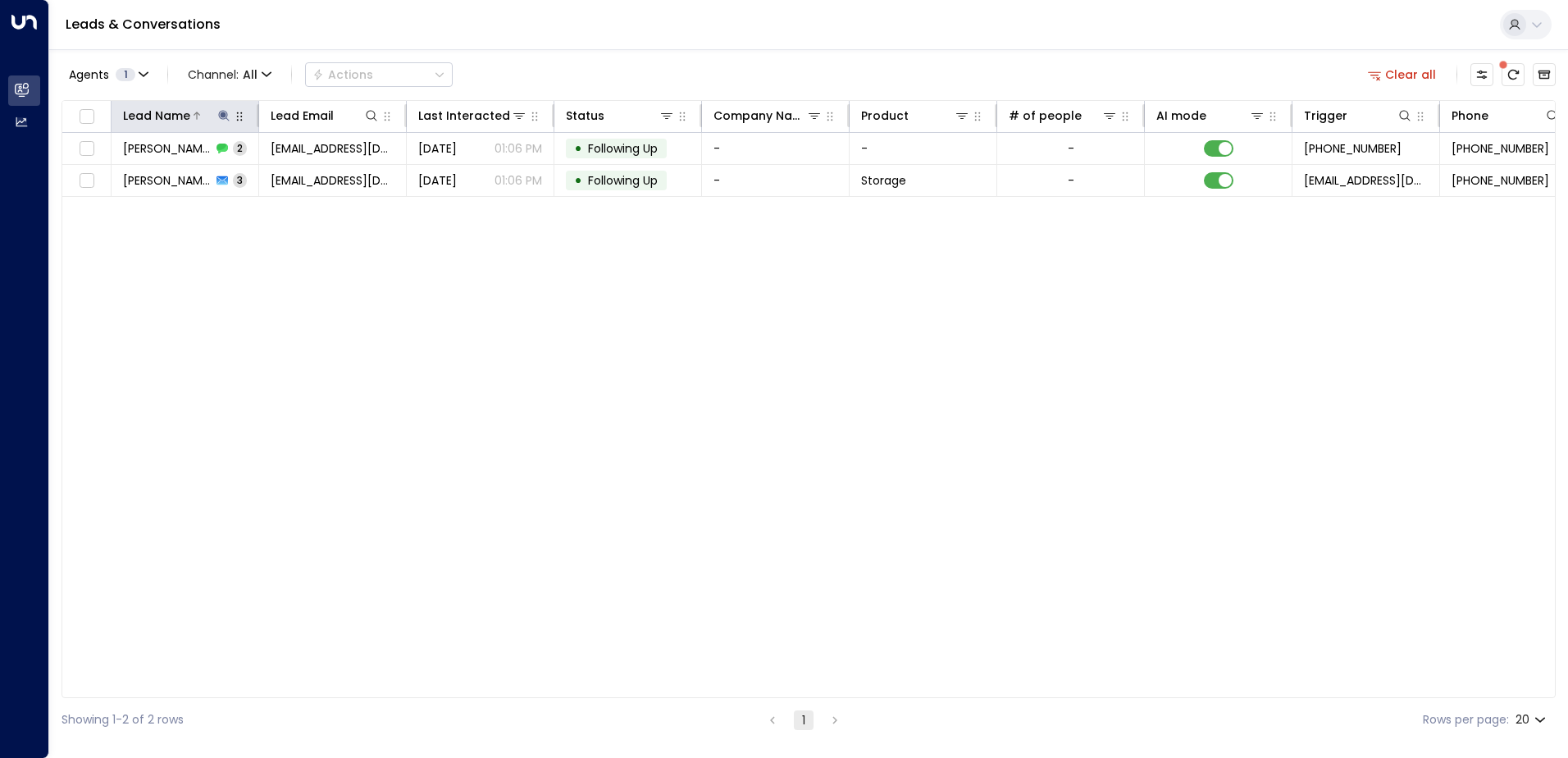
click at [221, 113] on icon at bounding box center [224, 116] width 13 height 13
drag, startPoint x: 164, startPoint y: 181, endPoint x: 117, endPoint y: 179, distance: 47.0
click at [117, 179] on input "****" at bounding box center [213, 175] width 205 height 30
type input "**********"
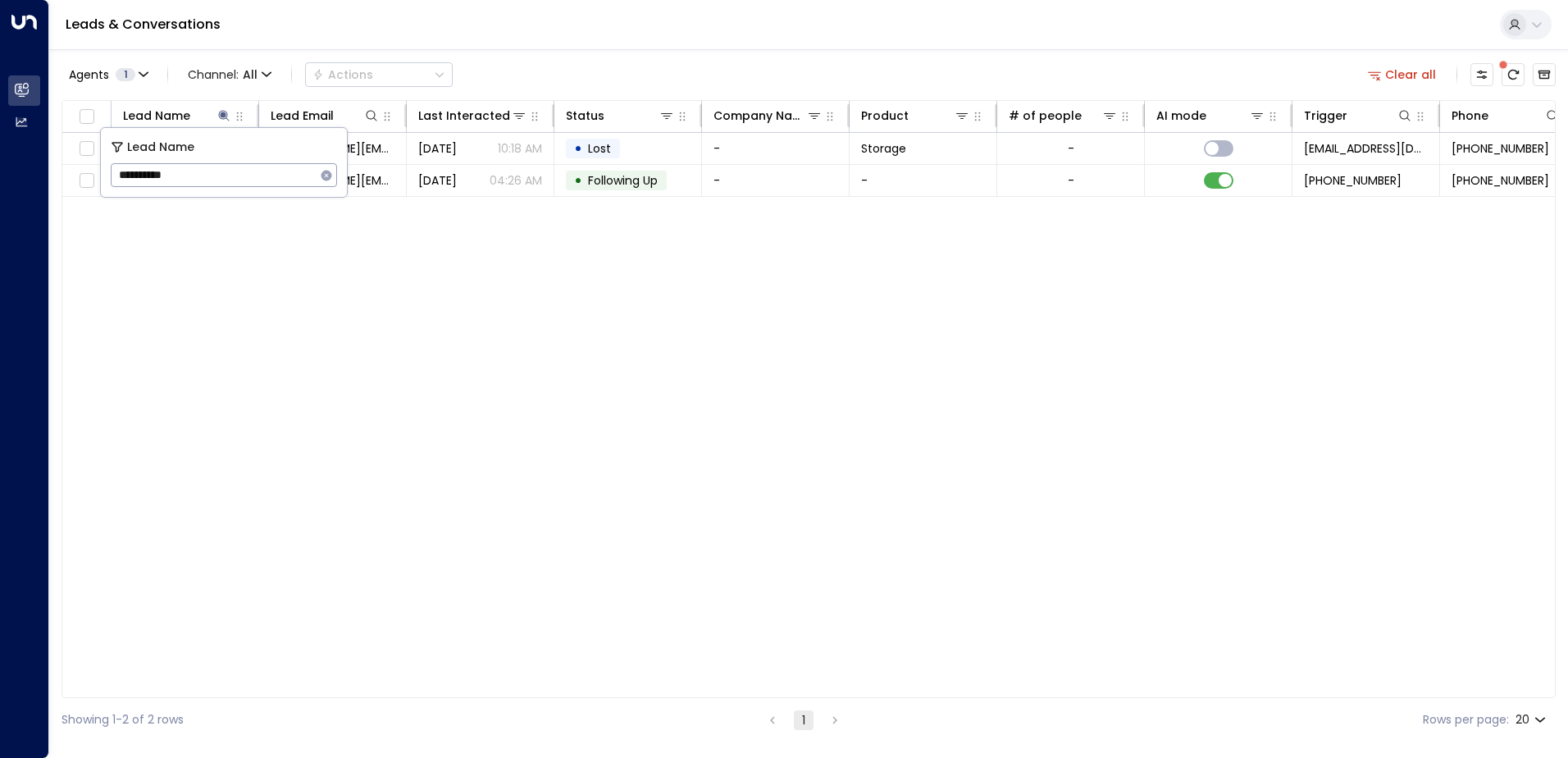
click at [448, 401] on div "Lead Name Lead Email Last Interacted Status Company Name Product # of people AI…" at bounding box center [808, 398] width 1494 height 597
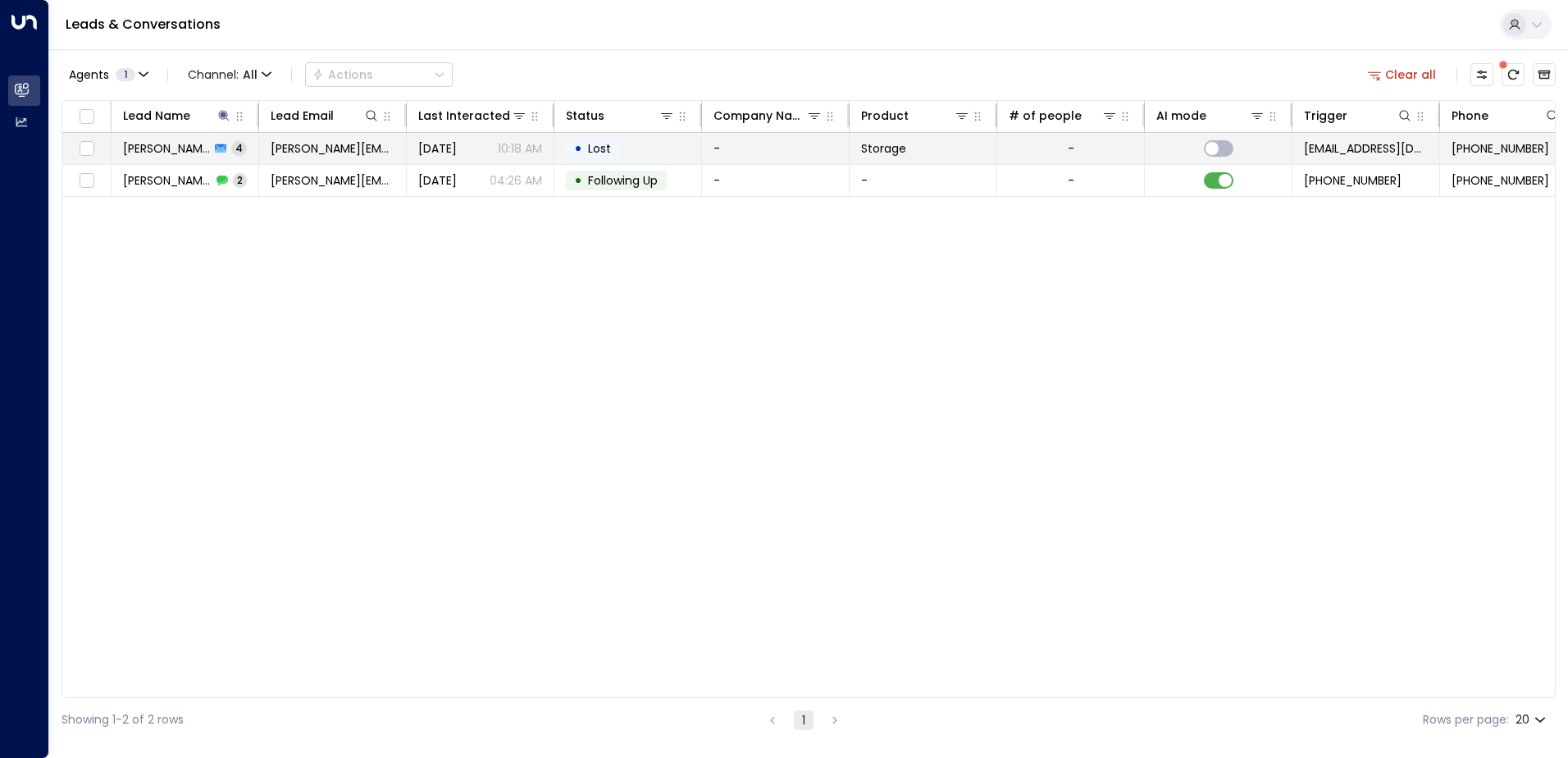
click at [373, 153] on span "tim@thinedge.co.uk" at bounding box center [333, 147] width 124 height 16
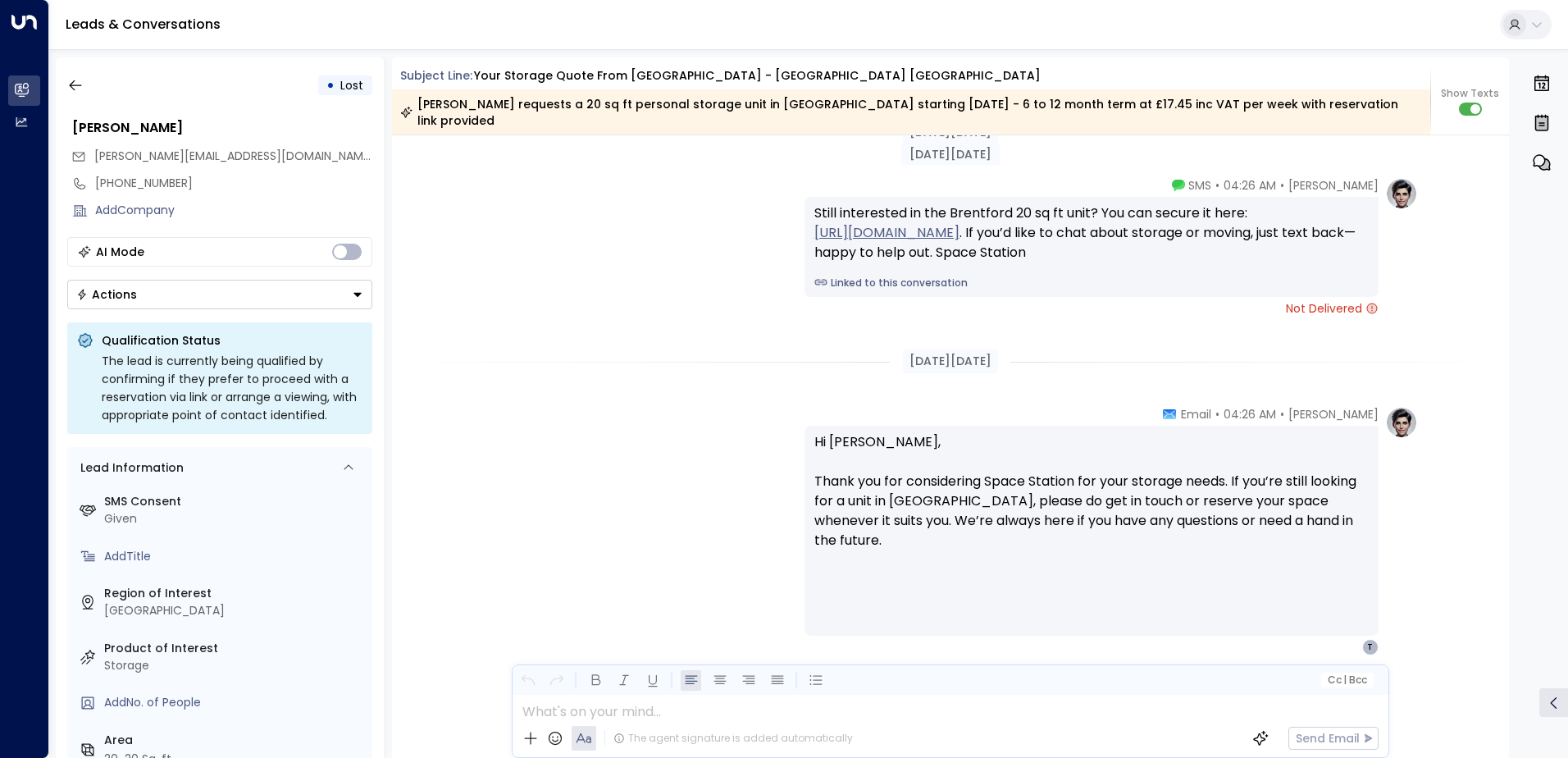
scroll to position [2514, 0]
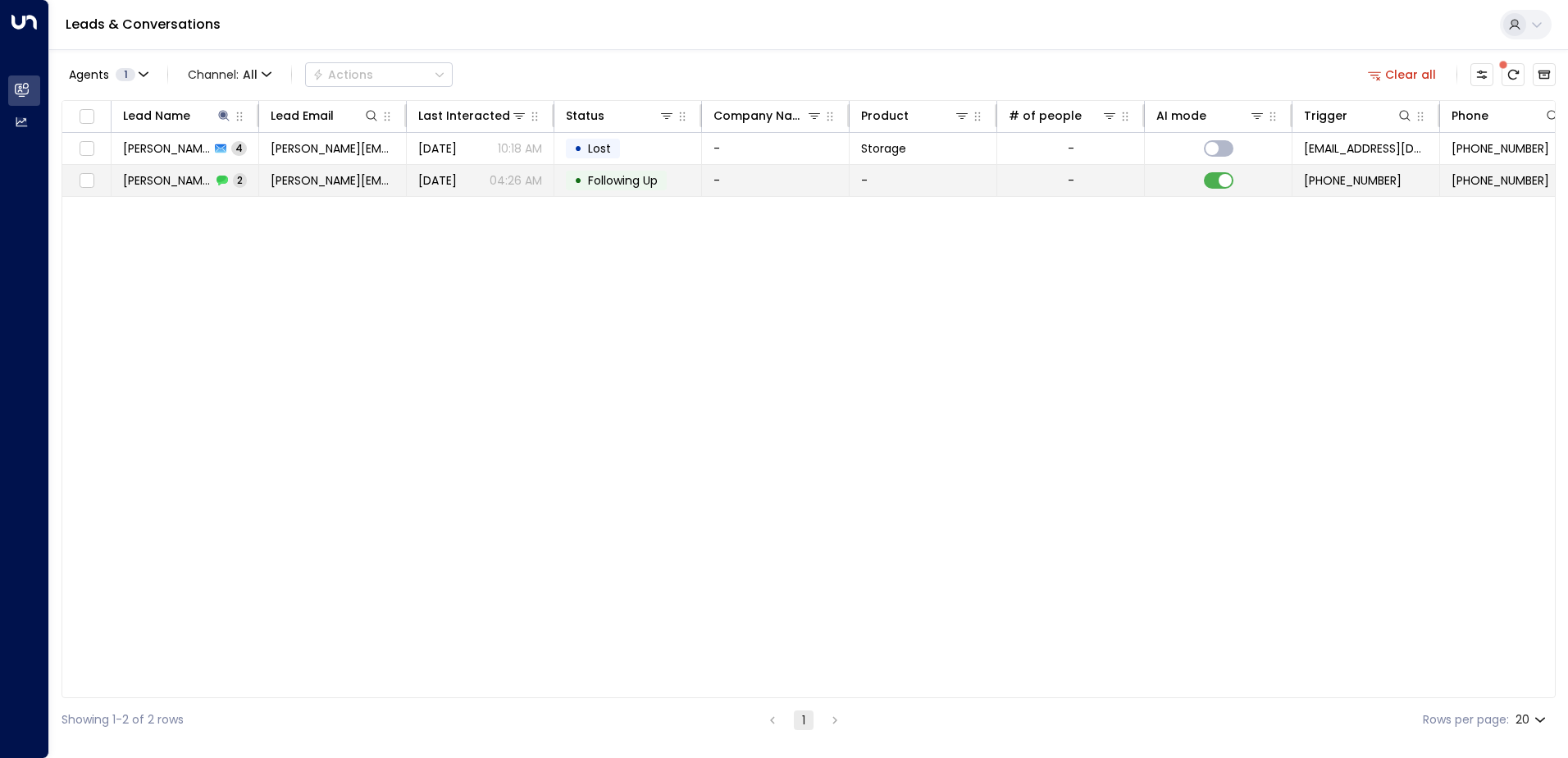
click at [344, 187] on span "tim@thinedge.co.uk" at bounding box center [333, 179] width 124 height 16
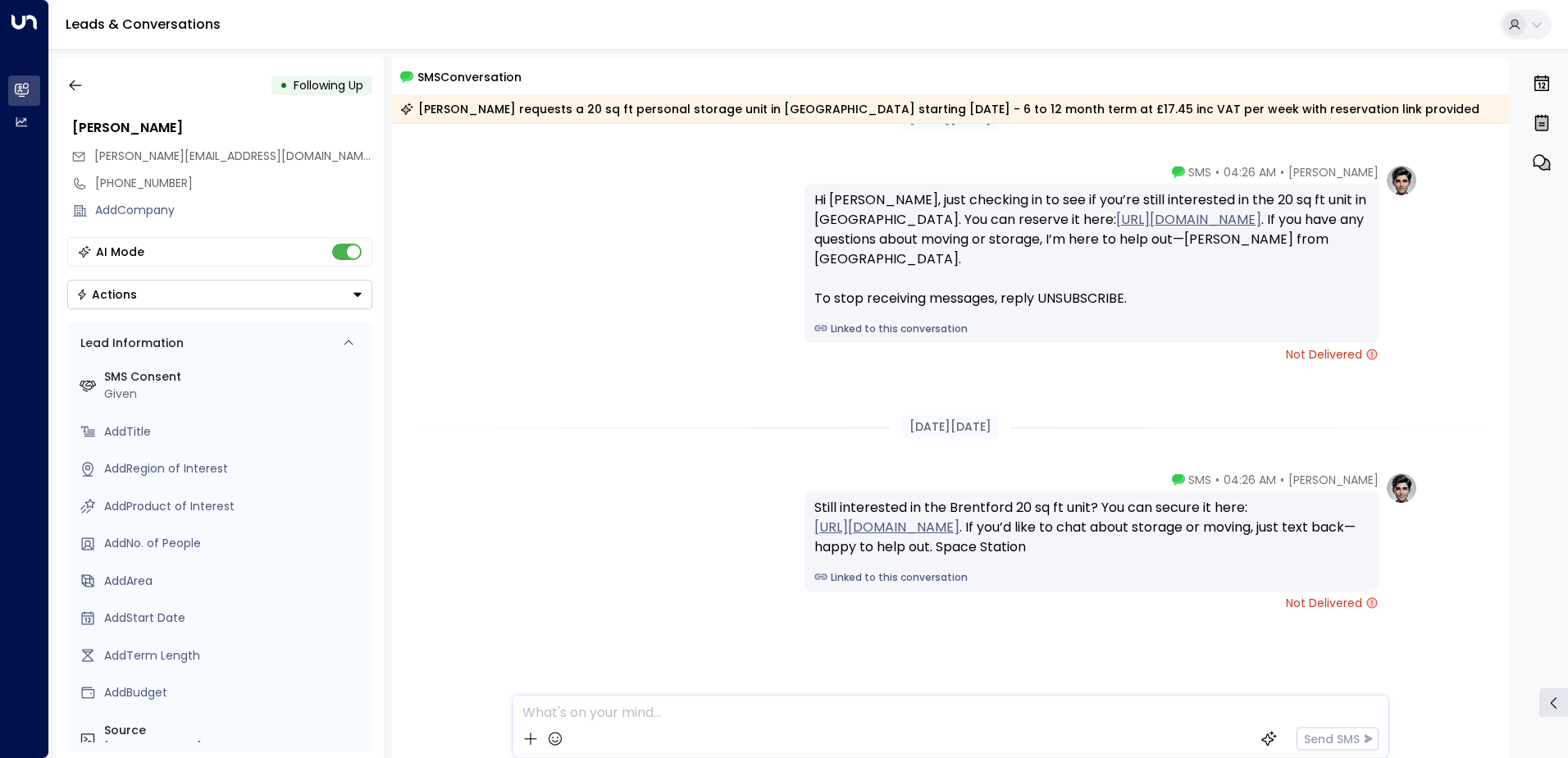
scroll to position [50, 0]
